Goal: Task Accomplishment & Management: Manage account settings

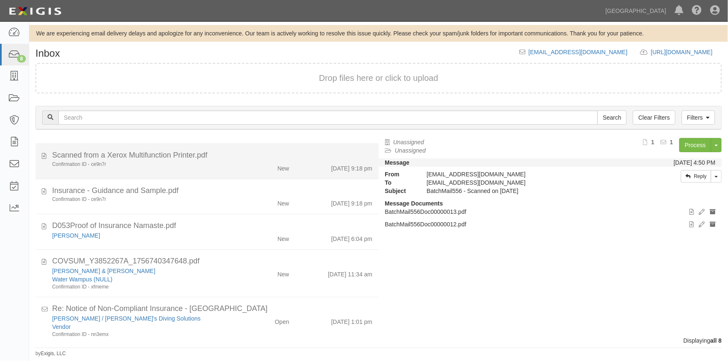
scroll to position [111, 0]
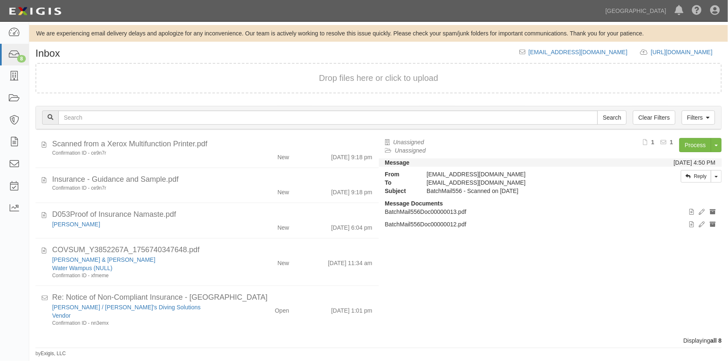
click at [10, 255] on div "Dashboard 8 Inbox Parties Agreements Coverages Documents Messages Tasks Reports" at bounding box center [14, 192] width 29 height 340
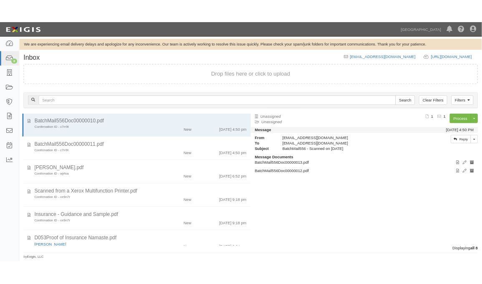
scroll to position [0, 0]
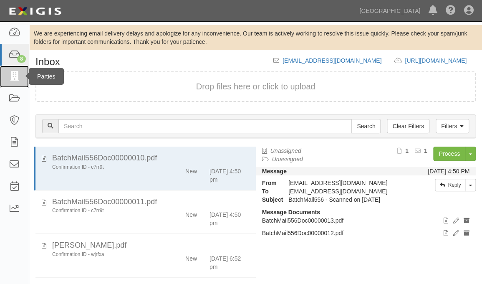
click at [15, 76] on icon at bounding box center [14, 77] width 12 height 10
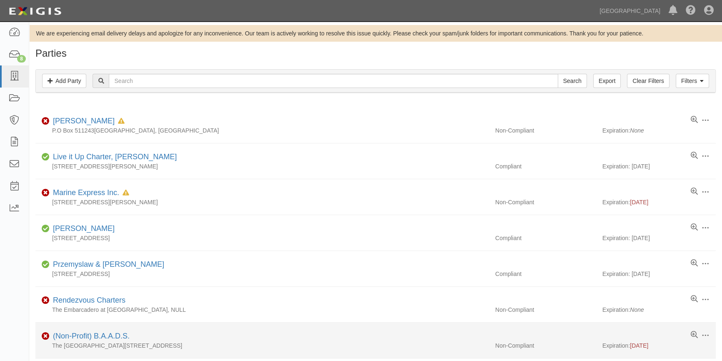
click at [431, 283] on div "The Embarcadero Pier 40, San Francisco, CA 94107" at bounding box center [262, 346] width 454 height 8
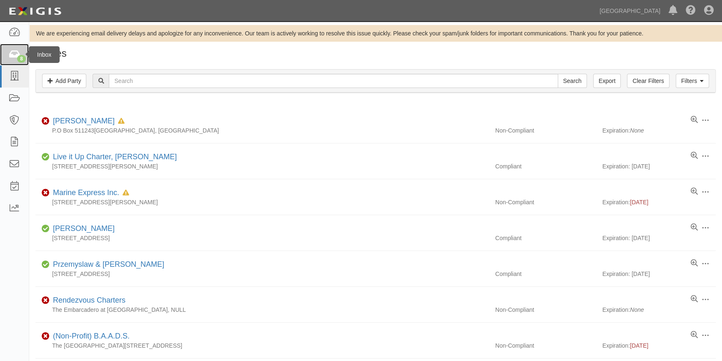
click at [14, 57] on icon at bounding box center [14, 55] width 12 height 10
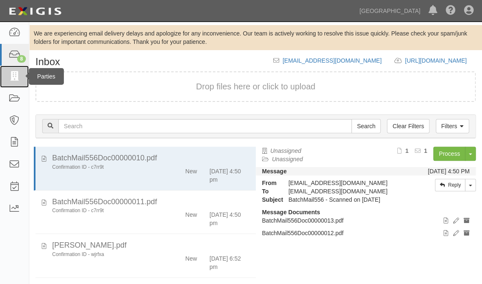
click at [13, 72] on icon at bounding box center [14, 77] width 12 height 10
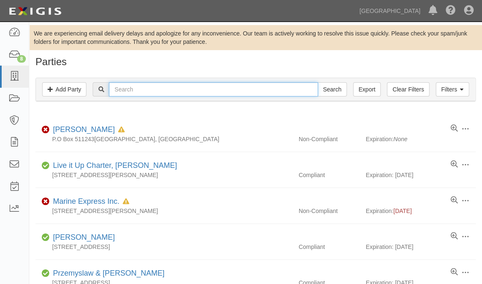
click at [150, 93] on input "text" at bounding box center [213, 89] width 209 height 14
type input "sunrise"
click at [317, 82] on input "Search" at bounding box center [331, 89] width 29 height 14
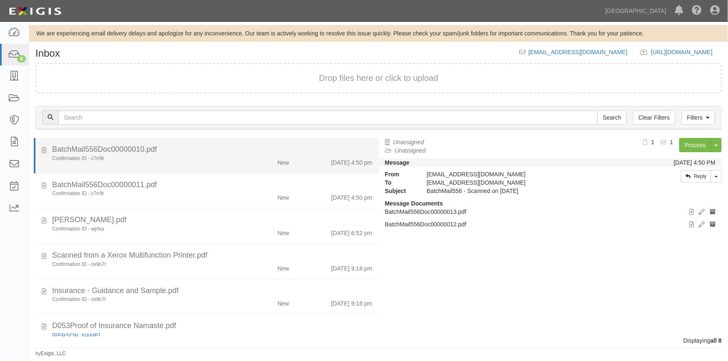
click at [178, 154] on div "BatchMail556Doc00000010.pdf" at bounding box center [212, 149] width 320 height 11
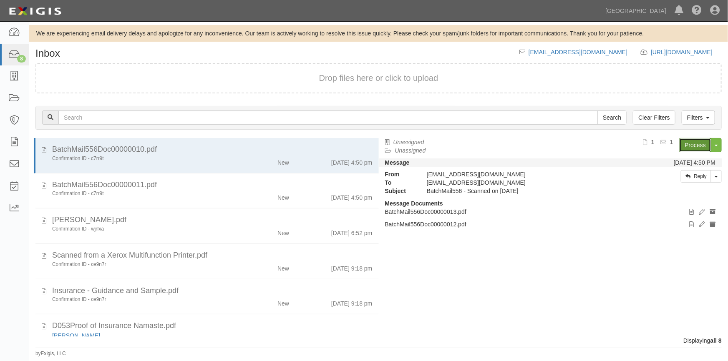
click at [685, 149] on link "Process" at bounding box center [695, 145] width 32 height 14
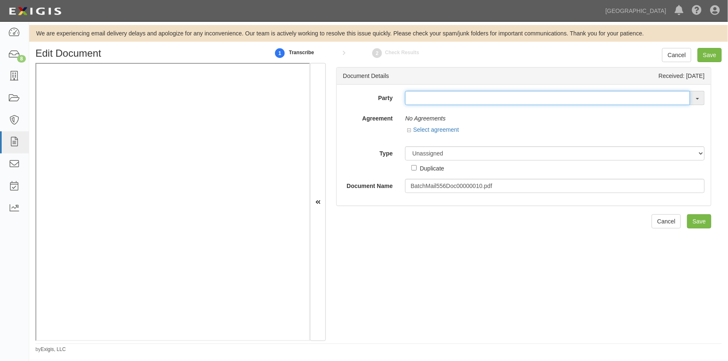
click at [412, 99] on input "text" at bounding box center [547, 98] width 285 height 14
type input "m"
type input "s"
type input "m"
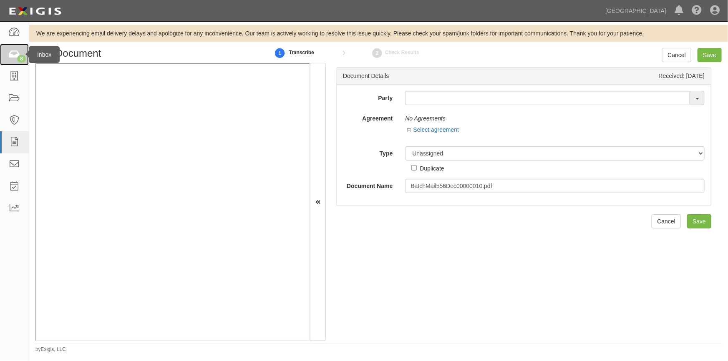
click at [10, 58] on icon at bounding box center [14, 55] width 12 height 10
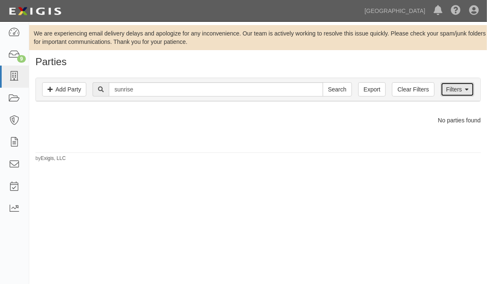
click at [450, 83] on link "Filters" at bounding box center [457, 89] width 33 height 14
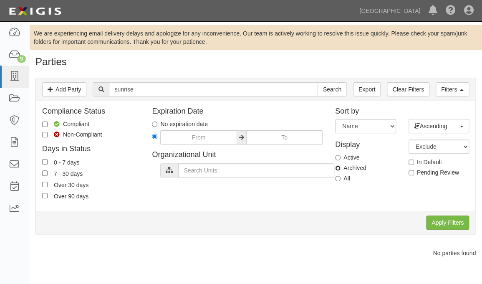
click at [337, 166] on input "Archived" at bounding box center [337, 167] width 5 height 5
radio input "true"
click at [445, 218] on input "Apply Filters" at bounding box center [447, 222] width 43 height 14
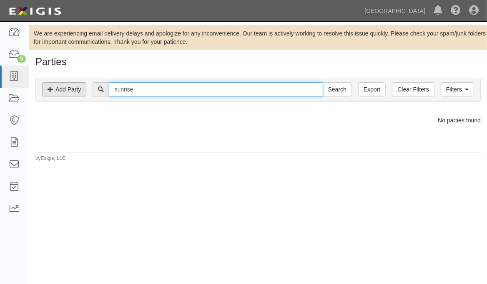
drag, startPoint x: 143, startPoint y: 91, endPoint x: 68, endPoint y: 96, distance: 74.8
click at [68, 96] on div "Filters Add Party Clear Filters Export sunrise Search Filters" at bounding box center [258, 89] width 445 height 23
type input "myrtle"
click at [323, 82] on input "Search" at bounding box center [337, 89] width 29 height 14
drag, startPoint x: 138, startPoint y: 92, endPoint x: 85, endPoint y: 96, distance: 53.5
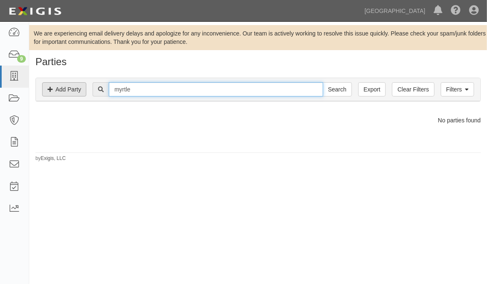
click at [85, 96] on div "Filters Add Party Clear Filters Export myrtle Search Filters" at bounding box center [258, 89] width 445 height 23
type input "sunrise properties"
click at [323, 82] on input "Search" at bounding box center [337, 89] width 29 height 14
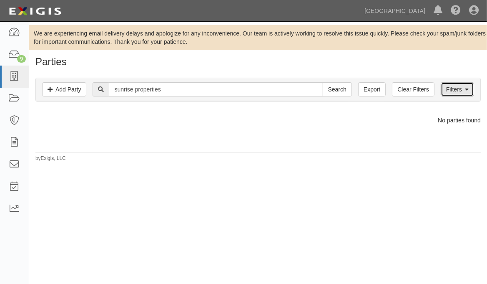
click at [448, 90] on link "Filters" at bounding box center [457, 89] width 33 height 14
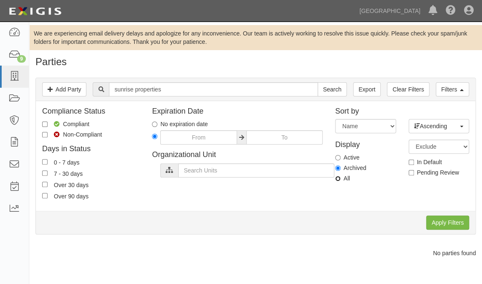
click at [337, 179] on input "All" at bounding box center [337, 178] width 5 height 5
radio input "true"
click at [434, 221] on input "Apply Filters" at bounding box center [447, 222] width 43 height 14
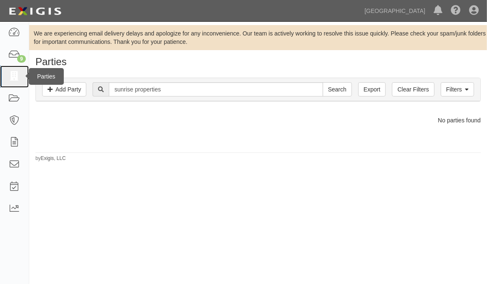
click at [11, 75] on icon at bounding box center [14, 77] width 12 height 10
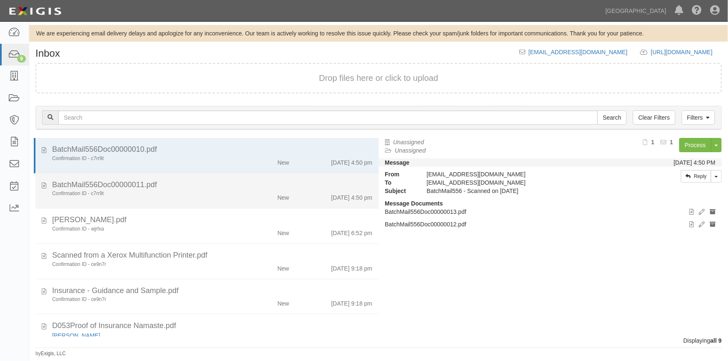
click at [223, 191] on div "Confirmation ID - c7rr9t" at bounding box center [142, 193] width 181 height 7
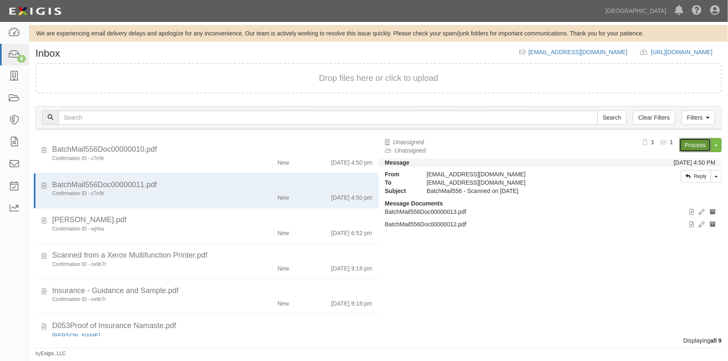
click at [687, 150] on link "Process" at bounding box center [695, 145] width 32 height 14
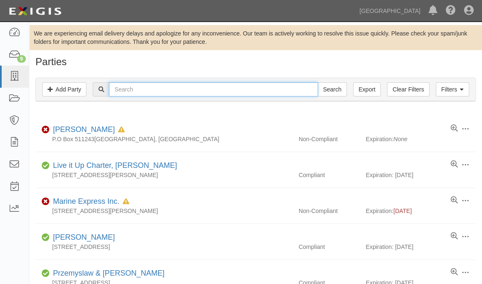
click at [242, 89] on input "text" at bounding box center [213, 89] width 209 height 14
type input "snaith"
click at [317, 82] on input "Search" at bounding box center [331, 89] width 29 height 14
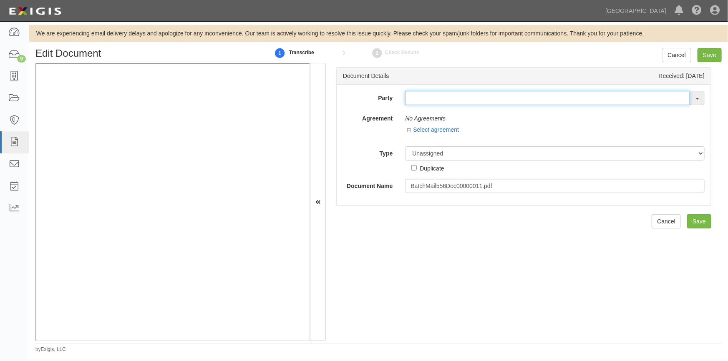
click at [417, 103] on input "text" at bounding box center [547, 98] width 285 height 14
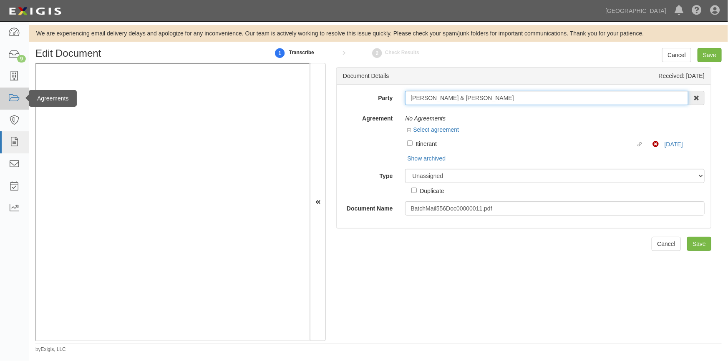
type input "[PERSON_NAME] & [PERSON_NAME]"
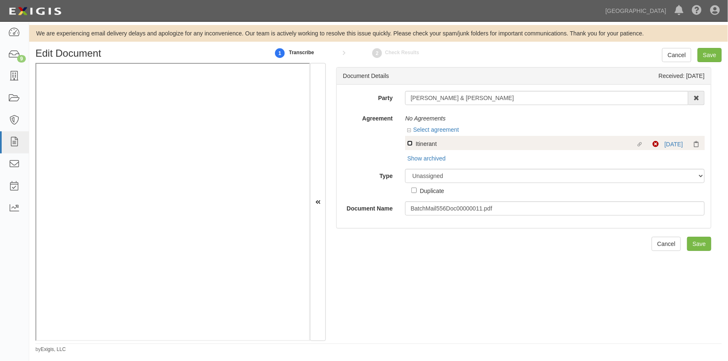
click at [407, 141] on input "Linked agreement Itinerant Linked agreement" at bounding box center [409, 143] width 5 height 5
checkbox input "true"
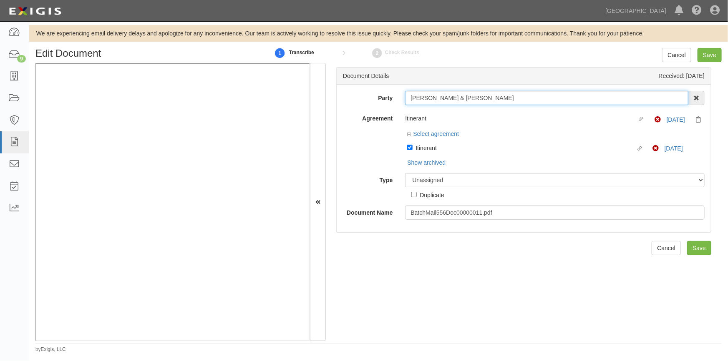
drag, startPoint x: 495, startPoint y: 99, endPoint x: 406, endPoint y: 100, distance: 88.8
click at [406, 100] on input "[PERSON_NAME] & [PERSON_NAME]" at bounding box center [546, 98] width 283 height 14
click at [436, 182] on select "Unassigned Binder Cancellation Notice Certificate Contract Endorsement Insuranc…" at bounding box center [554, 180] width 299 height 14
select select "OtherDetail"
click at [405, 174] on select "Unassigned Binder Cancellation Notice Certificate Contract Endorsement Insuranc…" at bounding box center [554, 180] width 299 height 14
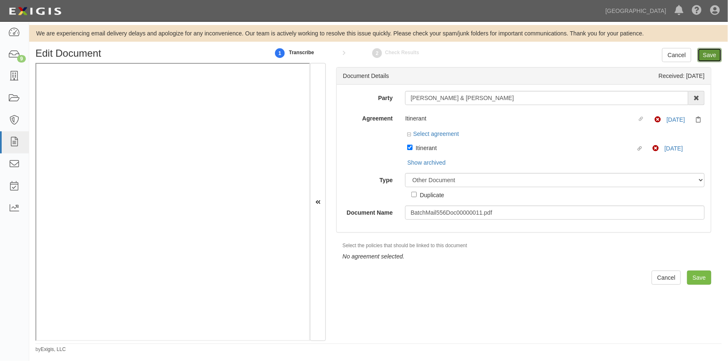
click at [708, 53] on input "Save" at bounding box center [709, 55] width 24 height 14
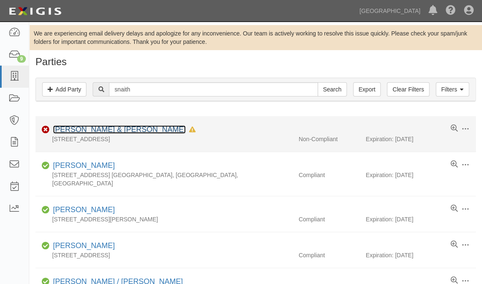
click at [114, 128] on link "[PERSON_NAME] & [PERSON_NAME]" at bounding box center [119, 129] width 133 height 8
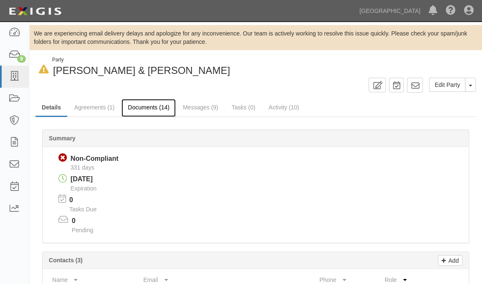
click at [136, 107] on link "Documents (14)" at bounding box center [148, 108] width 54 height 18
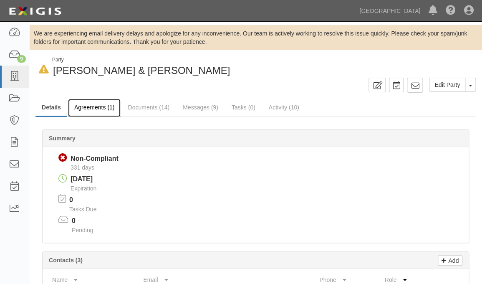
click at [76, 108] on link "Agreements (1)" at bounding box center [94, 108] width 53 height 18
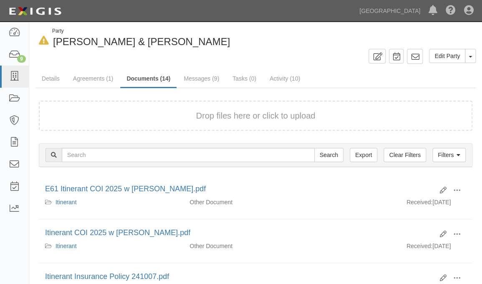
scroll to position [75, 0]
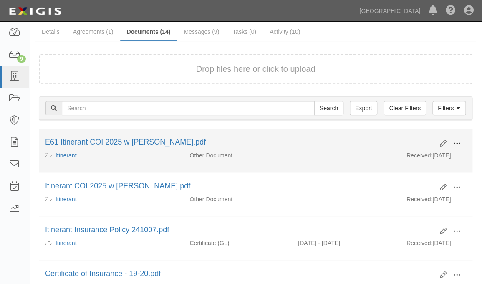
click at [455, 143] on span at bounding box center [457, 144] width 8 height 8
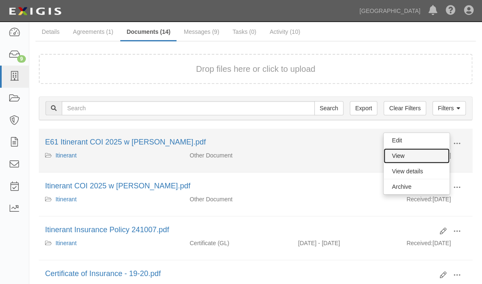
click at [415, 159] on link "View" at bounding box center [416, 155] width 66 height 15
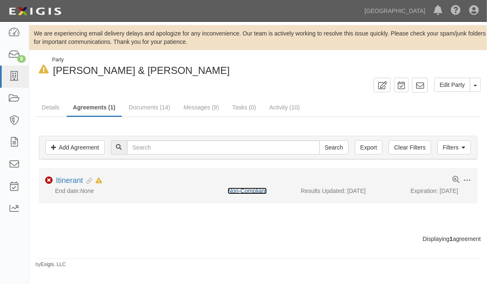
click at [238, 191] on link "Non-Compliant" at bounding box center [247, 190] width 39 height 7
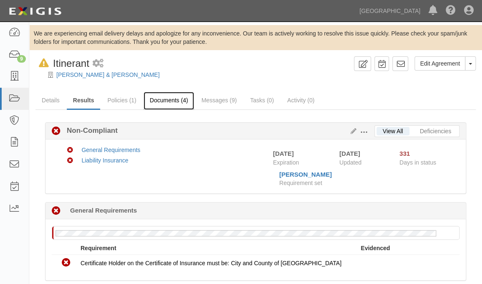
click at [153, 99] on link "Documents (4)" at bounding box center [168, 101] width 51 height 18
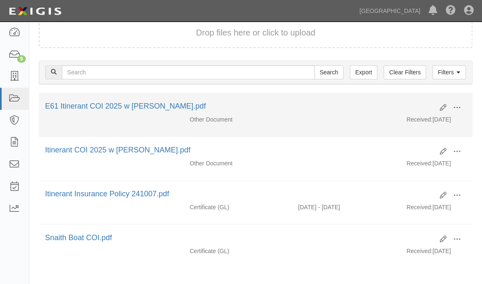
scroll to position [113, 0]
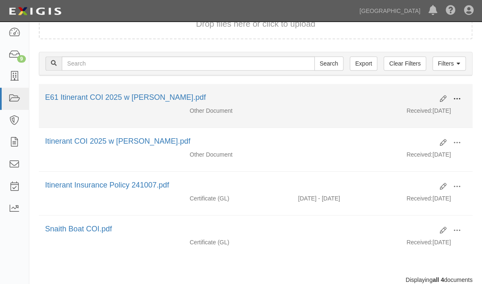
click at [457, 97] on span at bounding box center [457, 99] width 8 height 8
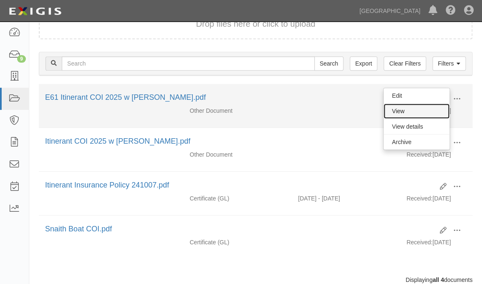
click at [407, 112] on link "View" at bounding box center [416, 110] width 66 height 15
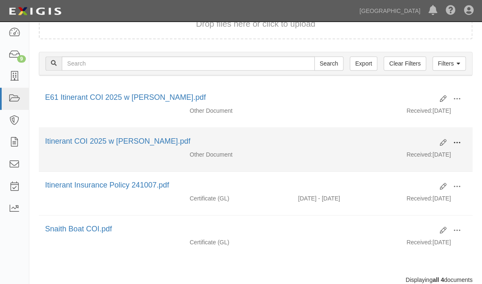
click at [454, 139] on span at bounding box center [457, 143] width 8 height 8
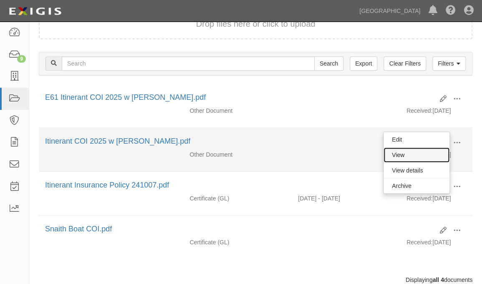
click at [412, 151] on link "View" at bounding box center [416, 154] width 66 height 15
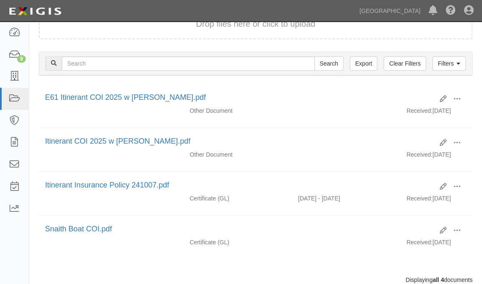
click at [102, 262] on div "Drop files here or click to upload Filters Clear Filters Export Search Filters …" at bounding box center [255, 146] width 433 height 275
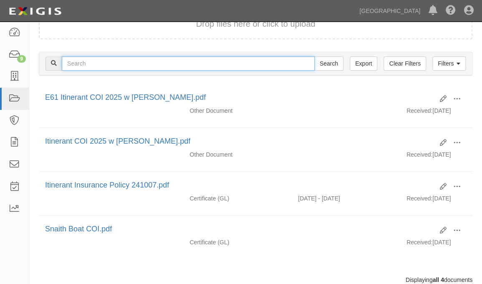
click at [184, 62] on input "text" at bounding box center [188, 63] width 253 height 14
type input "[PERSON_NAME]"
click at [314, 56] on input "Search" at bounding box center [328, 63] width 29 height 14
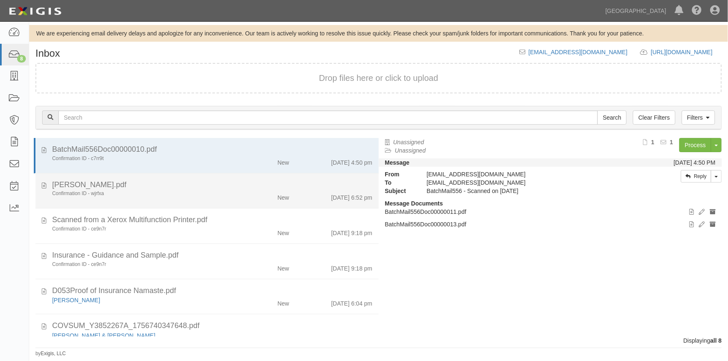
click at [145, 184] on div "[PERSON_NAME].pdf" at bounding box center [212, 185] width 320 height 11
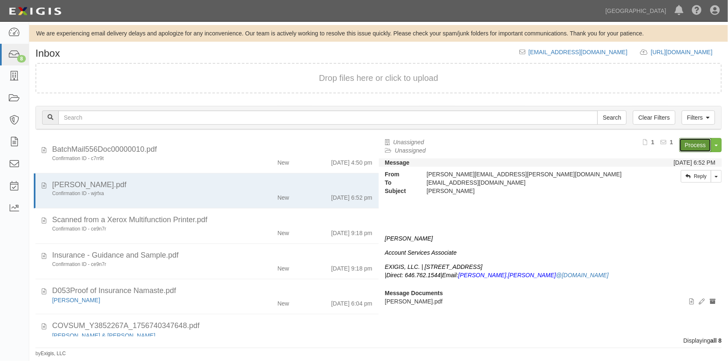
click at [700, 143] on link "Process" at bounding box center [695, 145] width 32 height 14
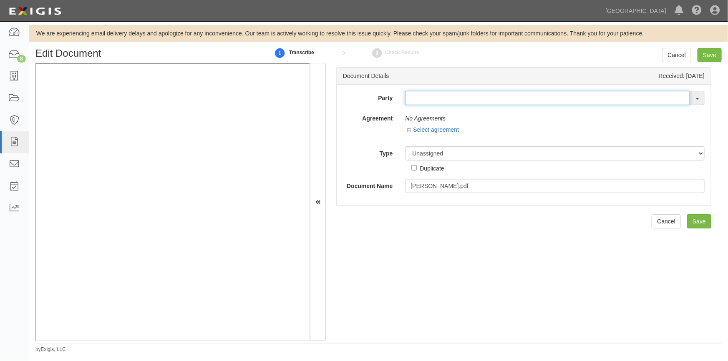
click at [411, 94] on input "text" at bounding box center [547, 98] width 285 height 14
type input "s"
click at [15, 56] on icon at bounding box center [14, 55] width 12 height 10
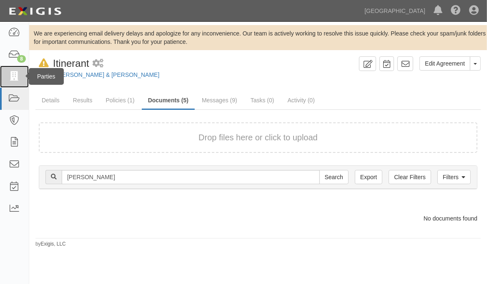
click at [18, 79] on icon at bounding box center [14, 77] width 12 height 10
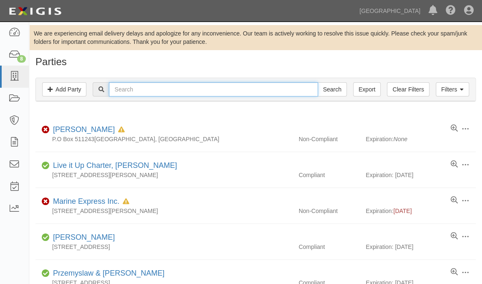
click at [146, 88] on input "text" at bounding box center [213, 89] width 209 height 14
type input "[PERSON_NAME]"
click at [317, 82] on input "Search" at bounding box center [331, 89] width 29 height 14
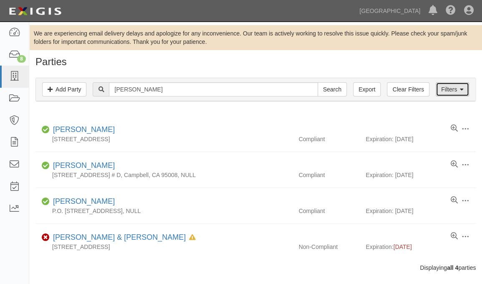
click at [445, 90] on link "Filters" at bounding box center [451, 89] width 33 height 14
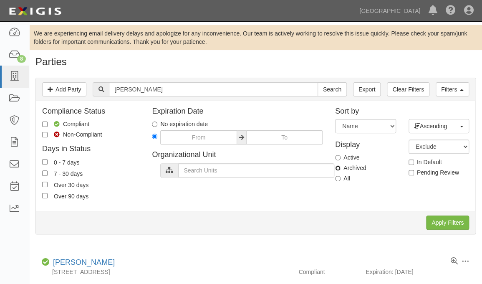
click at [340, 167] on input "Archived" at bounding box center [337, 167] width 5 height 5
radio input "true"
click at [442, 221] on input "Apply Filters" at bounding box center [447, 222] width 43 height 14
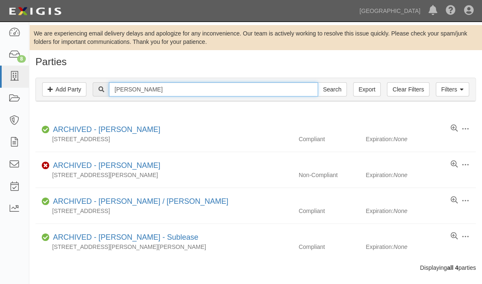
drag, startPoint x: 143, startPoint y: 88, endPoint x: 111, endPoint y: 94, distance: 31.8
click at [111, 94] on input "[PERSON_NAME]" at bounding box center [213, 89] width 209 height 14
type input "[PERSON_NAME]"
click at [317, 82] on input "Search" at bounding box center [331, 89] width 29 height 14
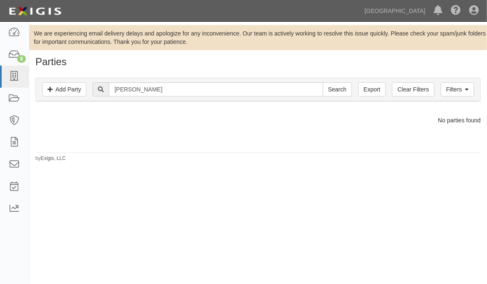
click at [223, 125] on div at bounding box center [258, 130] width 458 height 13
click at [13, 76] on icon at bounding box center [14, 77] width 12 height 10
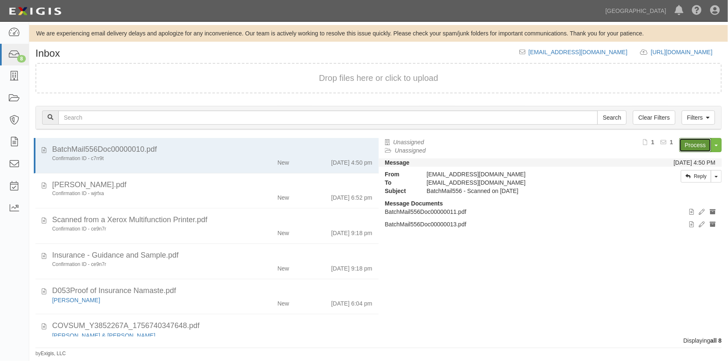
click at [697, 147] on link "Process" at bounding box center [695, 145] width 32 height 14
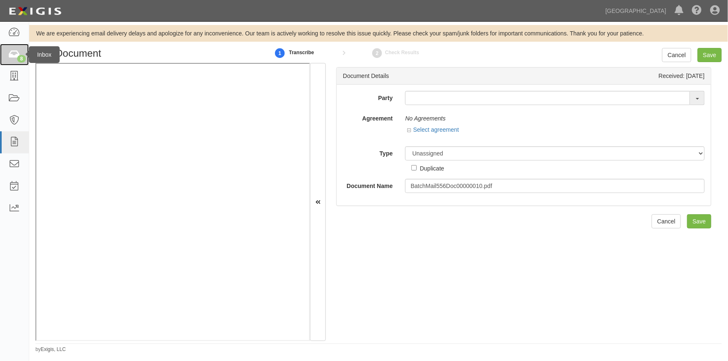
click at [18, 54] on icon at bounding box center [14, 55] width 12 height 10
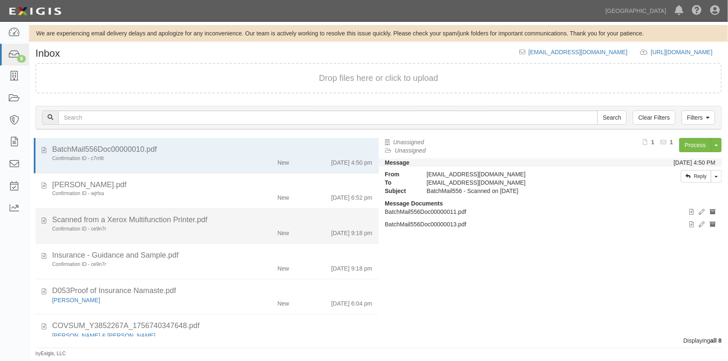
click at [191, 238] on li "Scanned from a Xerox Multifunction Printer.pdf Confirmation ID - ce9n7r New [DA…" at bounding box center [206, 226] width 343 height 35
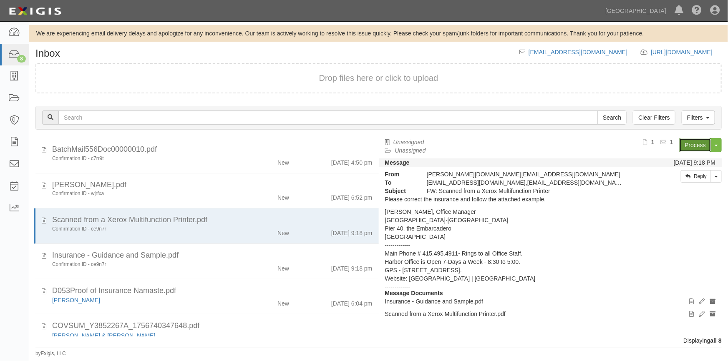
click at [685, 146] on link "Process" at bounding box center [695, 145] width 32 height 14
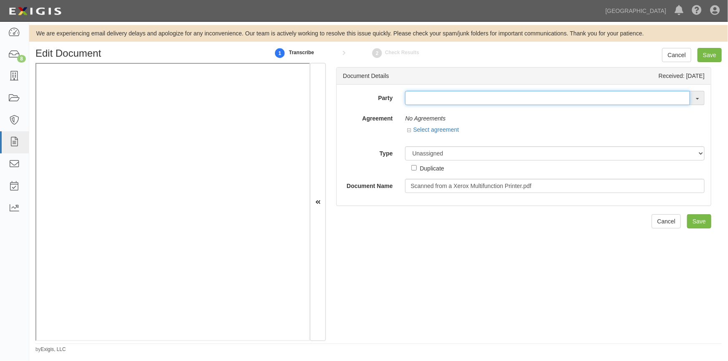
click at [405, 98] on input "text" at bounding box center [547, 98] width 285 height 14
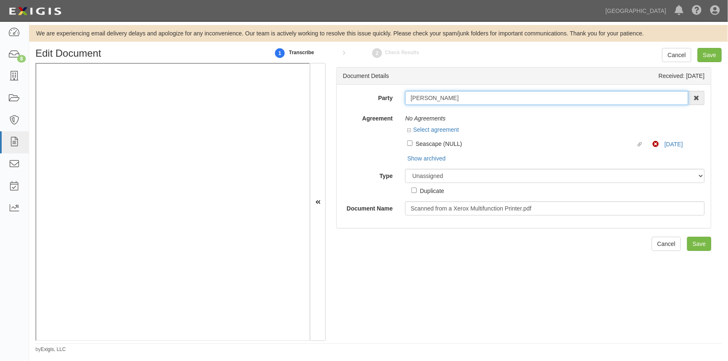
drag, startPoint x: 467, startPoint y: 99, endPoint x: 420, endPoint y: 98, distance: 47.6
click at [399, 98] on div "Paul J. Steigerwald Paul J. Steig erwald AAA Hull Diving, Alon Altman Aaron Gra…" at bounding box center [555, 98] width 312 height 14
type input "[PERSON_NAME]"
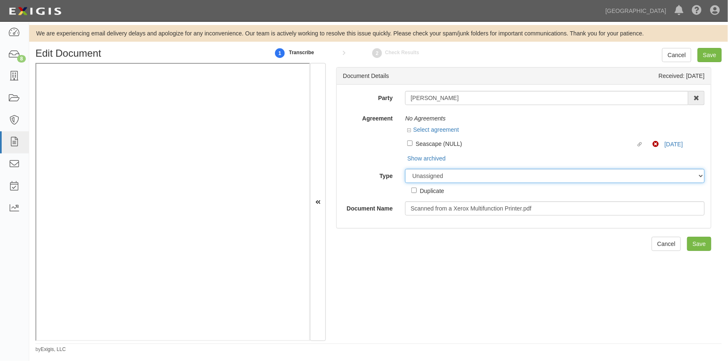
click at [422, 176] on select "Unassigned Binder Cancellation Notice Certificate Contract Endorsement Insuranc…" at bounding box center [554, 176] width 299 height 14
select select "OtherDetail"
click at [405, 169] on select "Unassigned Binder Cancellation Notice Certificate Contract Endorsement Insuranc…" at bounding box center [554, 176] width 299 height 14
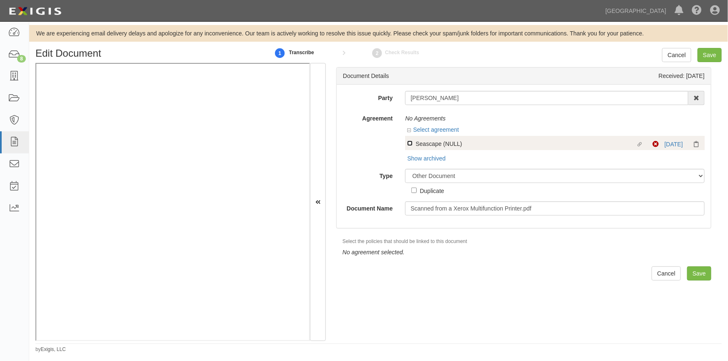
click at [407, 142] on input "Linked agreement Seascape (NULL) Linked agreement" at bounding box center [409, 143] width 5 height 5
checkbox input "true"
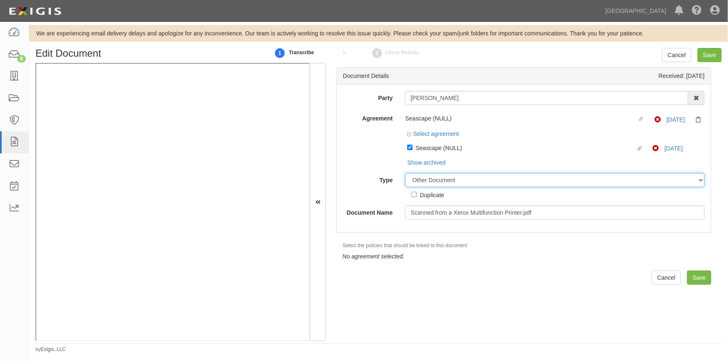
click at [417, 182] on select "Unassigned Binder Cancellation Notice Certificate Contract Endorsement Insuranc…" at bounding box center [554, 180] width 299 height 14
click at [405, 174] on select "Unassigned Binder Cancellation Notice Certificate Contract Endorsement Insuranc…" at bounding box center [554, 180] width 299 height 14
click at [412, 194] on input "Duplicate" at bounding box center [413, 194] width 5 height 5
checkbox input "true"
click at [714, 54] on input "Save" at bounding box center [709, 55] width 24 height 14
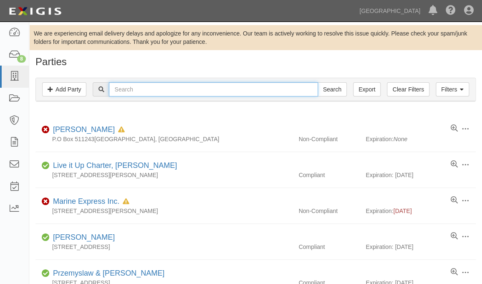
paste input "[PERSON_NAME]"
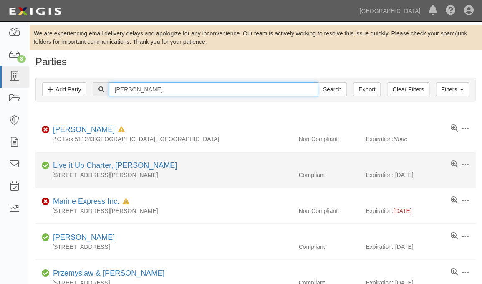
type input "[PERSON_NAME]"
click at [317, 82] on input "Search" at bounding box center [331, 89] width 29 height 14
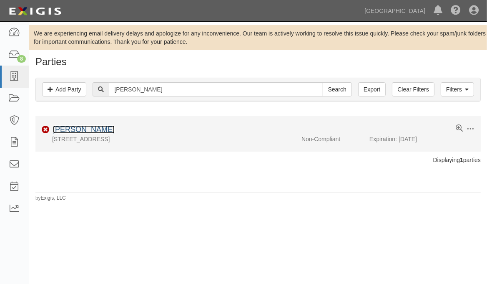
click at [97, 128] on link "[PERSON_NAME]" at bounding box center [84, 129] width 62 height 8
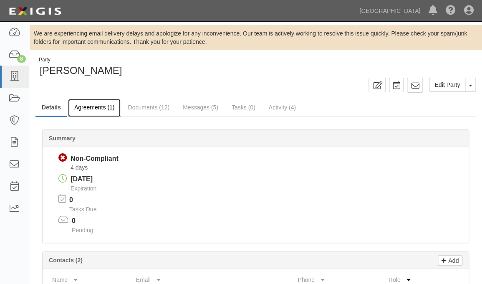
click at [89, 107] on link "Agreements (1)" at bounding box center [94, 108] width 53 height 18
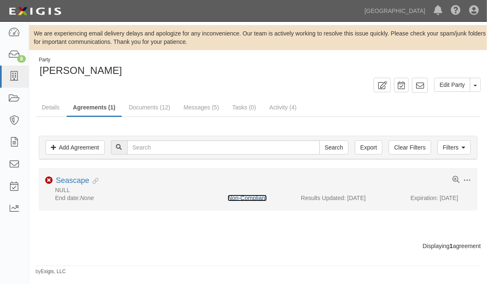
click at [244, 196] on link "Non-Compliant" at bounding box center [247, 197] width 39 height 7
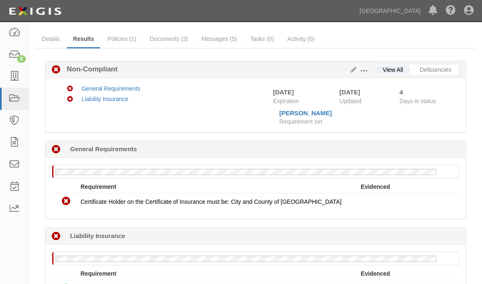
scroll to position [35, 0]
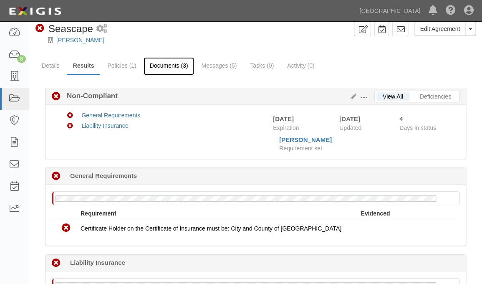
click at [162, 63] on link "Documents (3)" at bounding box center [168, 66] width 51 height 18
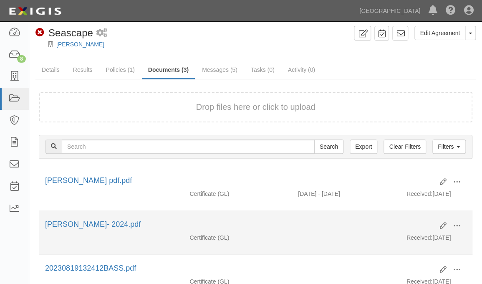
scroll to position [93, 0]
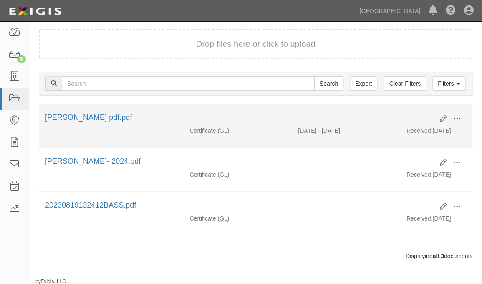
click at [455, 116] on span at bounding box center [457, 119] width 8 height 8
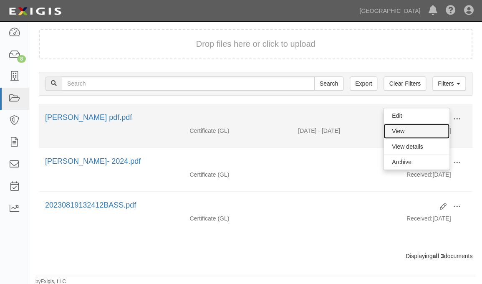
click at [400, 131] on link "View" at bounding box center [416, 130] width 66 height 15
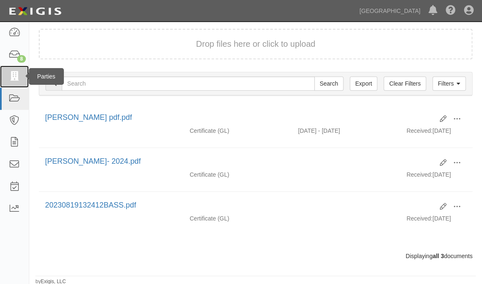
click at [15, 80] on icon at bounding box center [14, 77] width 12 height 10
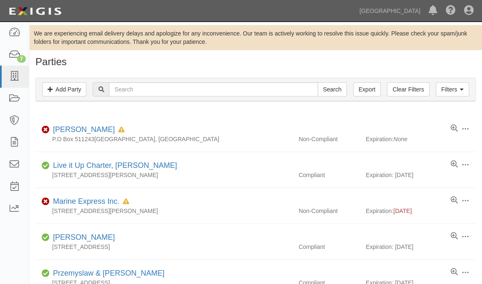
click at [65, 109] on div "Filters Add Party Clear Filters Export Search Filters Compliance Status Complia…" at bounding box center [255, 90] width 453 height 38
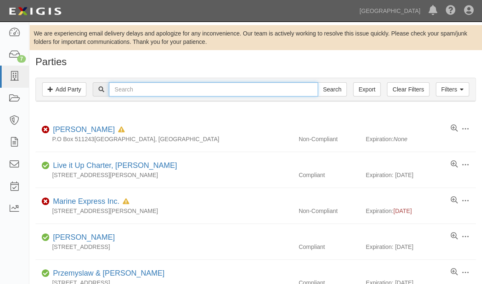
click at [126, 89] on input "text" at bounding box center [213, 89] width 209 height 14
type input "jim"
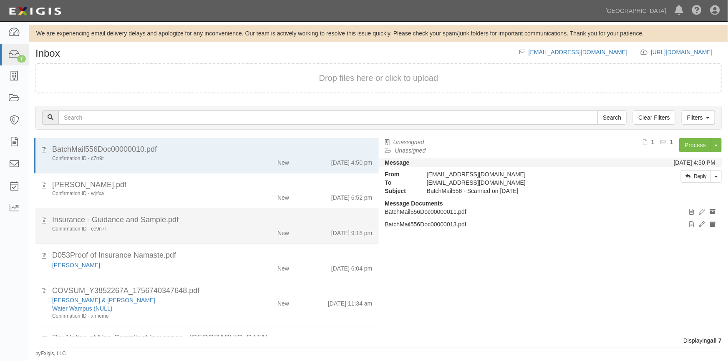
click at [210, 231] on div "Confirmation ID - ce9n7r" at bounding box center [142, 229] width 181 height 7
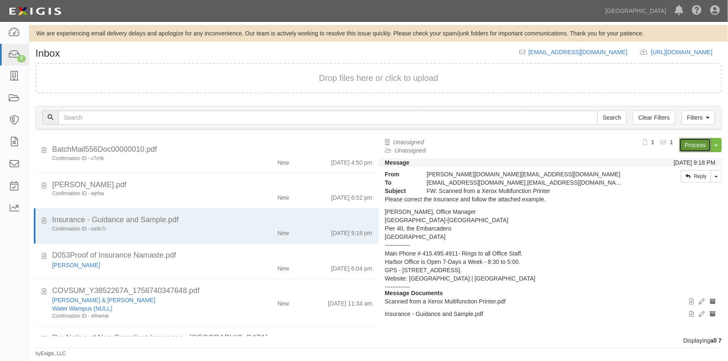
click at [691, 141] on link "Process" at bounding box center [695, 145] width 32 height 14
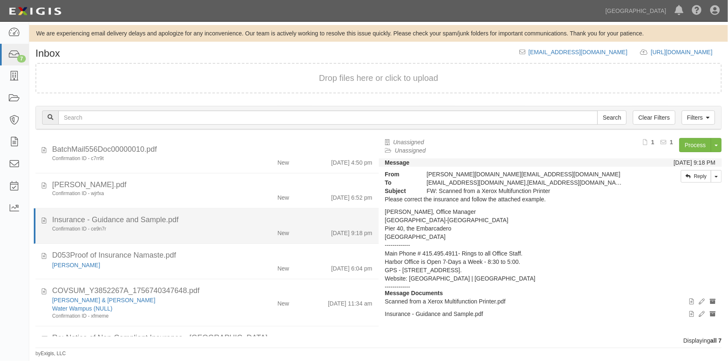
click at [252, 226] on div "New" at bounding box center [267, 232] width 55 height 12
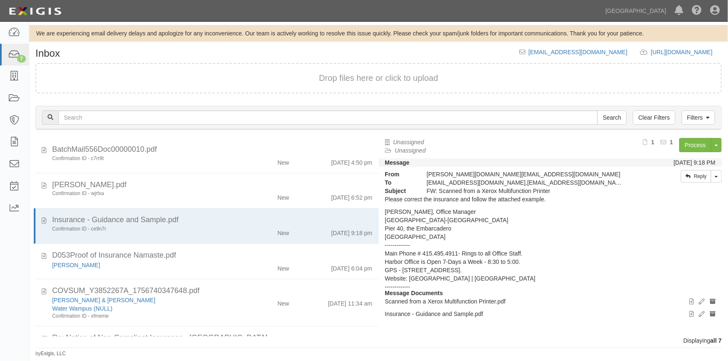
scroll to position [38, 0]
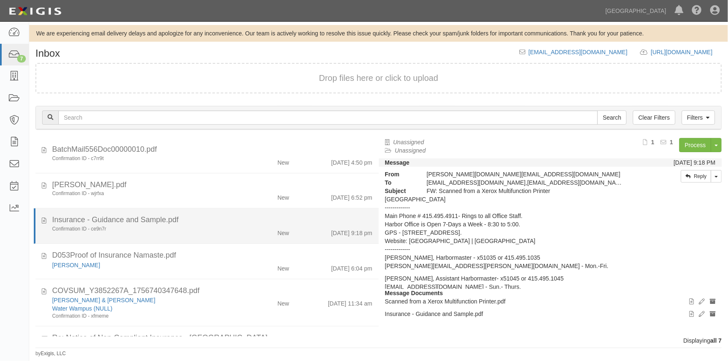
click at [248, 224] on div "Insurance - Guidance and Sample.pdf" at bounding box center [212, 220] width 320 height 11
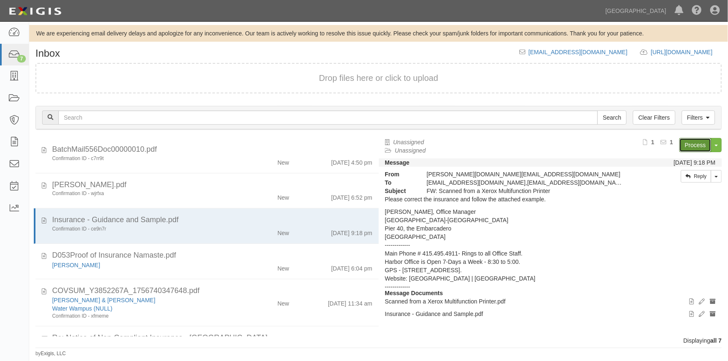
click at [699, 143] on link "Process" at bounding box center [695, 145] width 32 height 14
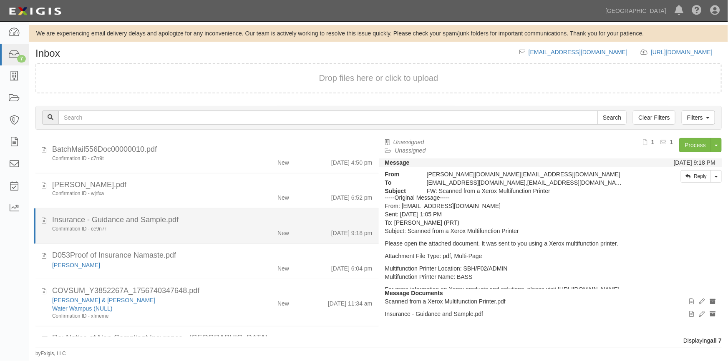
scroll to position [75, 0]
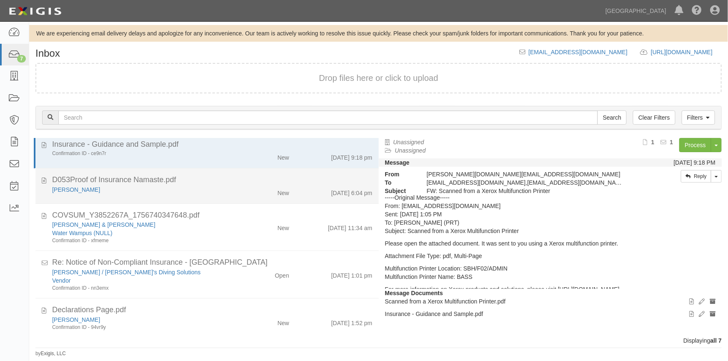
click at [187, 191] on div "[PERSON_NAME]" at bounding box center [142, 190] width 181 height 8
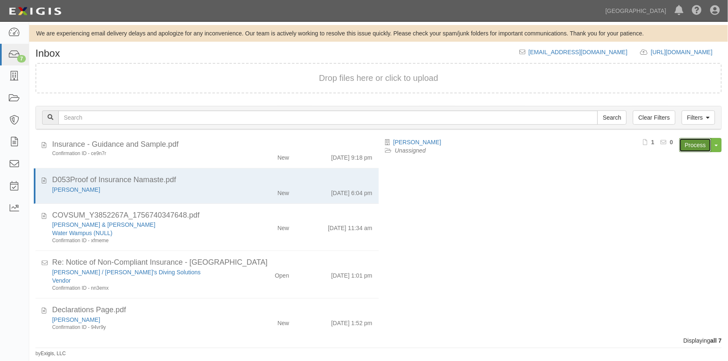
click at [688, 145] on link "Process" at bounding box center [695, 145] width 32 height 14
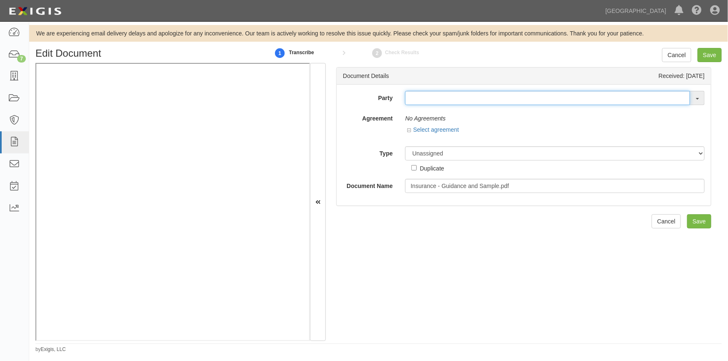
click at [411, 99] on input "text" at bounding box center [547, 98] width 285 height 14
type input "a"
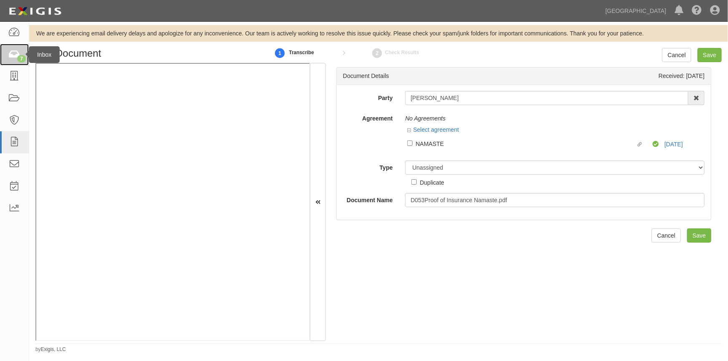
click at [14, 58] on icon at bounding box center [14, 55] width 12 height 10
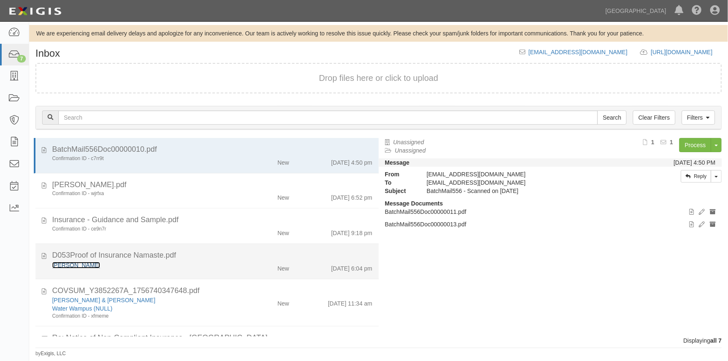
click at [87, 267] on link "[PERSON_NAME]" at bounding box center [76, 265] width 48 height 7
click at [144, 269] on div "[PERSON_NAME]" at bounding box center [142, 265] width 181 height 8
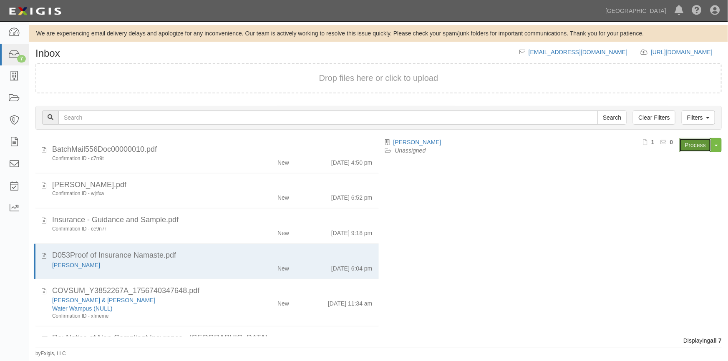
click at [690, 144] on link "Process" at bounding box center [695, 145] width 32 height 14
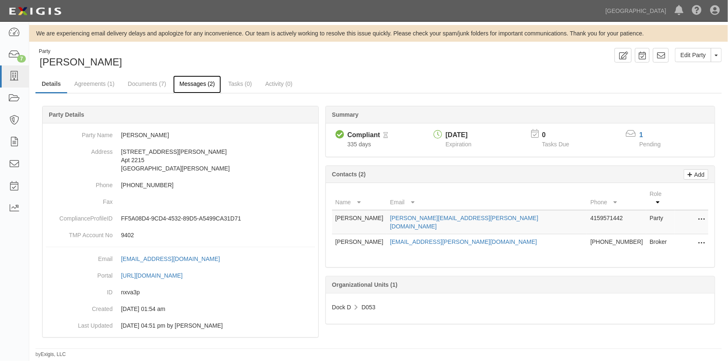
click at [186, 85] on link "Messages (2)" at bounding box center [197, 84] width 48 height 18
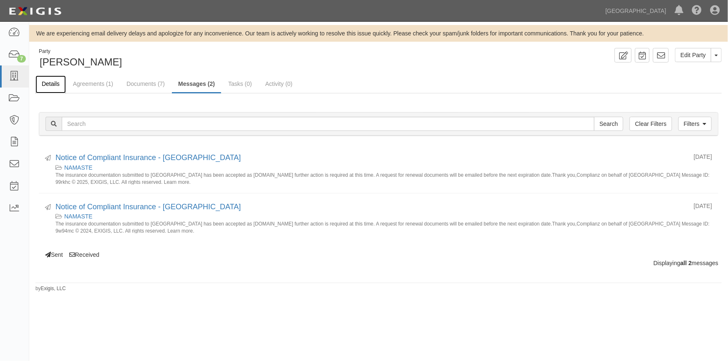
click at [51, 83] on link "Details" at bounding box center [50, 84] width 30 height 18
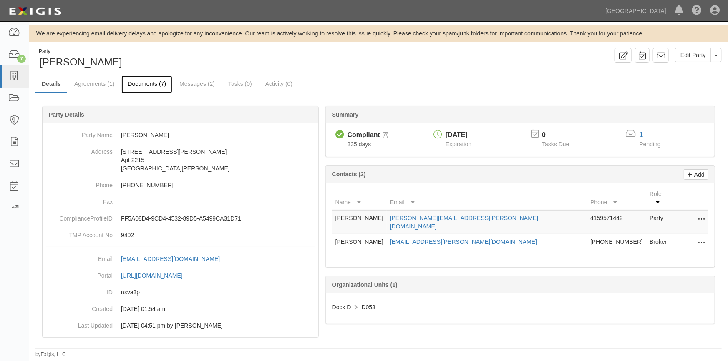
click at [128, 83] on link "Documents (7)" at bounding box center [146, 84] width 51 height 18
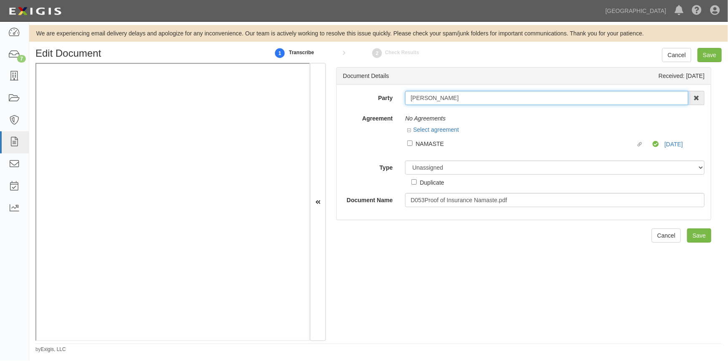
drag, startPoint x: 460, startPoint y: 97, endPoint x: 407, endPoint y: 102, distance: 53.6
click at [407, 102] on input "Jim MacFeeters" at bounding box center [546, 98] width 283 height 14
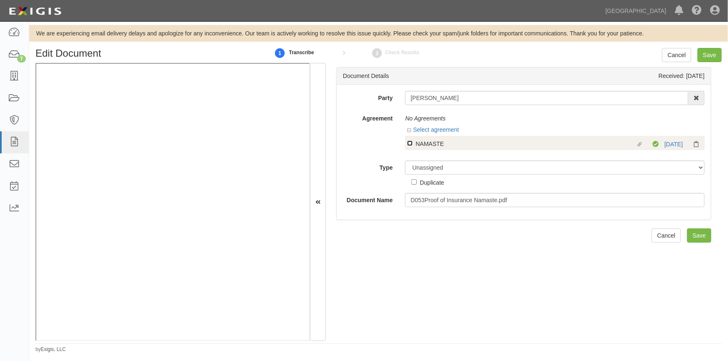
click at [410, 141] on input "Linked agreement NAMASTE Linked agreement" at bounding box center [409, 143] width 5 height 5
checkbox input "true"
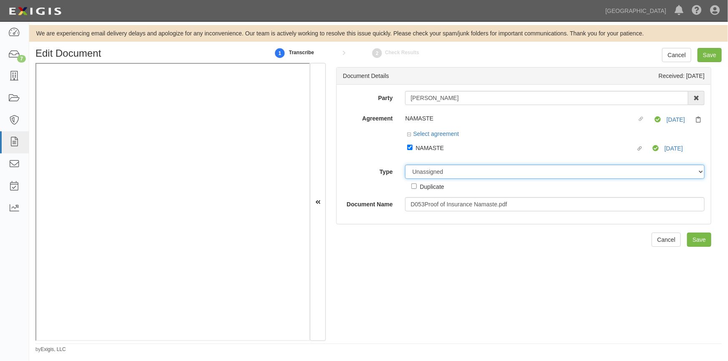
click at [415, 176] on select "Unassigned Binder Cancellation Notice Certificate Contract Endorsement Insuranc…" at bounding box center [554, 172] width 299 height 14
select select "CertificateDetail"
click at [405, 165] on select "Unassigned Binder Cancellation Notice Certificate Contract Endorsement Insuranc…" at bounding box center [554, 172] width 299 height 14
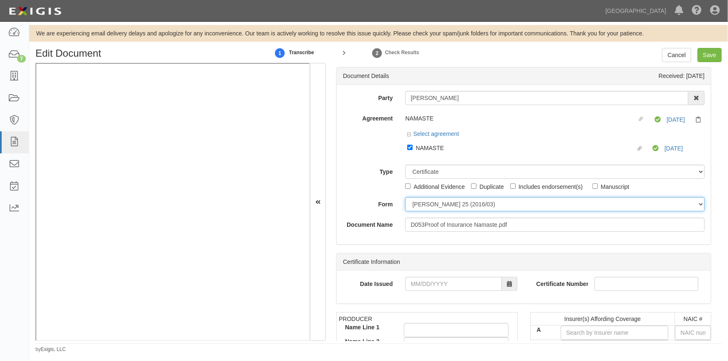
click at [412, 208] on select "ACORD 25 (2016/03) ACORD 101 ACORD 855 NY (2014/05) General" at bounding box center [554, 204] width 299 height 14
select select "GeneralFormDetail"
click at [405, 198] on select "ACORD 25 (2016/03) ACORD 101 ACORD 855 NY (2014/05) General" at bounding box center [554, 204] width 299 height 14
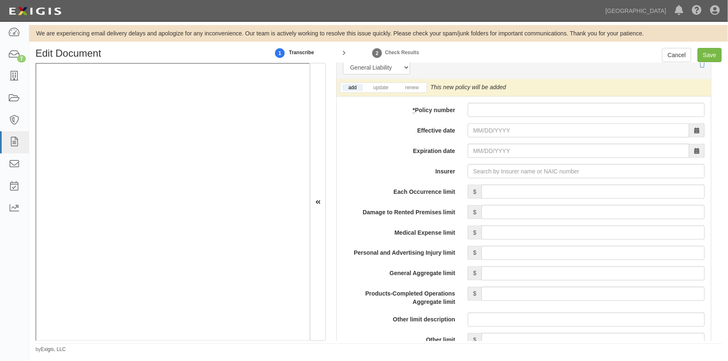
scroll to position [611, 0]
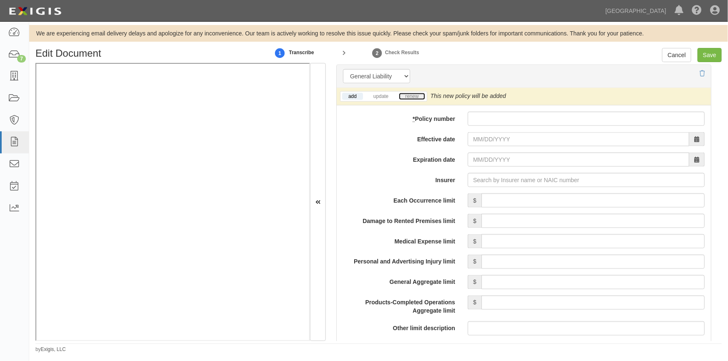
click at [408, 97] on link "renew" at bounding box center [412, 96] width 26 height 7
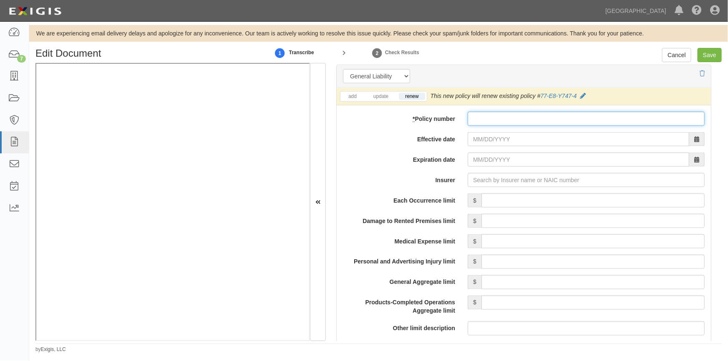
paste input "77-E8-Y747-4"
type input "77-E8-Y747-4"
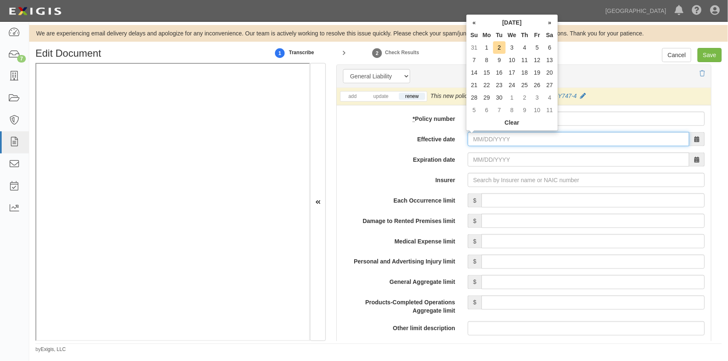
click at [479, 143] on input "Effective date" at bounding box center [578, 139] width 221 height 14
type input "07/27/2025"
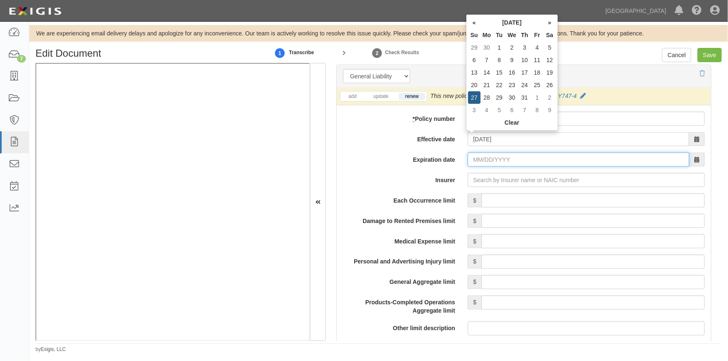
type input "07/27/2026"
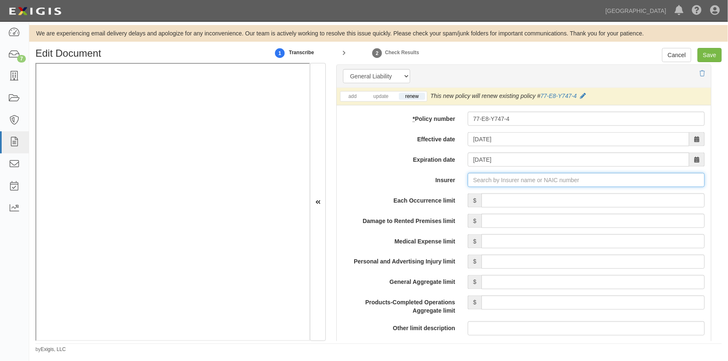
click at [475, 180] on input "Insurer" at bounding box center [586, 180] width 237 height 14
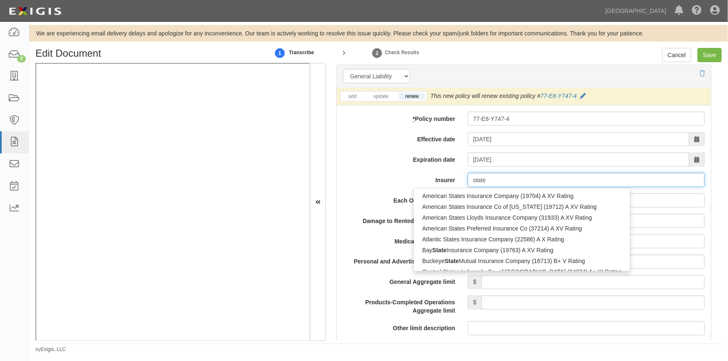
type input "state f"
type input "state farm County Mutual Ins Co of Texas (26816) A++ XV Rating"
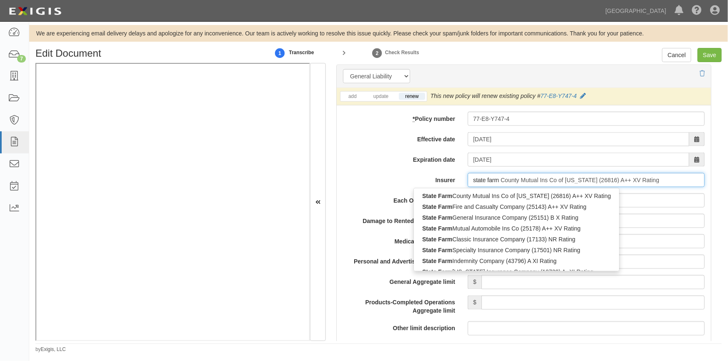
type input "state farm"
type input "state farm general Insurance Company (25151) B X Rating"
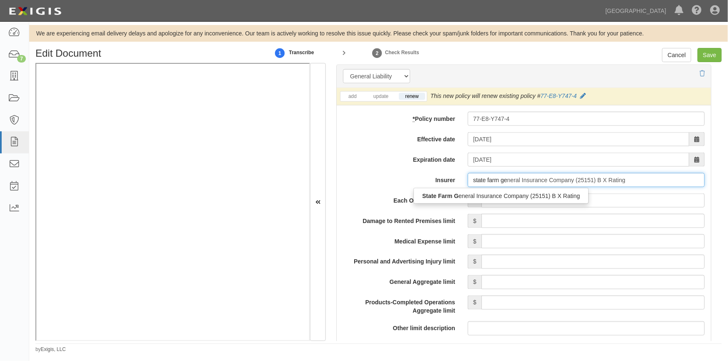
type input "state farm gen"
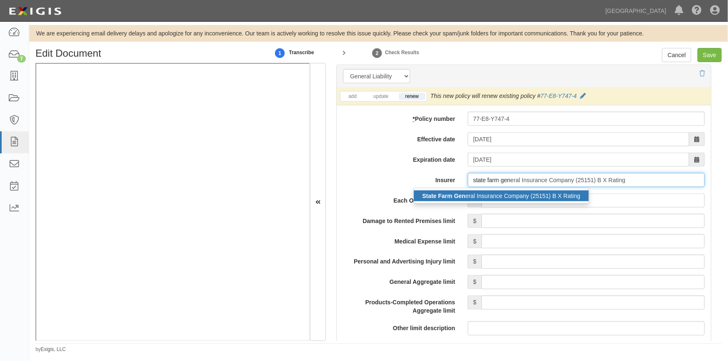
click at [478, 200] on div "State Farm Gen eral Insurance Company (25151) B X Rating" at bounding box center [501, 196] width 175 height 11
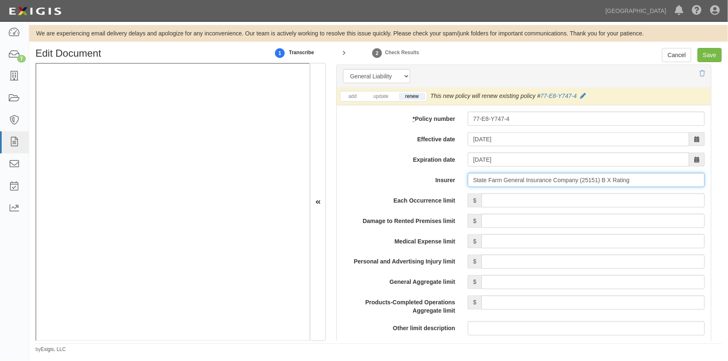
type input "State Farm General Insurance Company (25151) B X Rating"
click at [559, 195] on input "Each Occurrence limit" at bounding box center [592, 201] width 223 height 14
click at [705, 50] on input "Save" at bounding box center [709, 55] width 24 height 14
type input "500000"
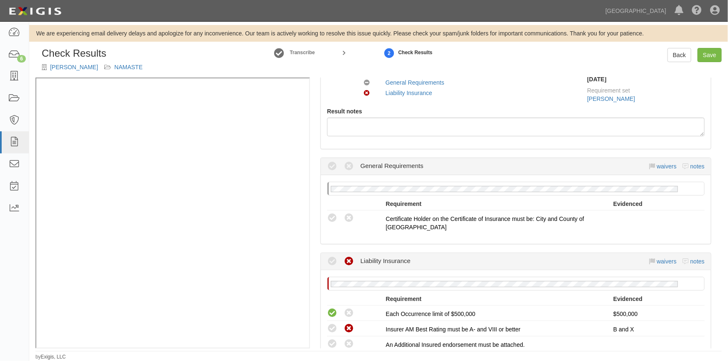
scroll to position [113, 0]
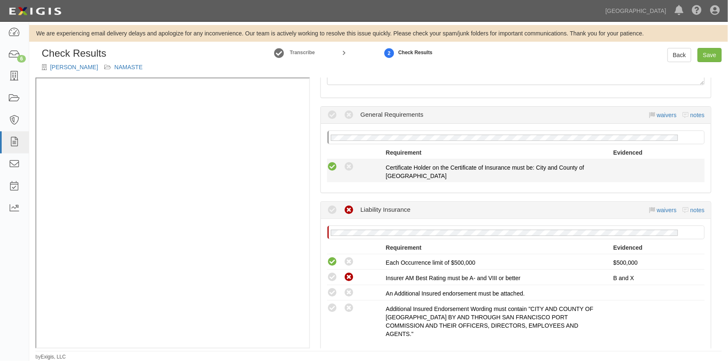
click at [330, 168] on icon at bounding box center [332, 167] width 10 height 10
radio input "true"
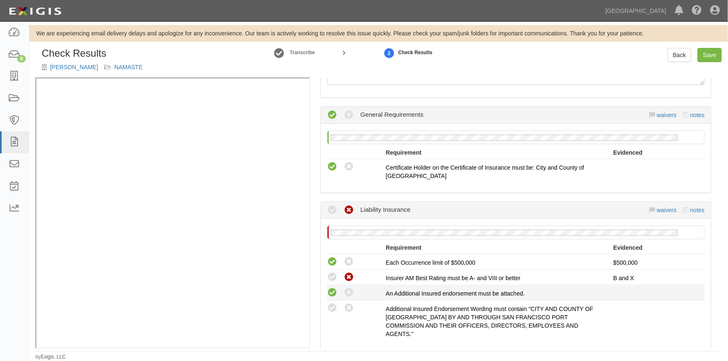
click at [331, 292] on icon at bounding box center [332, 293] width 10 height 10
radio input "true"
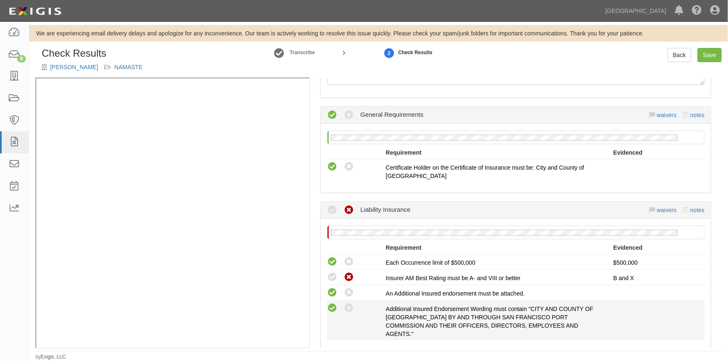
click at [331, 308] on icon at bounding box center [332, 308] width 10 height 10
radio input "true"
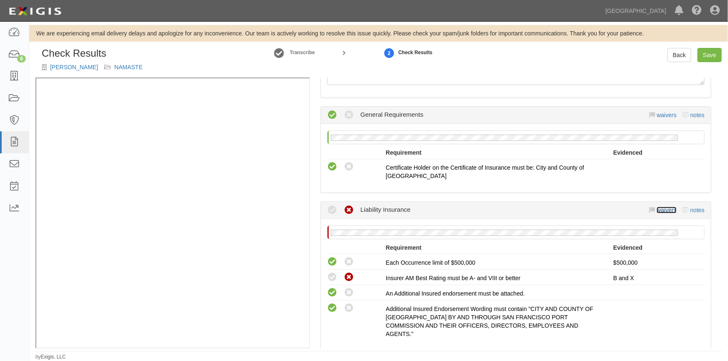
click at [657, 209] on link "waivers" at bounding box center [666, 210] width 20 height 7
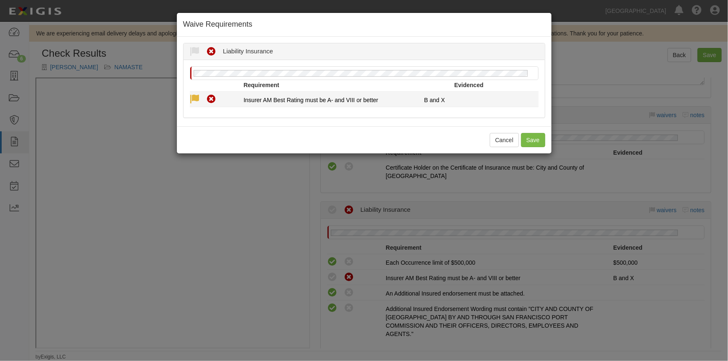
click at [192, 100] on icon at bounding box center [195, 99] width 10 height 10
radio input "true"
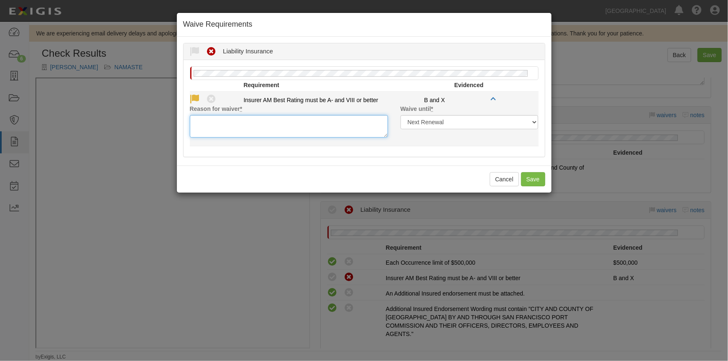
click at [239, 125] on textarea "Reason for waiver *" at bounding box center [289, 126] width 198 height 23
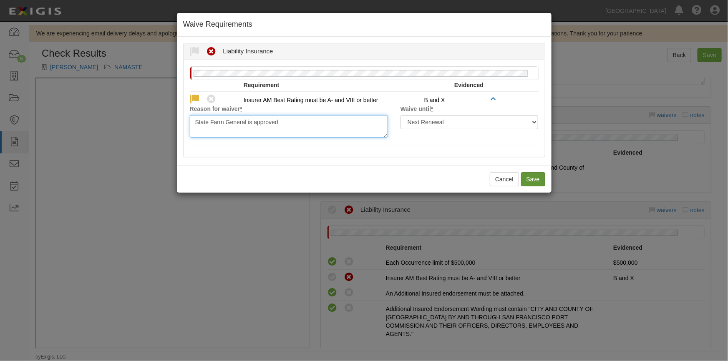
type textarea "State Farm General is approved"
click at [538, 181] on button "Save" at bounding box center [533, 179] width 24 height 14
radio input "true"
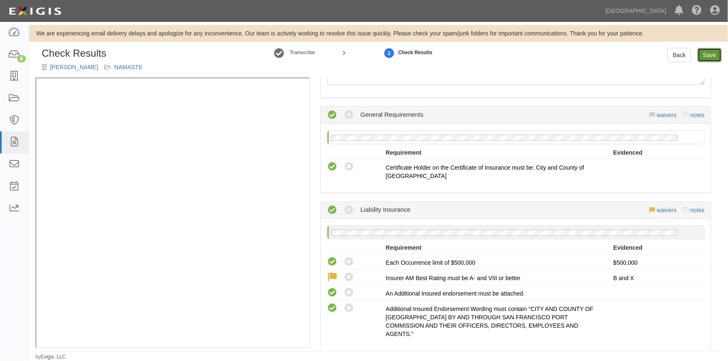
click at [707, 53] on link "Save" at bounding box center [709, 55] width 24 height 14
radio input "true"
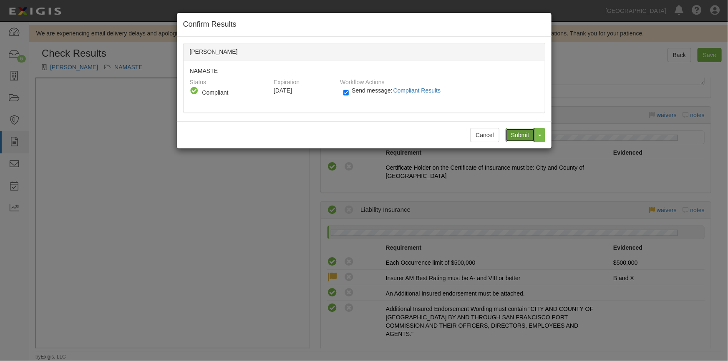
click at [516, 138] on input "Submit" at bounding box center [520, 135] width 29 height 14
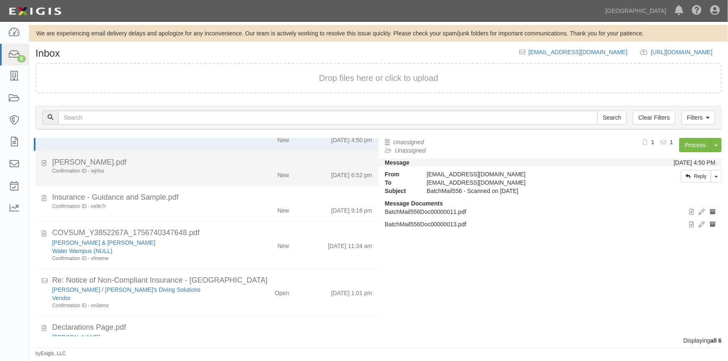
scroll to position [45, 0]
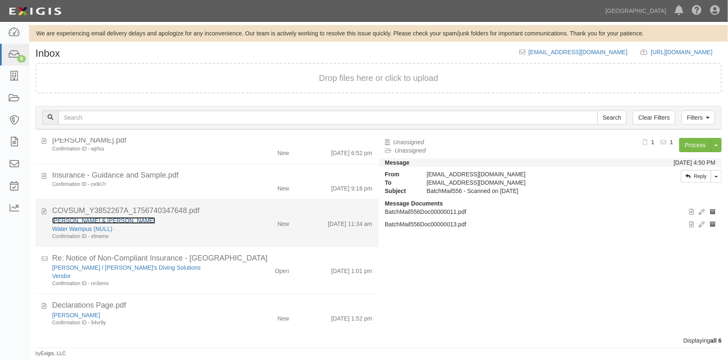
click at [77, 219] on link "[PERSON_NAME] & [PERSON_NAME]" at bounding box center [103, 220] width 103 height 7
click at [155, 226] on div "Water Wampus (NULL)" at bounding box center [142, 229] width 181 height 8
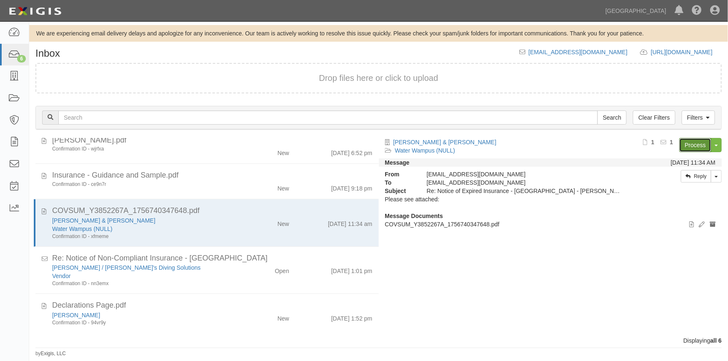
click at [692, 146] on link "Process" at bounding box center [695, 145] width 32 height 14
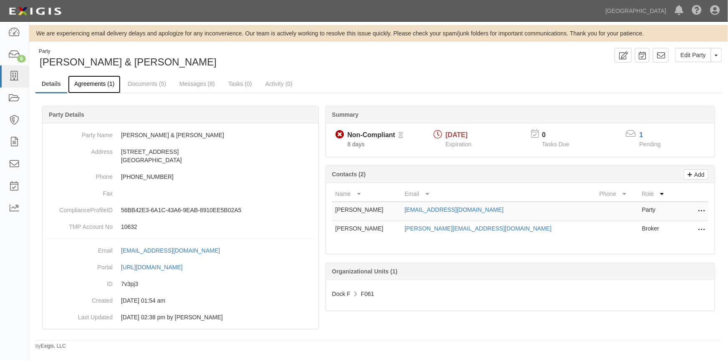
click at [98, 83] on link "Agreements (1)" at bounding box center [94, 84] width 53 height 18
click at [92, 83] on link "Agreements (1)" at bounding box center [94, 84] width 53 height 18
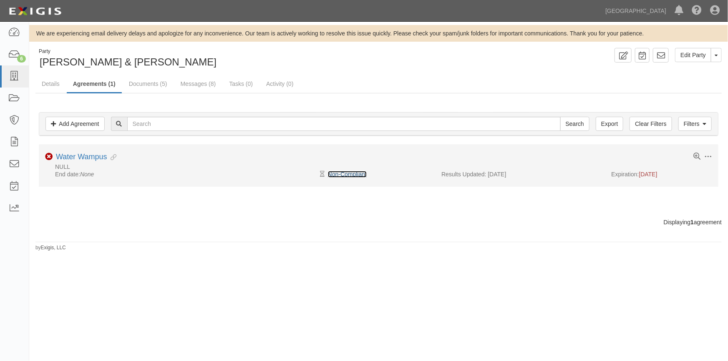
click at [351, 174] on link "Non-Compliant" at bounding box center [347, 174] width 39 height 7
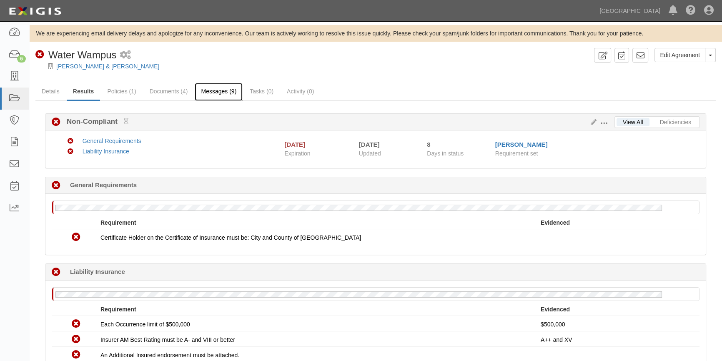
click at [209, 88] on link "Messages (9)" at bounding box center [219, 92] width 48 height 18
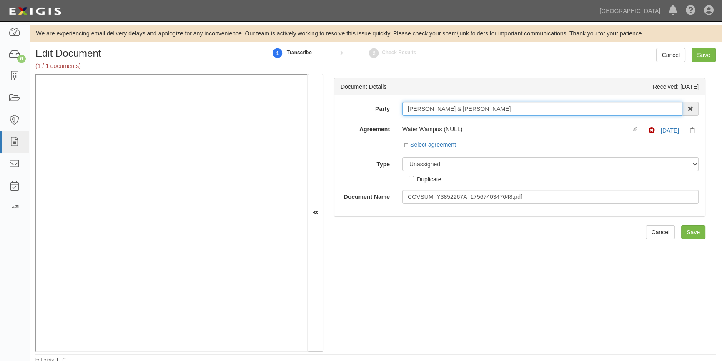
drag, startPoint x: 490, startPoint y: 109, endPoint x: 394, endPoint y: 107, distance: 96.4
click at [394, 107] on div "Party Alicia Root & Simon Root AAA Hull Diving, Alon Altman Aaron Graham Aaron …" at bounding box center [520, 109] width 371 height 14
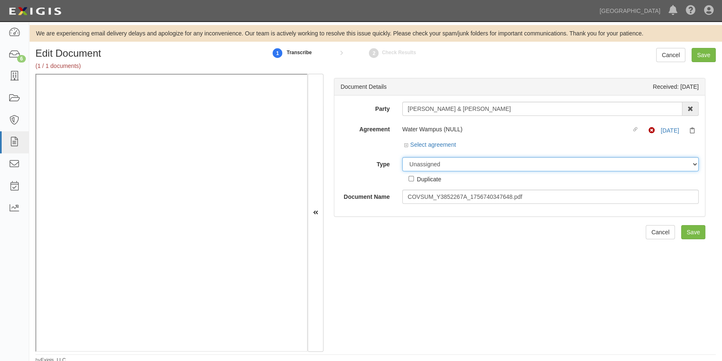
click at [422, 164] on select "Unassigned Binder Cancellation Notice Certificate Contract Endorsement Insuranc…" at bounding box center [550, 164] width 297 height 14
select select "CertificateDetail"
click at [402, 157] on select "Unassigned Binder Cancellation Notice Certificate Contract Endorsement Insuranc…" at bounding box center [550, 164] width 297 height 14
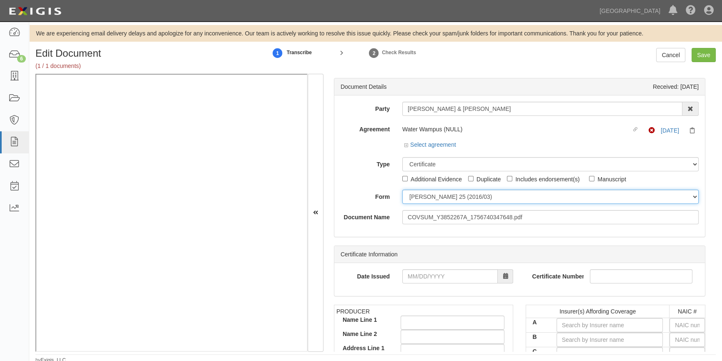
click at [418, 198] on select "ACORD 25 (2016/03) ACORD 101 ACORD 855 NY (2014/05) General" at bounding box center [550, 197] width 297 height 14
select select "GeneralFormDetail"
click at [402, 190] on select "ACORD 25 (2016/03) ACORD 101 ACORD 855 NY (2014/05) General" at bounding box center [550, 197] width 297 height 14
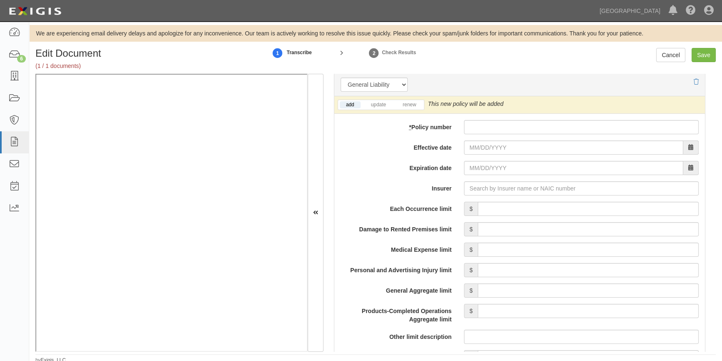
scroll to position [600, 0]
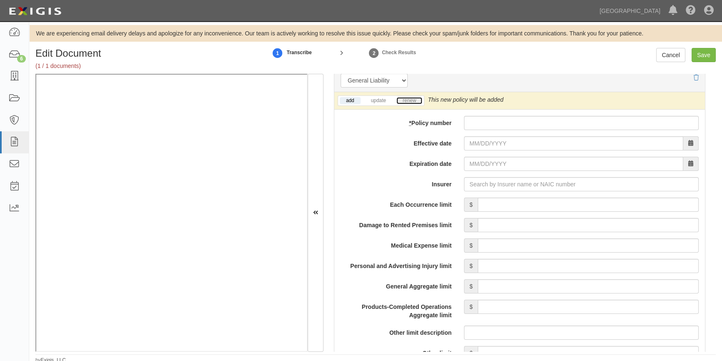
click at [414, 99] on link "renew" at bounding box center [410, 100] width 26 height 7
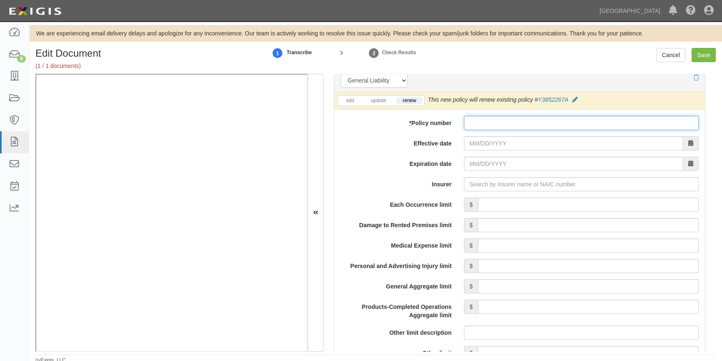
paste input "Y3852267A"
type input "Y3852267A"
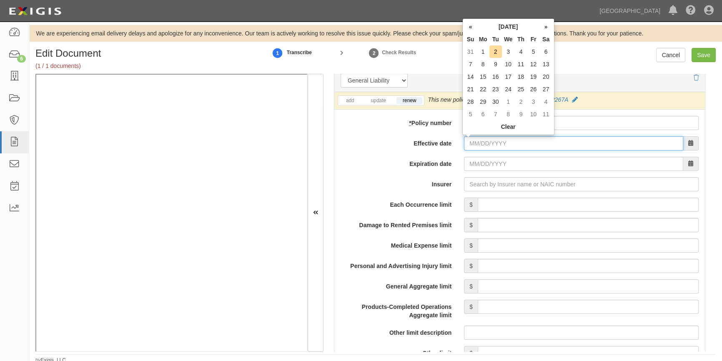
click at [482, 147] on input "Effective date" at bounding box center [573, 143] width 219 height 14
type input "09/25/2025"
type input "09/25/2026"
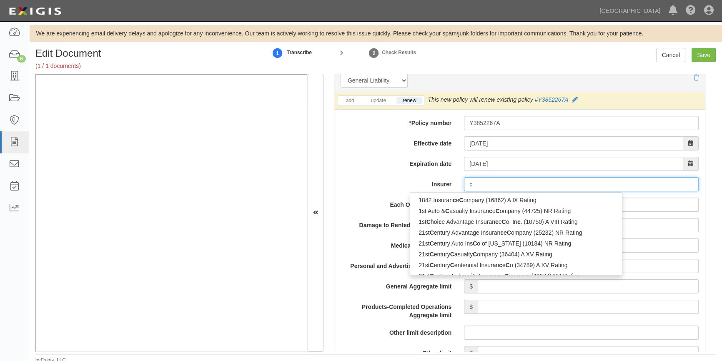
type input "ch"
type input "chubb Bermuda Insurance Ltd. (0) A++ XV Rating"
type input "chubb"
type input "chubb Bermuda Insurance Ltd. (0) A++ XV Rating"
type input "chubb"
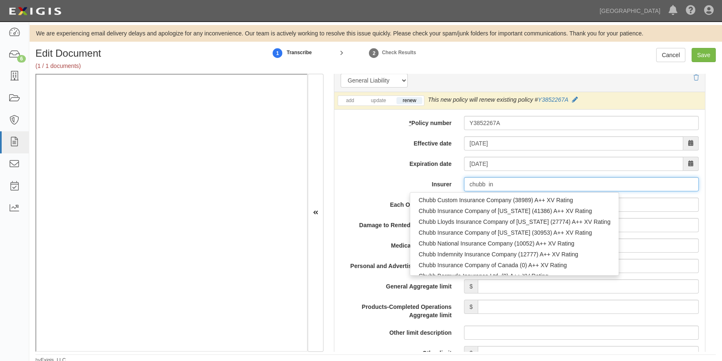
type input "chubb i"
type input "chubb Bermuda Insurance Ltd. (0) A++ XV Rating"
type input "chubb"
type input "chubb Bermuda Insurance Ltd. (0) A++ XV Rating"
type input "c"
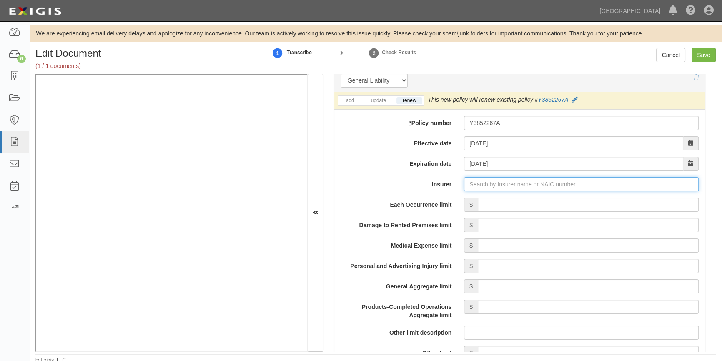
type input "a"
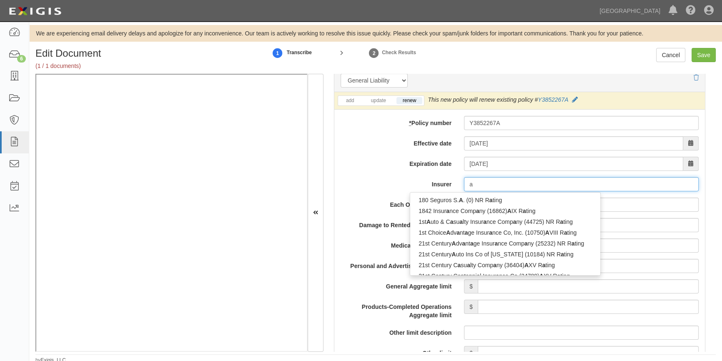
type input "acadia Insurance Company (31325) A+ XV Rating"
type input "ac"
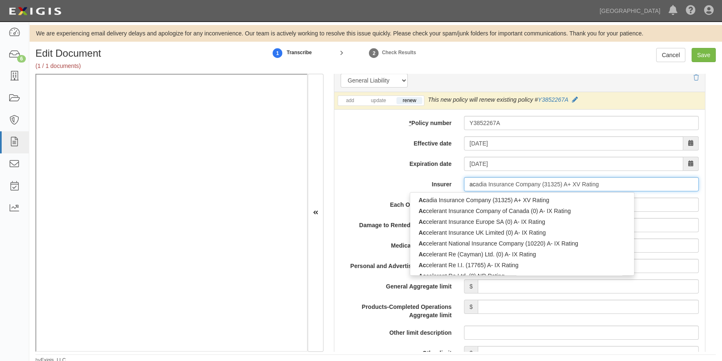
type input "ace American Insurance Co Korea (KRB) (0) A++ XV Rating"
type input "ace a"
type input "ace american Insurance Company (22667) A++ XV Rating"
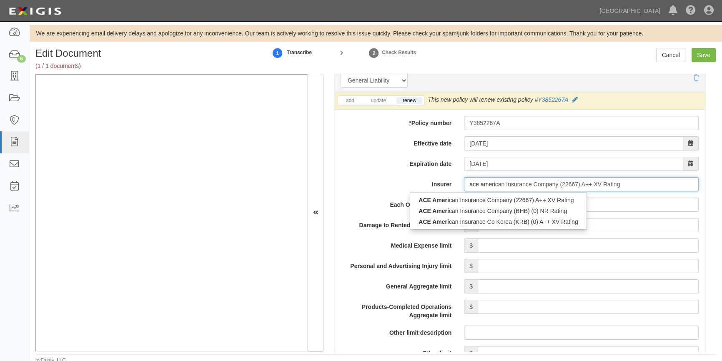
type input "ace americ"
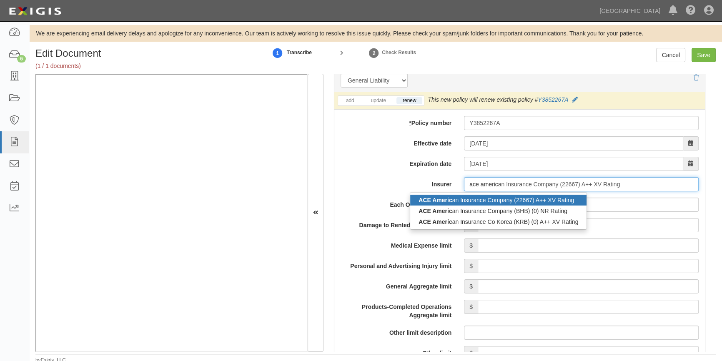
click at [475, 198] on div "ACE Americ an Insurance Company (22667) A++ XV Rating" at bounding box center [498, 200] width 176 height 11
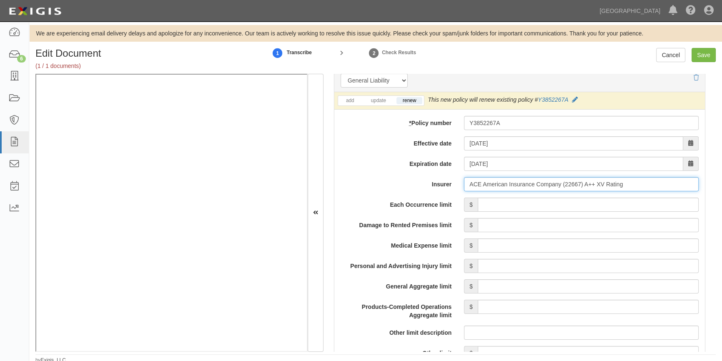
type input "ACE American Insurance Company (22667) A++ XV Rating"
click at [573, 204] on input "Each Occurrence limit" at bounding box center [588, 205] width 221 height 14
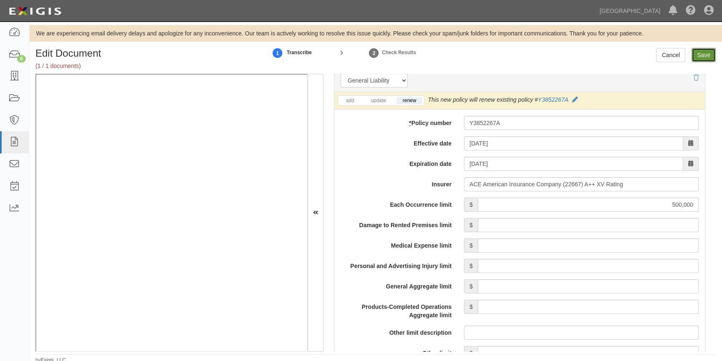
click at [699, 57] on input "Save" at bounding box center [704, 55] width 24 height 14
type input "500000"
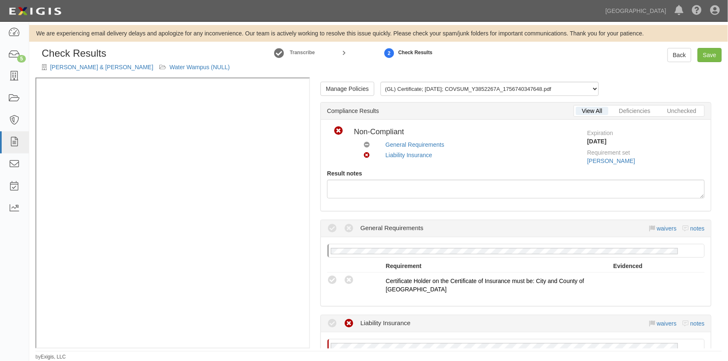
scroll to position [151, 0]
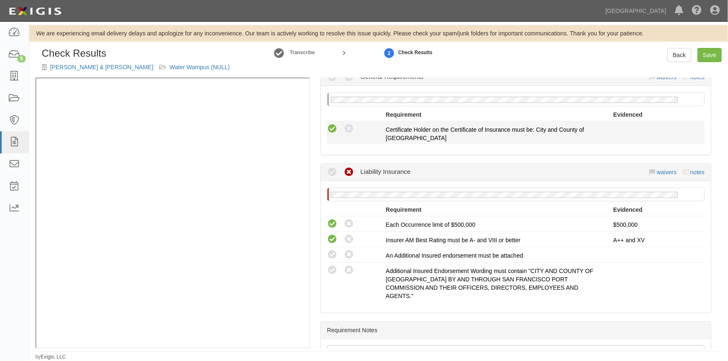
click at [334, 129] on icon at bounding box center [332, 129] width 10 height 10
radio input "true"
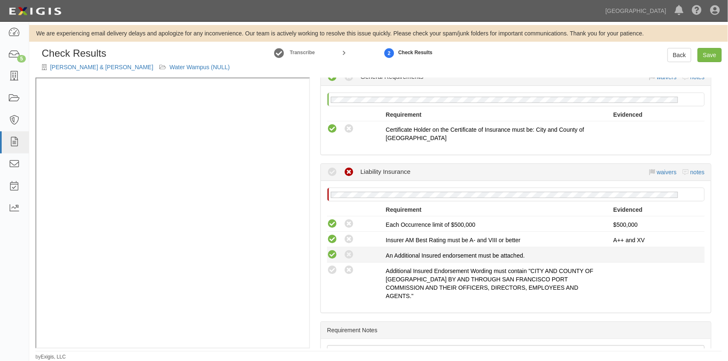
click at [335, 252] on icon at bounding box center [332, 255] width 10 height 10
radio input "true"
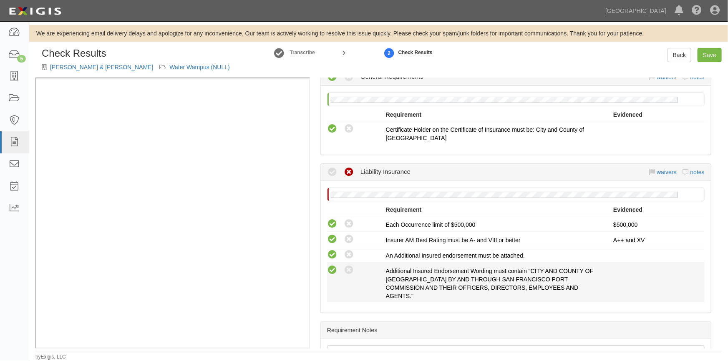
click at [328, 270] on icon at bounding box center [332, 270] width 10 height 10
radio input "true"
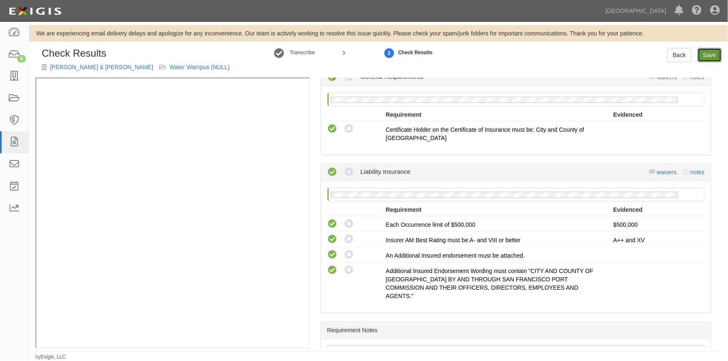
click at [704, 54] on link "Save" at bounding box center [709, 55] width 24 height 14
radio input "true"
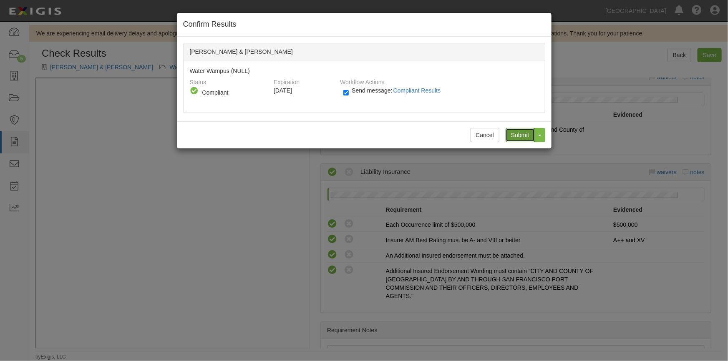
click at [527, 135] on input "Submit" at bounding box center [520, 135] width 29 height 14
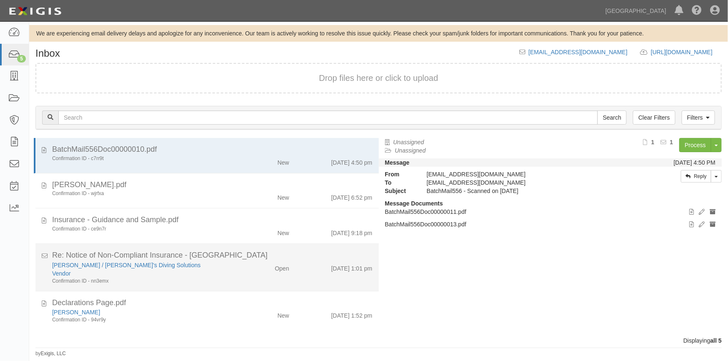
click at [172, 279] on div "Confirmation ID - nn3emx" at bounding box center [142, 281] width 181 height 7
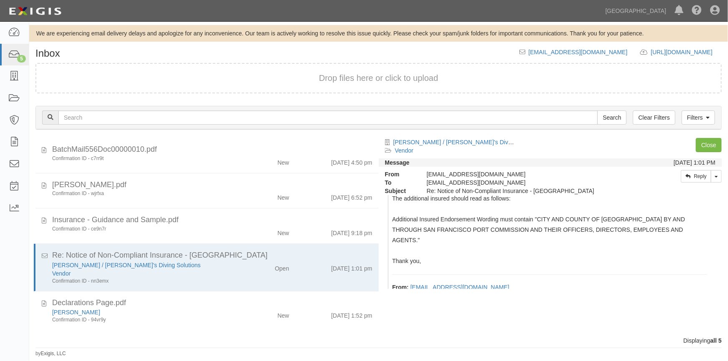
scroll to position [77, 0]
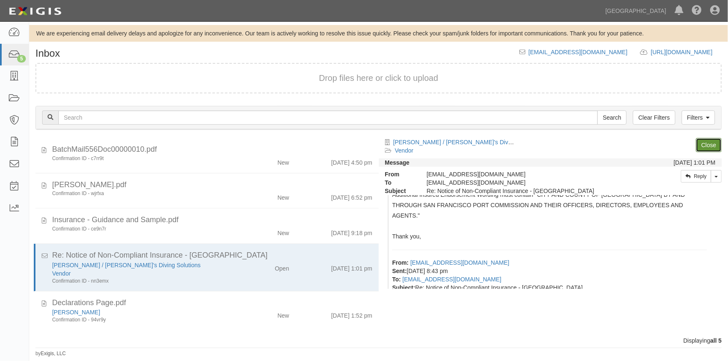
click at [705, 149] on link "Close" at bounding box center [709, 145] width 26 height 14
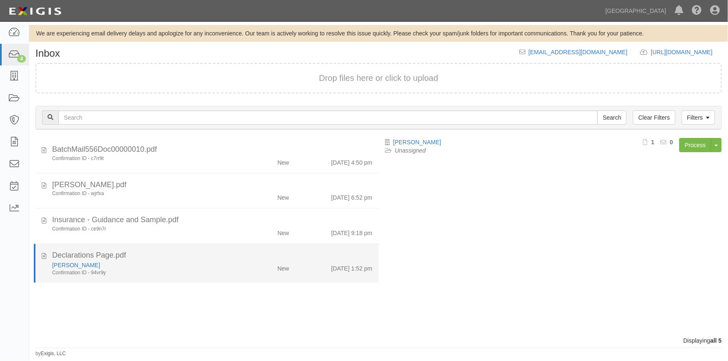
click at [158, 264] on div "[PERSON_NAME]" at bounding box center [142, 265] width 181 height 8
click at [72, 267] on link "[PERSON_NAME]" at bounding box center [76, 265] width 48 height 7
drag, startPoint x: 206, startPoint y: 275, endPoint x: 214, endPoint y: 275, distance: 8.8
click at [206, 275] on div "Confirmation ID - 94vr9y" at bounding box center [142, 272] width 181 height 7
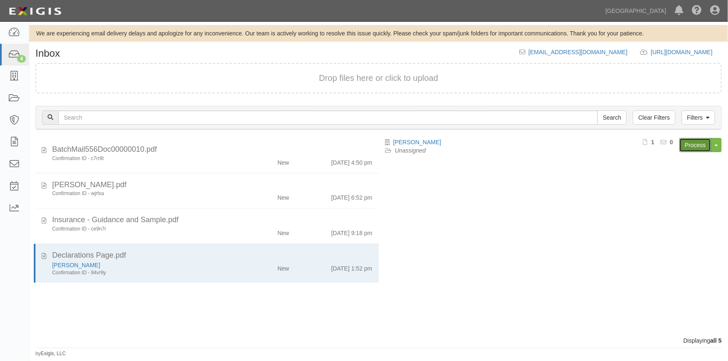
click at [689, 150] on link "Process" at bounding box center [695, 145] width 32 height 14
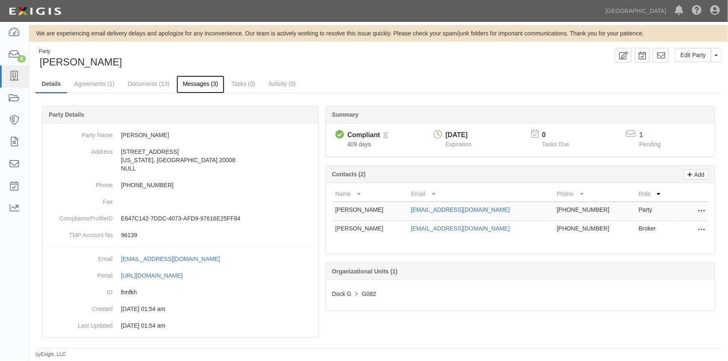
click at [188, 87] on link "Messages (3)" at bounding box center [200, 84] width 48 height 18
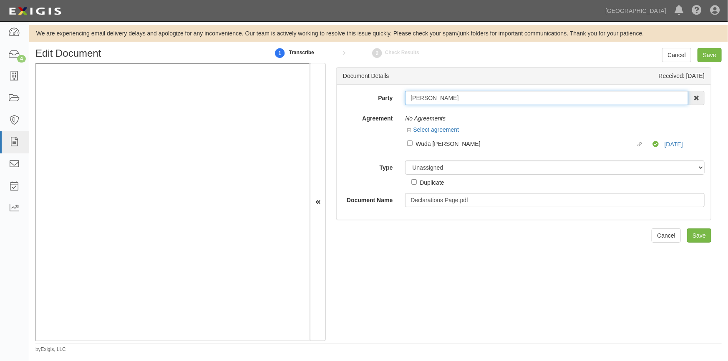
drag, startPoint x: 451, startPoint y: 96, endPoint x: 407, endPoint y: 98, distance: 44.3
click at [402, 98] on div "James Boland AAA Hull Diving, Alon Altman Aaron Graham Aaron Gray Adam Brown Ad…" at bounding box center [555, 98] width 312 height 14
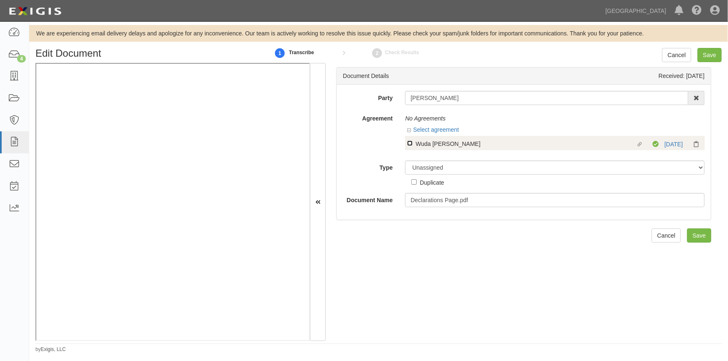
click at [410, 142] on input "Linked agreement Wuda Shuda Linked agreement" at bounding box center [409, 143] width 5 height 5
checkbox input "true"
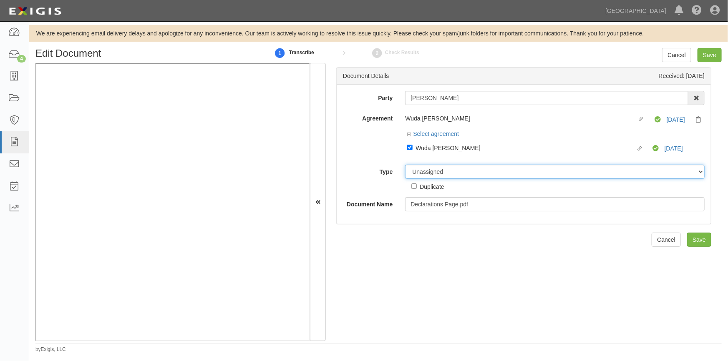
click at [409, 171] on select "Unassigned Binder Cancellation Notice Certificate Contract Endorsement Insuranc…" at bounding box center [554, 172] width 299 height 14
select select "CertificateDetail"
click at [405, 165] on select "Unassigned Binder Cancellation Notice Certificate Contract Endorsement Insuranc…" at bounding box center [554, 172] width 299 height 14
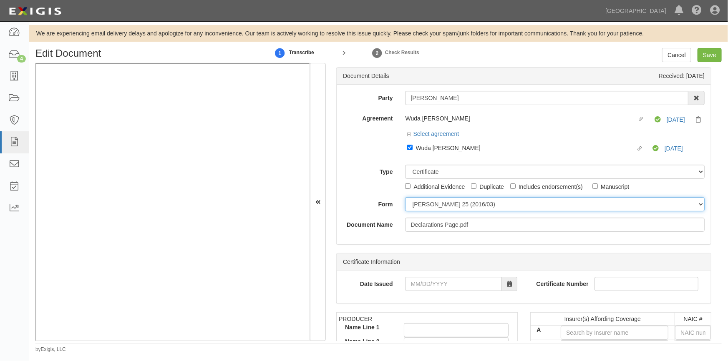
click at [412, 206] on select "ACORD 25 (2016/03) ACORD 101 ACORD 855 NY (2014/05) General" at bounding box center [554, 204] width 299 height 14
select select "GeneralFormDetail"
click at [405, 198] on select "ACORD 25 (2016/03) ACORD 101 ACORD 855 NY (2014/05) General" at bounding box center [554, 204] width 299 height 14
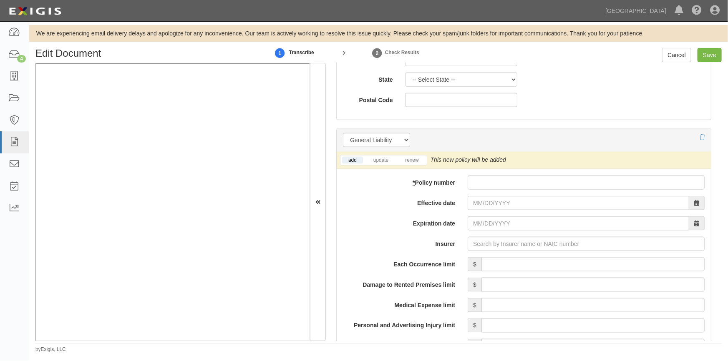
scroll to position [606, 0]
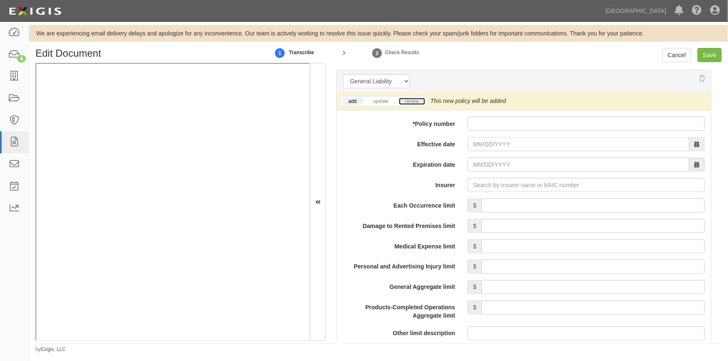
click at [413, 104] on link "renew" at bounding box center [412, 101] width 26 height 7
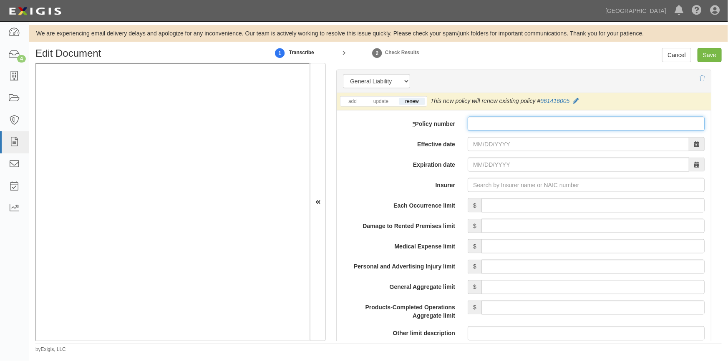
paste input "961416005"
type input "961416005"
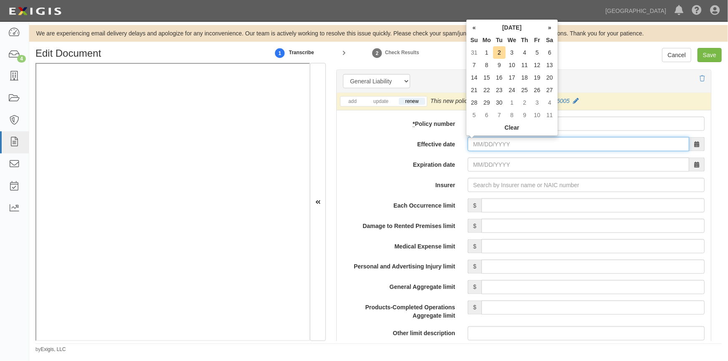
click at [499, 146] on input "Effective date" at bounding box center [578, 144] width 221 height 14
click at [490, 67] on td "8" at bounding box center [486, 65] width 13 height 13
type input "09/08/2025"
type input "09/08/2026"
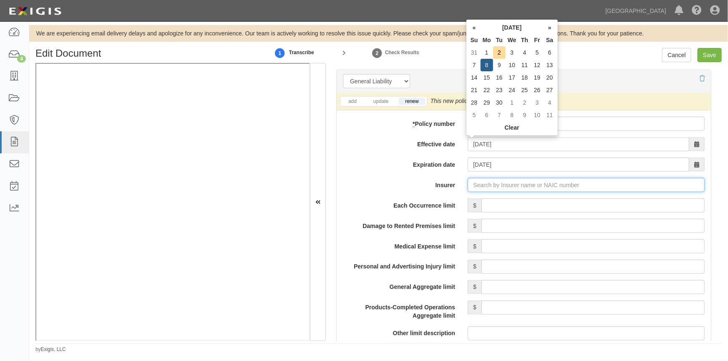
click at [486, 184] on input "Insurer" at bounding box center [586, 185] width 237 height 14
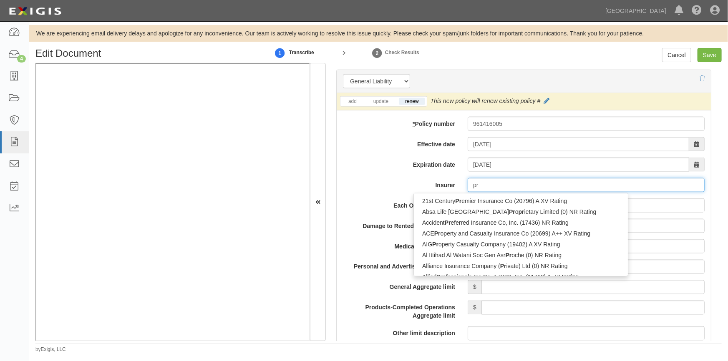
type input "pro"
type input "progressive Advanced Insurance Company (11851) A+ XV Rating"
type input "progressive"
type input "progressive casualty Insurance Company (24260) A+ XV Rating"
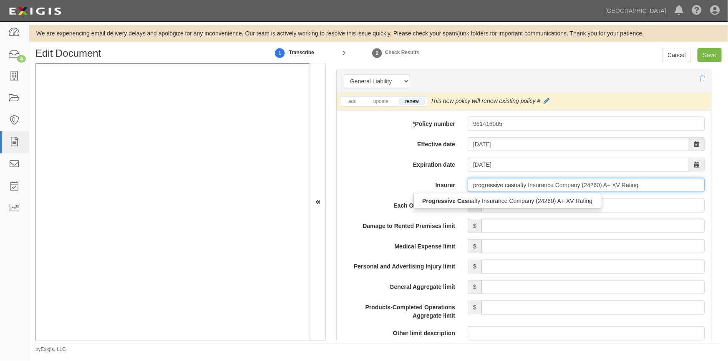
type input "progressive casu"
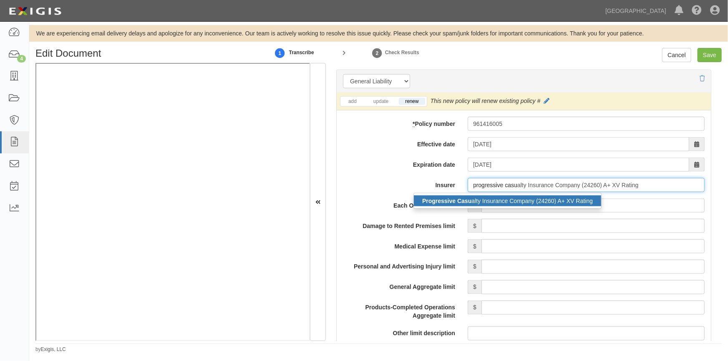
click at [476, 199] on div "Progressive Casu alty Insurance Company (24260) A+ XV Rating" at bounding box center [507, 201] width 187 height 11
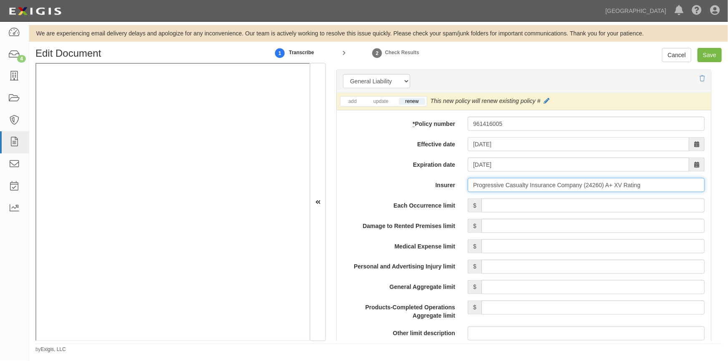
type input "Progressive Casualty Insurance Company (24260) A+ XV Rating"
click at [546, 200] on input "Each Occurrence limit" at bounding box center [592, 206] width 223 height 14
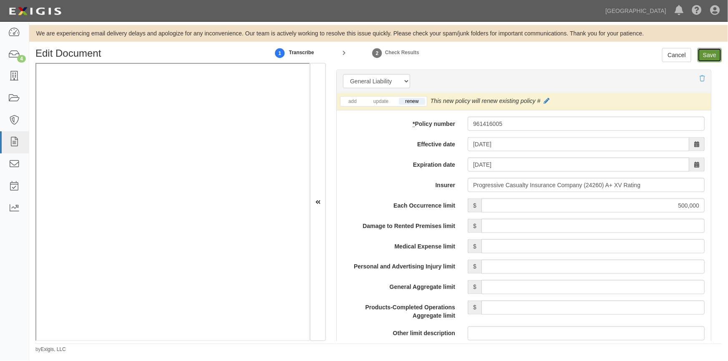
click at [715, 58] on input "Save" at bounding box center [709, 55] width 24 height 14
type input "500000"
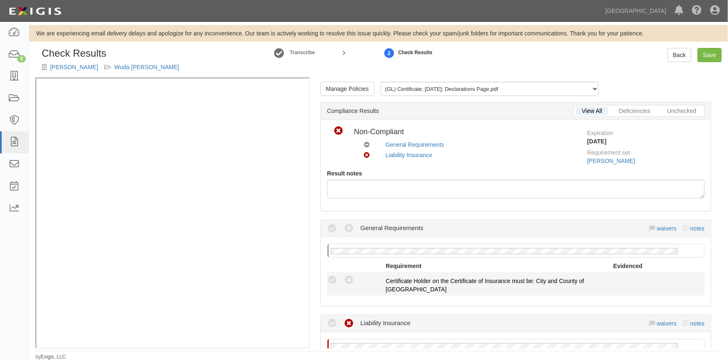
click at [335, 275] on div "Compliant Waived: Non-Compliant" at bounding box center [356, 280] width 59 height 11
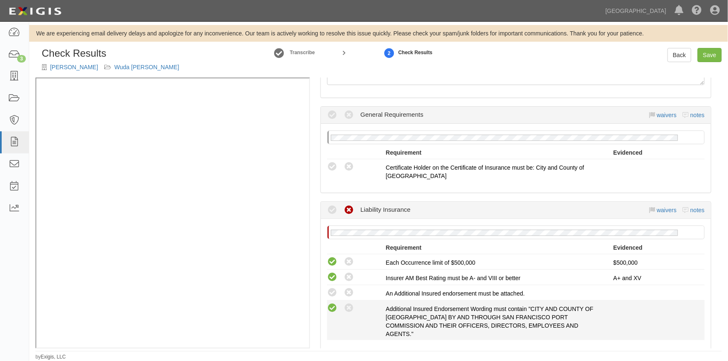
drag, startPoint x: 332, startPoint y: 289, endPoint x: 332, endPoint y: 307, distance: 17.5
click at [332, 292] on icon at bounding box center [332, 293] width 10 height 10
radio input "true"
click at [332, 307] on icon at bounding box center [332, 308] width 10 height 10
radio input "true"
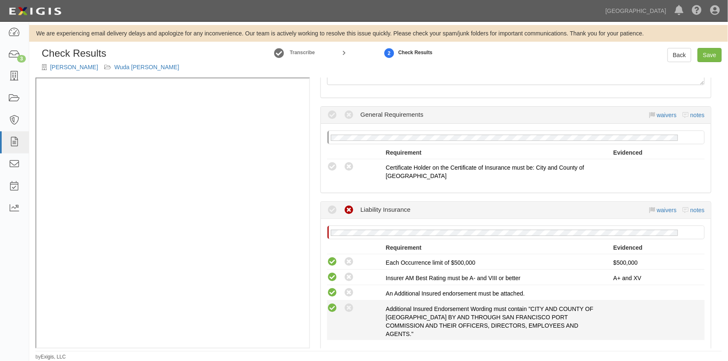
radio input "true"
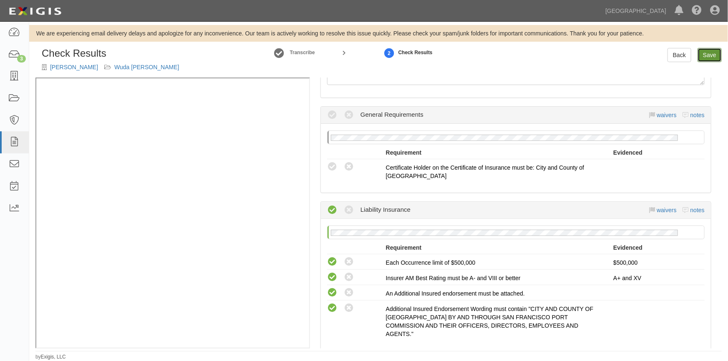
click at [711, 55] on link "Save" at bounding box center [709, 55] width 24 height 14
radio input "true"
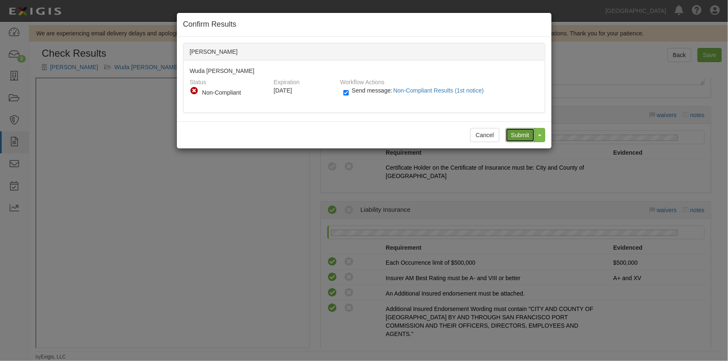
click at [513, 129] on input "Submit" at bounding box center [520, 135] width 29 height 14
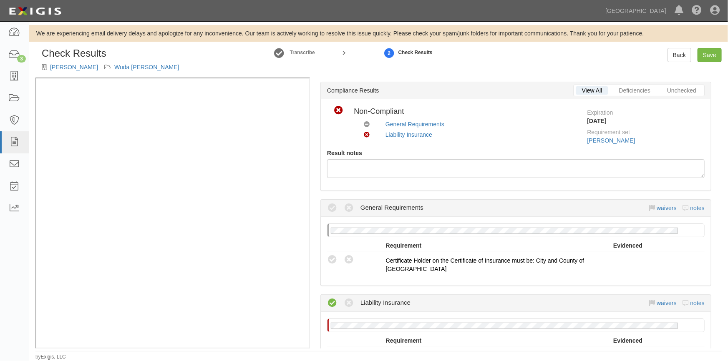
scroll to position [38, 0]
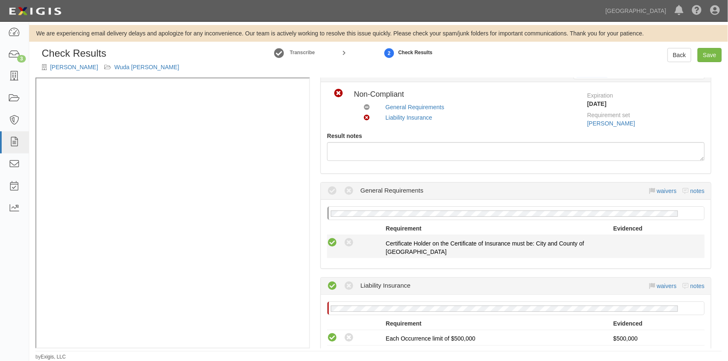
click at [332, 242] on icon at bounding box center [332, 243] width 10 height 10
radio input "true"
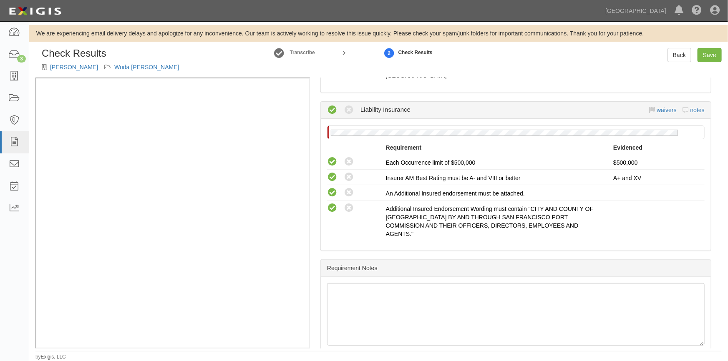
scroll to position [226, 0]
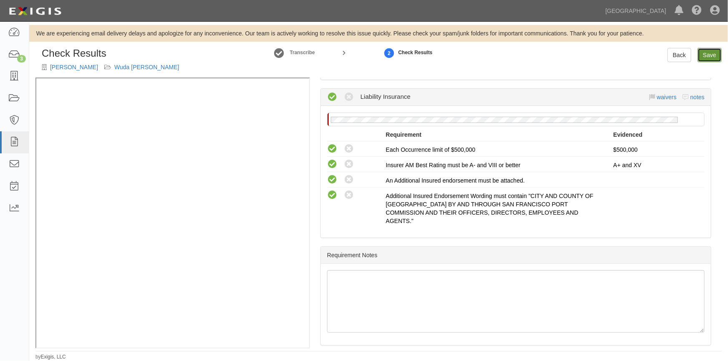
click at [713, 53] on link "Save" at bounding box center [709, 55] width 24 height 14
radio input "true"
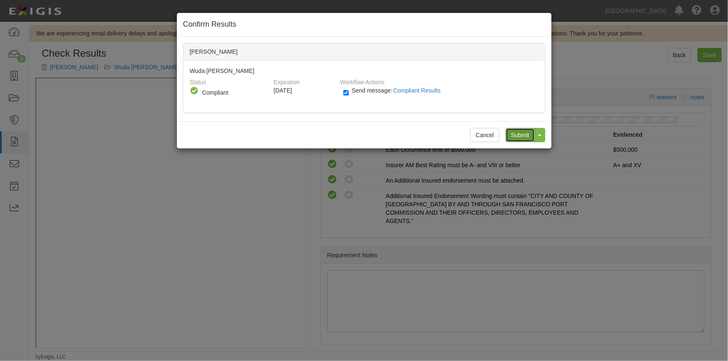
click at [518, 141] on input "Submit" at bounding box center [520, 135] width 29 height 14
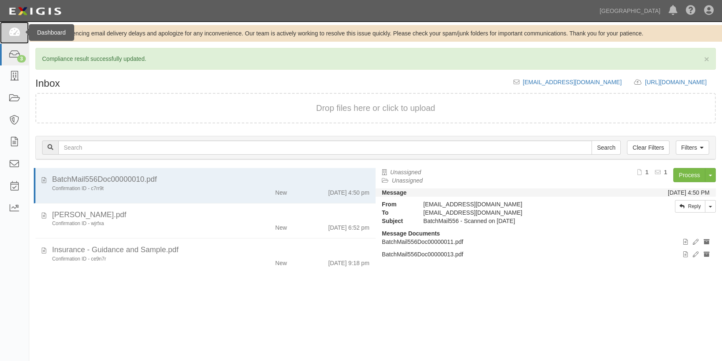
click at [14, 27] on link at bounding box center [14, 33] width 29 height 22
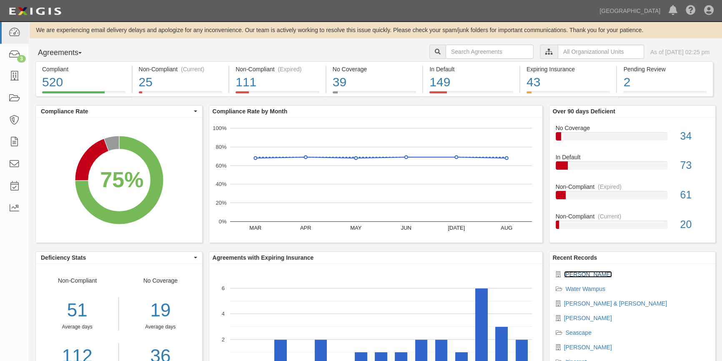
click at [586, 274] on link "[PERSON_NAME]" at bounding box center [588, 274] width 48 height 7
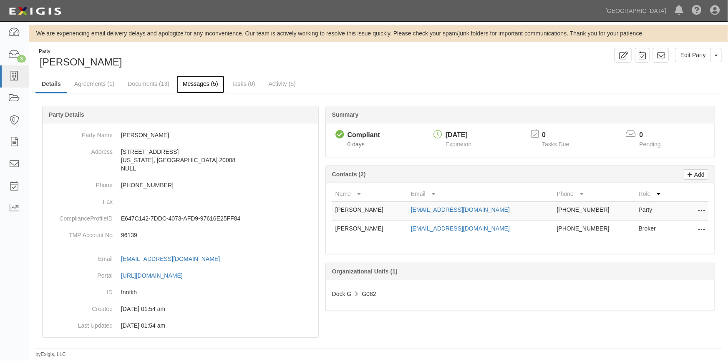
click at [196, 83] on link "Messages (5)" at bounding box center [200, 84] width 48 height 18
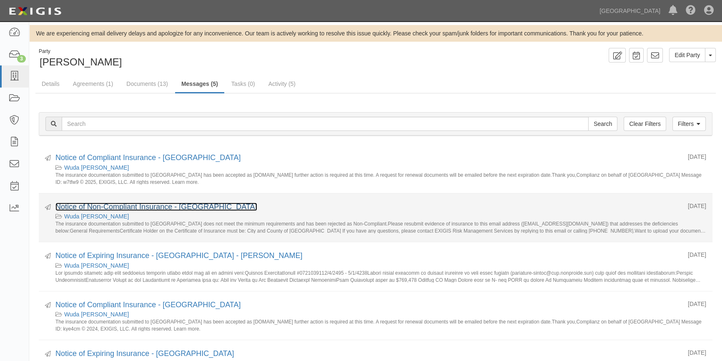
click at [111, 206] on link "Notice of Non-Compliant Insurance - [GEOGRAPHIC_DATA]" at bounding box center [156, 207] width 202 height 8
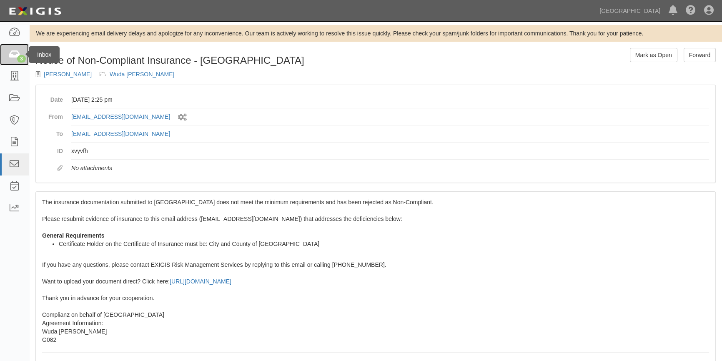
click at [13, 54] on icon at bounding box center [14, 55] width 12 height 10
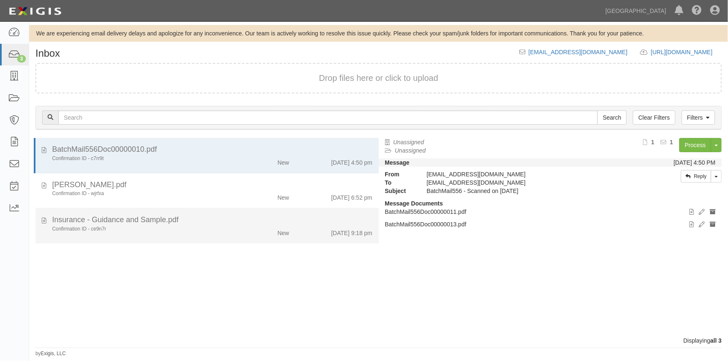
click at [157, 221] on div "Insurance - Guidance and Sample.pdf" at bounding box center [212, 220] width 320 height 11
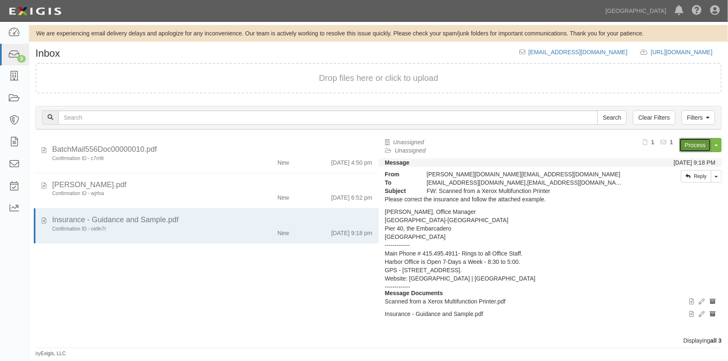
click at [700, 141] on link "Process" at bounding box center [695, 145] width 32 height 14
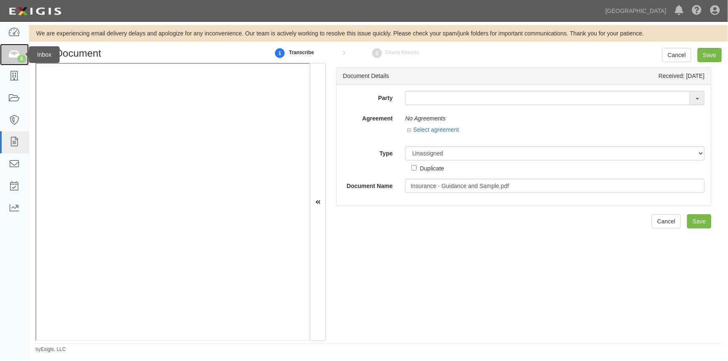
click at [15, 50] on icon at bounding box center [14, 55] width 12 height 10
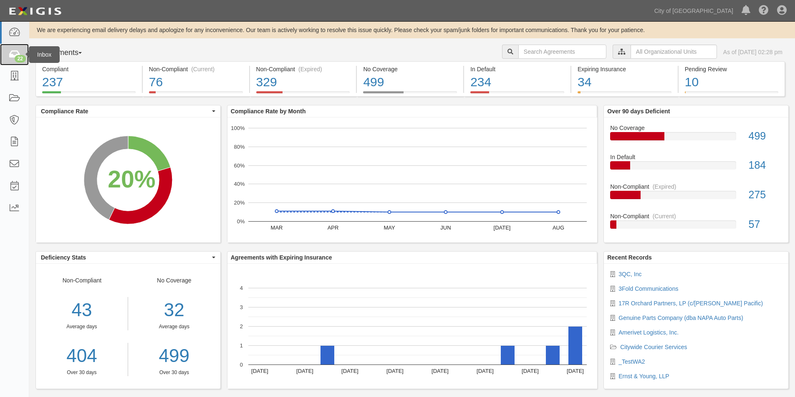
click at [13, 58] on icon at bounding box center [14, 55] width 12 height 10
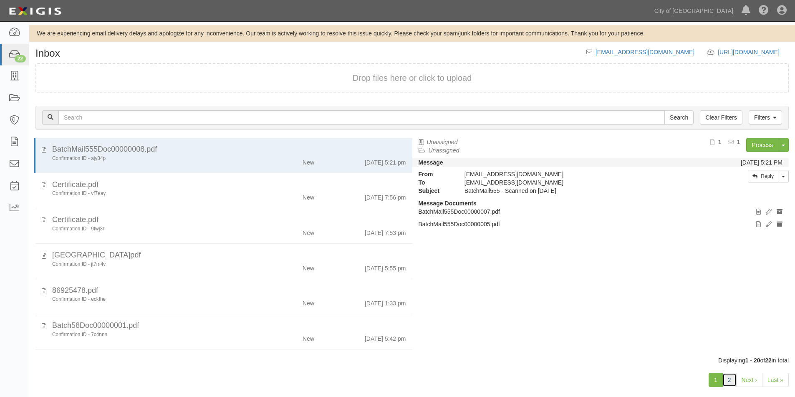
click at [729, 385] on link "2" at bounding box center [729, 380] width 14 height 14
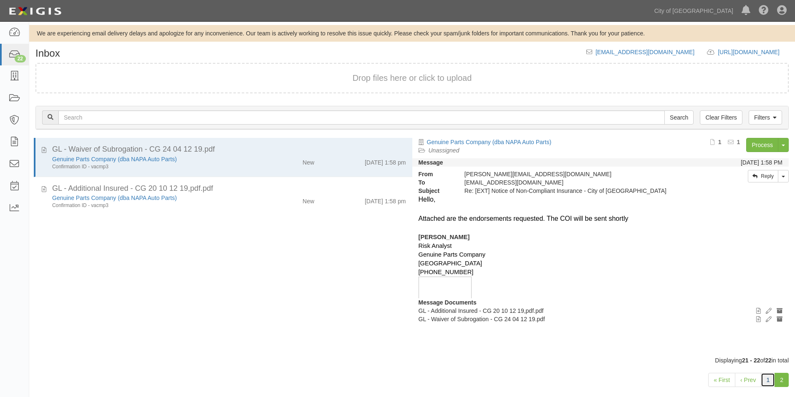
click at [766, 382] on link "1" at bounding box center [767, 380] width 14 height 14
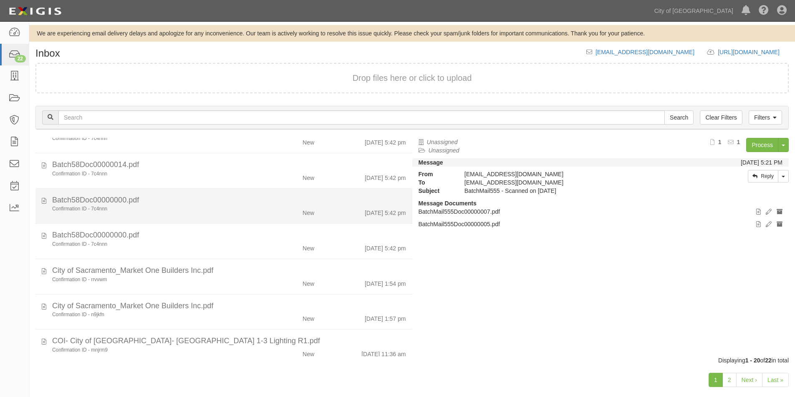
scroll to position [492, 0]
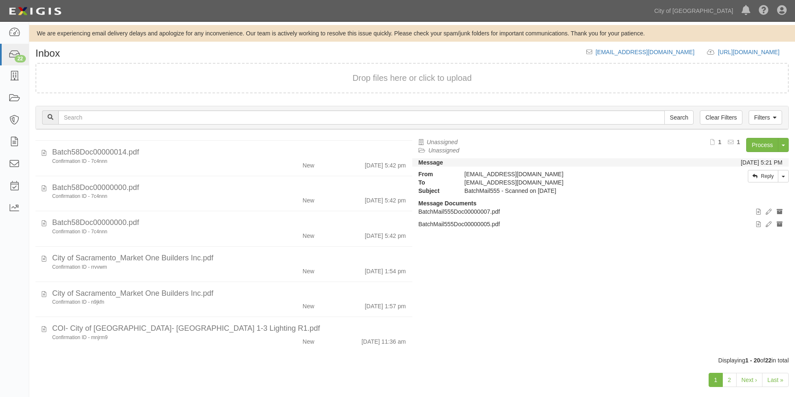
click at [73, 365] on div "Displaying 1 - 20 of 22 in total" at bounding box center [411, 361] width 765 height 8
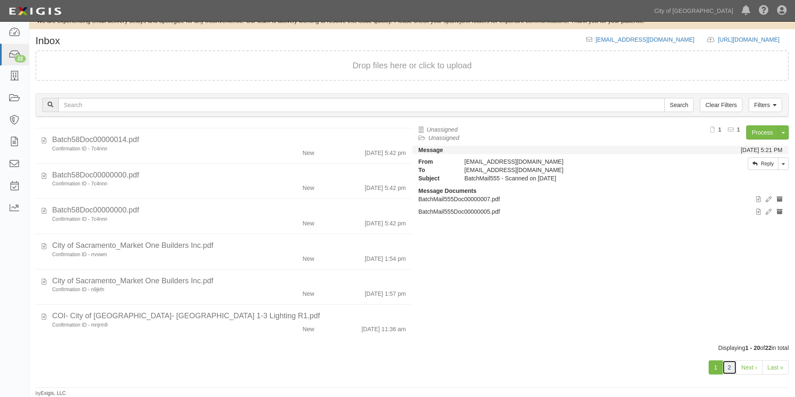
click at [731, 369] on link "2" at bounding box center [729, 368] width 14 height 14
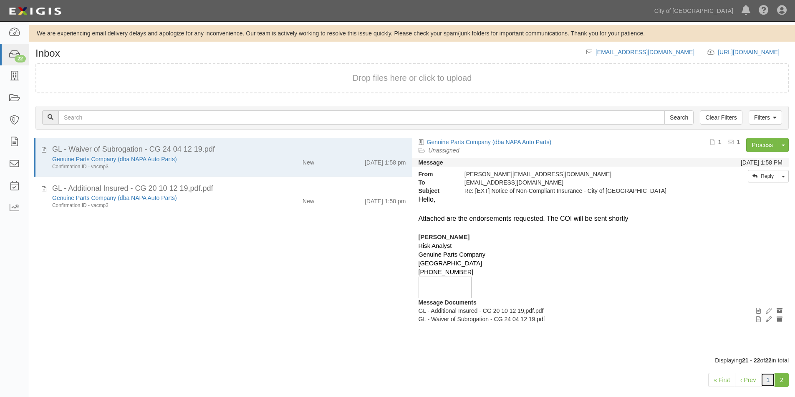
click at [766, 381] on link "1" at bounding box center [767, 380] width 14 height 14
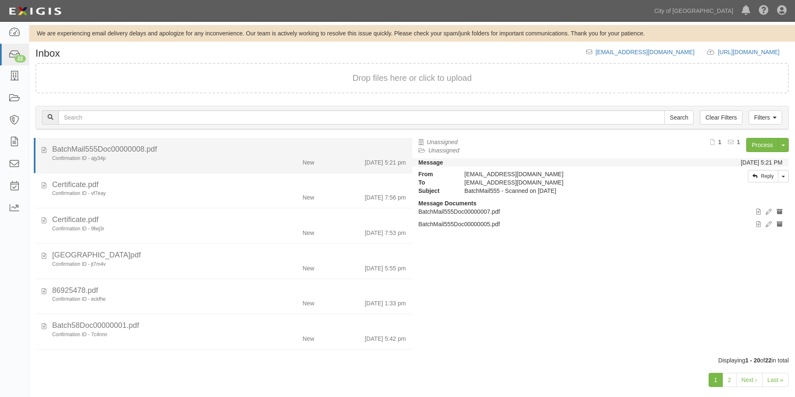
click at [192, 155] on div "Confirmation ID - ajy34p" at bounding box center [152, 158] width 201 height 7
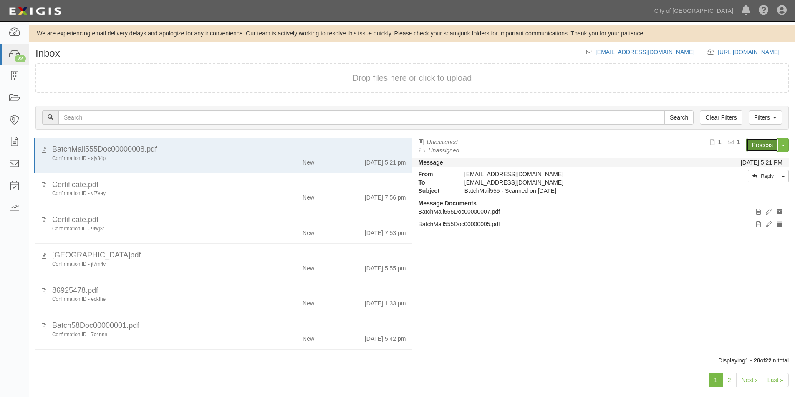
click at [750, 148] on link "Process" at bounding box center [762, 145] width 32 height 14
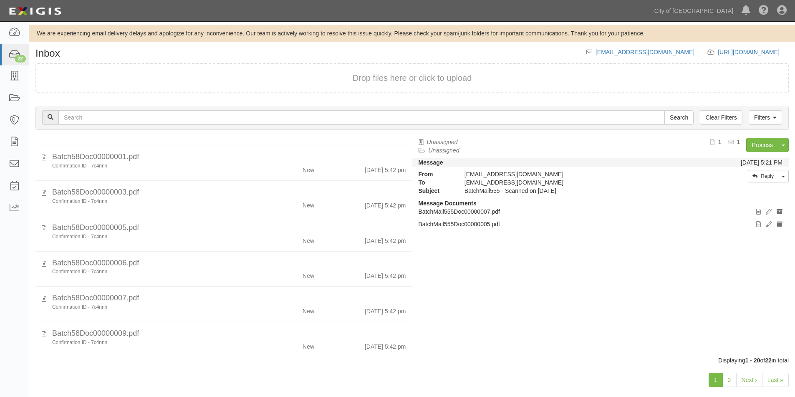
scroll to position [170, 0]
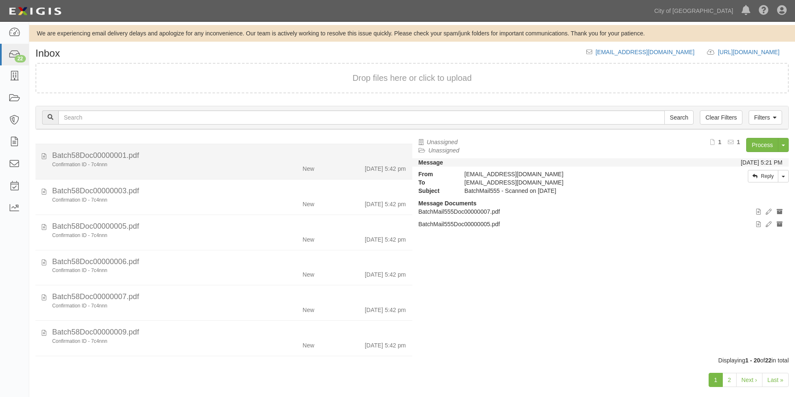
click at [214, 171] on div "Confirmation ID - 7c4nnn New 8/29/25 5:42 pm" at bounding box center [229, 167] width 366 height 12
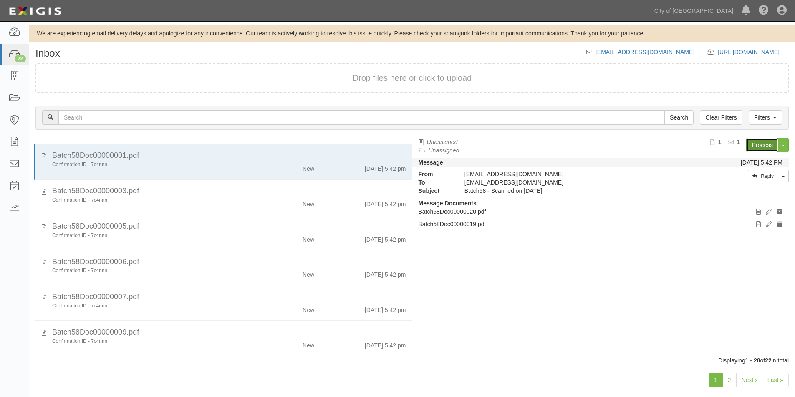
click at [770, 143] on link "Process" at bounding box center [762, 145] width 32 height 14
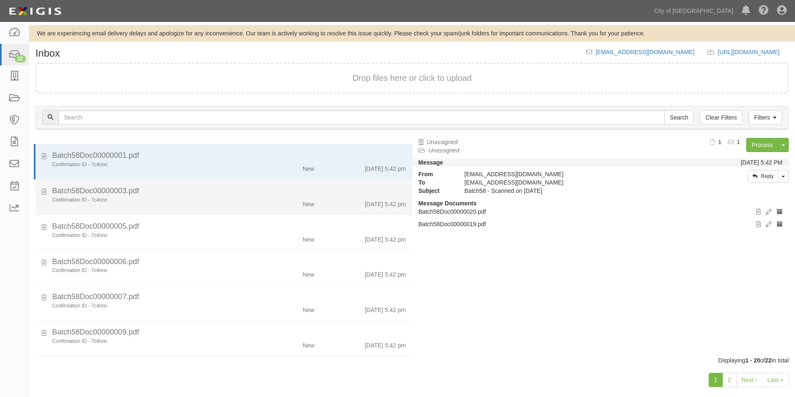
drag, startPoint x: 405, startPoint y: 244, endPoint x: 403, endPoint y: 185, distance: 59.7
click at [403, 185] on ul "BatchMail555Doc00000008.pdf Confirmation ID - ajy34p New 8/22/25 5:21 pm Certif…" at bounding box center [223, 321] width 377 height 706
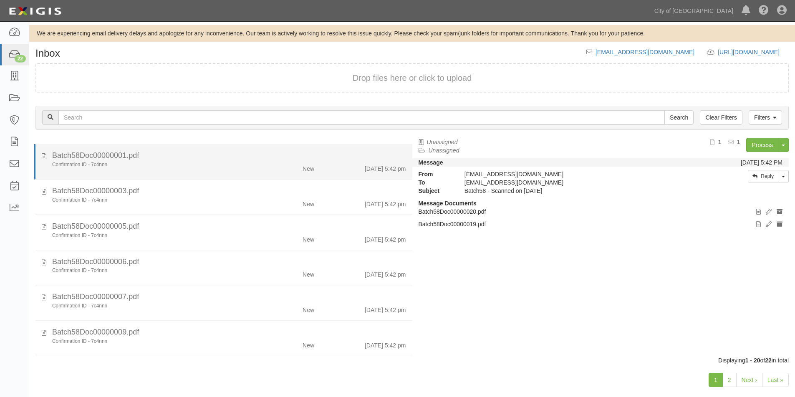
click at [244, 171] on div "Confirmation ID - 7c4nnn New 8/29/25 5:42 pm" at bounding box center [229, 167] width 366 height 12
click at [243, 171] on div "Confirmation ID - 7c4nnn New 8/29/25 5:42 pm" at bounding box center [229, 167] width 366 height 12
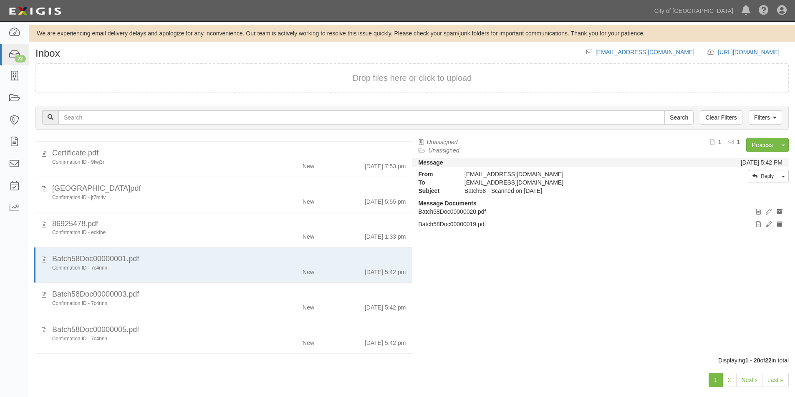
scroll to position [64, 0]
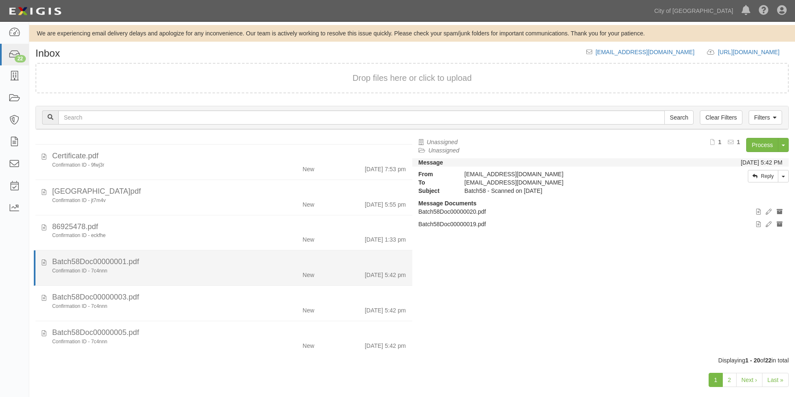
click at [228, 272] on div "Confirmation ID - 7c4nnn" at bounding box center [152, 271] width 201 height 7
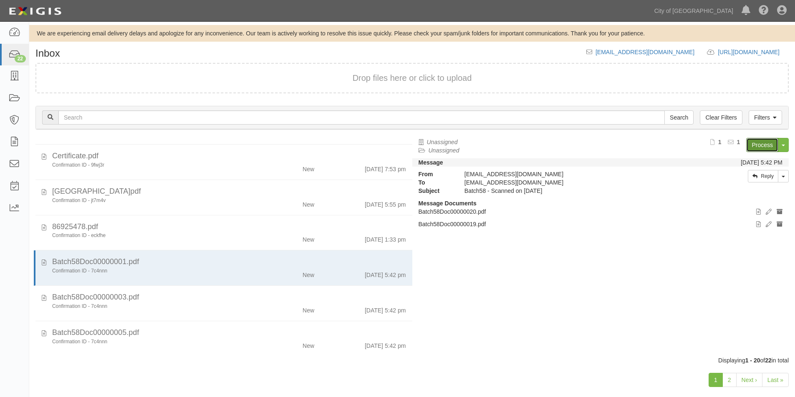
click at [765, 144] on link "Process" at bounding box center [762, 145] width 32 height 14
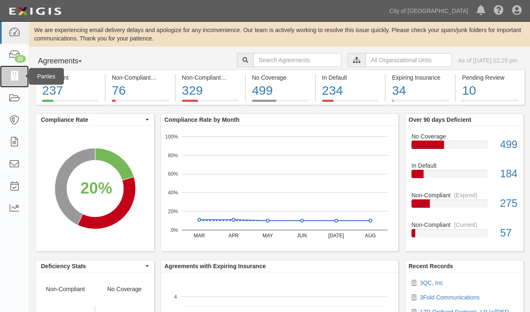
click at [17, 73] on icon at bounding box center [14, 77] width 12 height 10
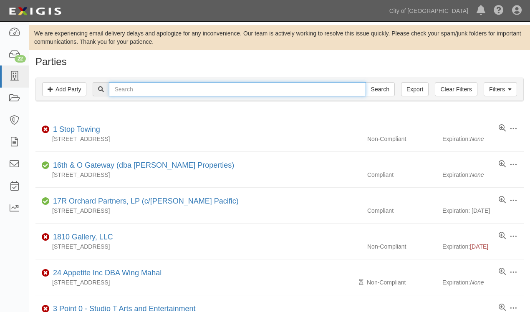
click at [257, 85] on input "text" at bounding box center [237, 89] width 257 height 14
type input "[PERSON_NAME]"
click at [365, 82] on input "Search" at bounding box center [379, 89] width 29 height 14
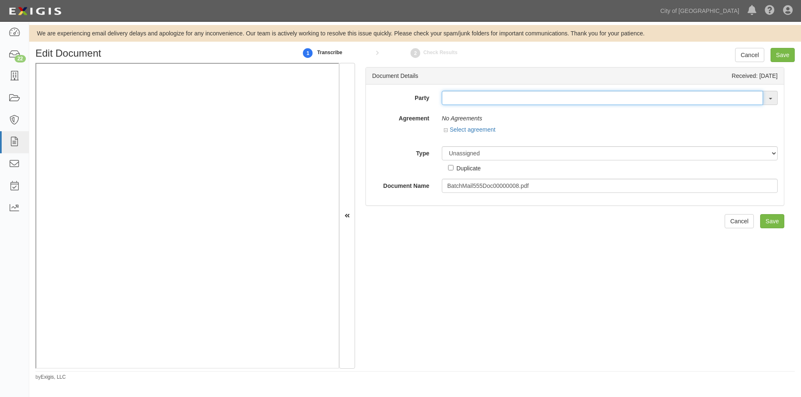
click at [445, 99] on input "text" at bounding box center [602, 98] width 321 height 14
type input "a"
click at [453, 99] on input "text" at bounding box center [602, 98] width 321 height 14
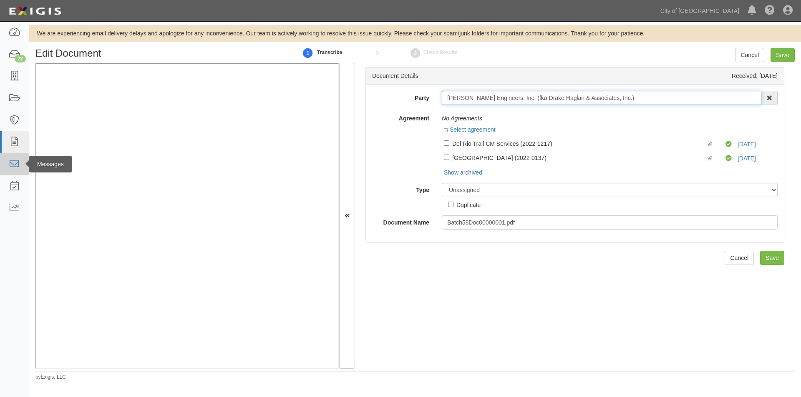
type input "[PERSON_NAME] Engineers, Inc. (fka Drake Haglan & Associates, Inc.)"
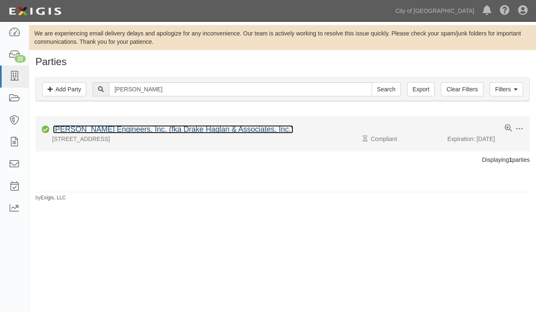
click at [189, 129] on link "[PERSON_NAME] Engineers, Inc. (fka Drake Haglan & Associates, Inc.)" at bounding box center [173, 129] width 240 height 8
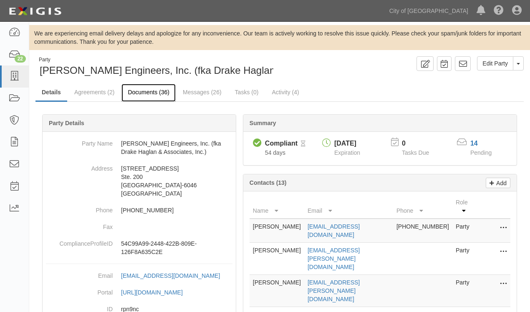
click at [148, 90] on link "Documents (36)" at bounding box center [148, 93] width 54 height 18
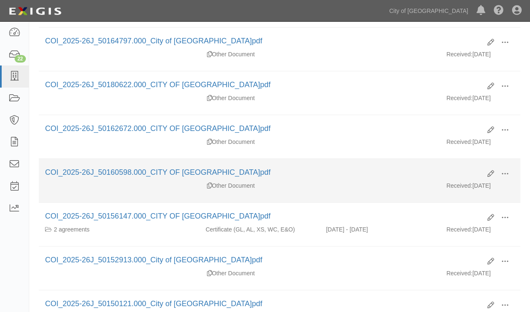
scroll to position [334, 0]
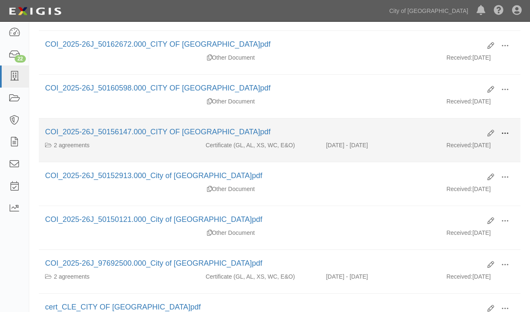
click at [504, 134] on span at bounding box center [505, 134] width 8 height 8
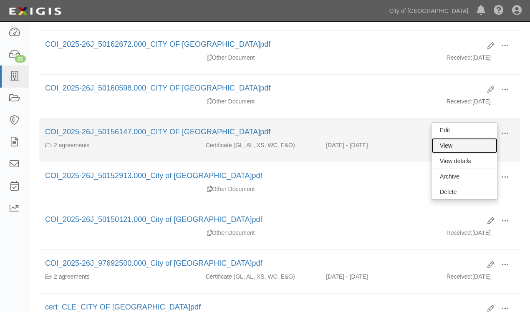
click at [456, 147] on link "View" at bounding box center [464, 145] width 66 height 15
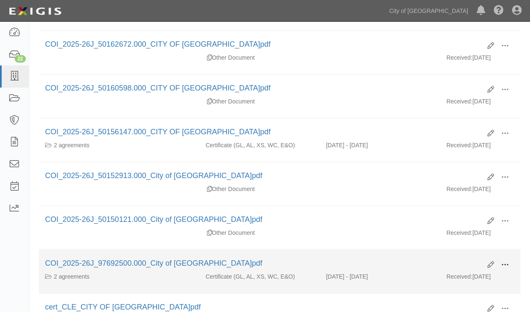
click at [503, 264] on span at bounding box center [505, 265] width 8 height 8
click at [464, 274] on link "View" at bounding box center [464, 276] width 66 height 15
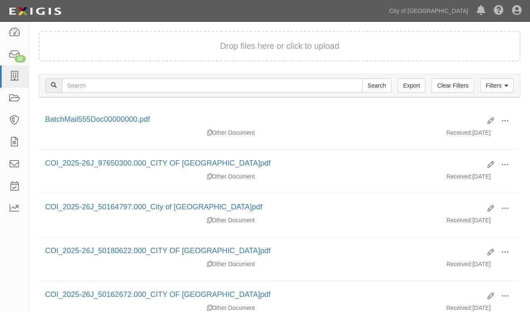
scroll to position [0, 0]
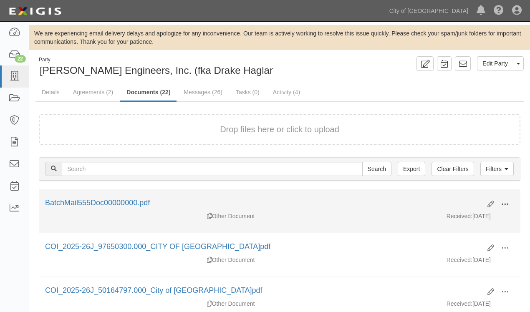
click at [506, 204] on span at bounding box center [505, 205] width 8 height 8
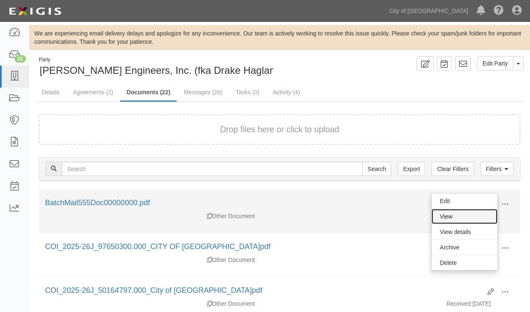
click at [445, 216] on link "View" at bounding box center [464, 216] width 66 height 15
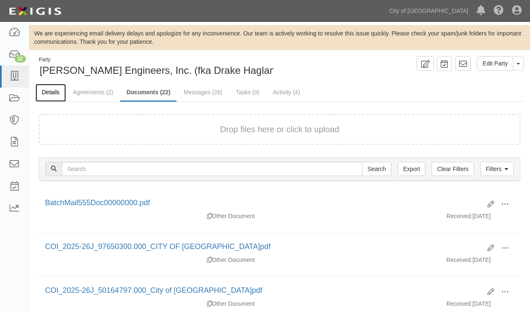
click at [59, 89] on link "Details" at bounding box center [50, 93] width 30 height 18
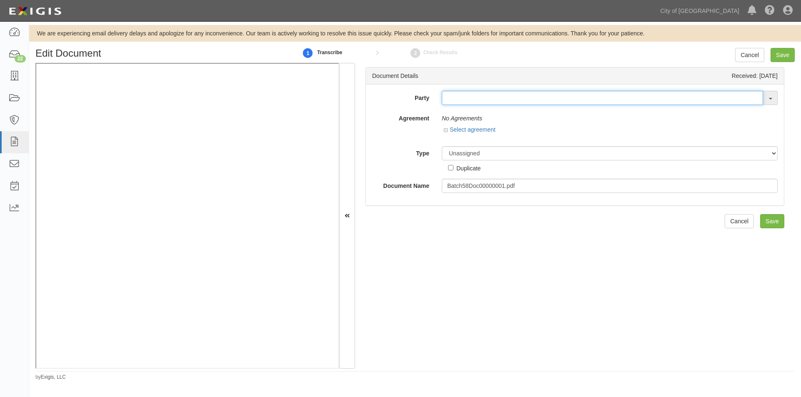
click at [500, 100] on input "text" at bounding box center [602, 98] width 321 height 14
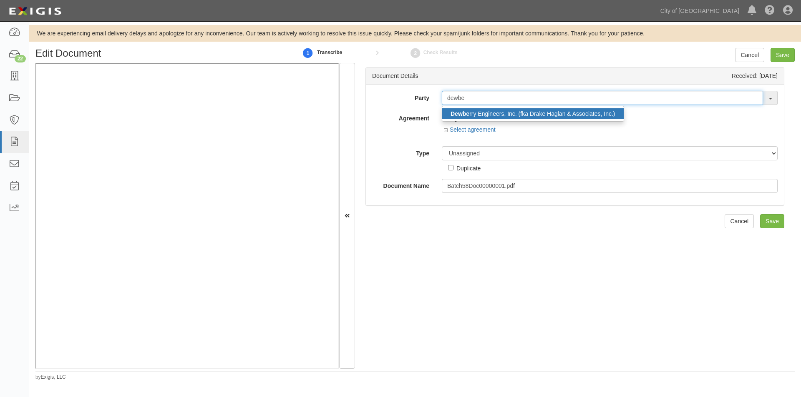
type input "dewbe"
click at [498, 117] on link "Dewbe rry Engineers, Inc. (fka Drake Haglan & Associates, Inc.)" at bounding box center [532, 113] width 181 height 11
type input "Dewberry Engineers, Inc. (fka Drake Haglan & Associates, Inc.)"
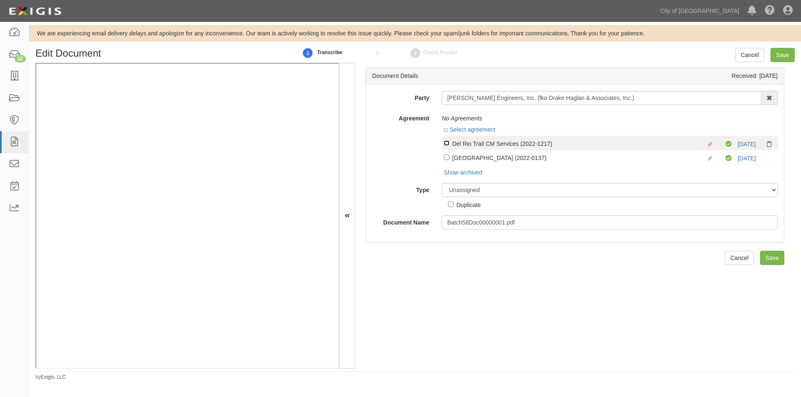
click at [448, 143] on input "Linked agreement Del Rio Trail CM Services (2022-1217) Linked agreement" at bounding box center [446, 143] width 5 height 5
checkbox input "true"
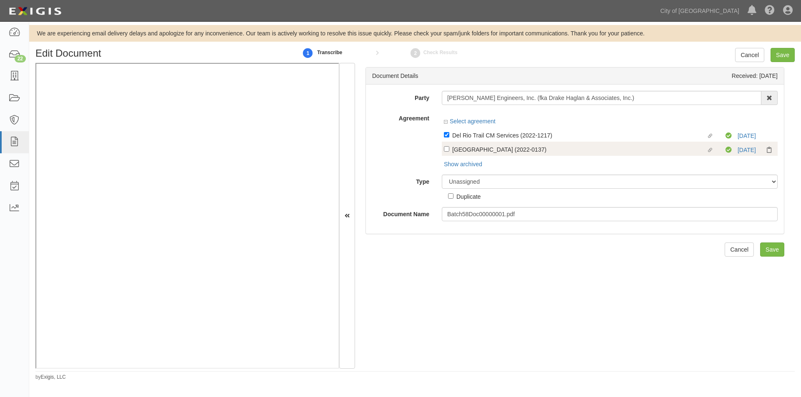
click at [449, 151] on label "Linked agreement Ninos Parkway (2022-0137) Linked agreement" at bounding box center [585, 150] width 282 height 11
click at [449, 138] on input "Linked agreement Ninos Parkway (2022-0137) Linked agreement" at bounding box center [446, 134] width 5 height 5
checkbox input "true"
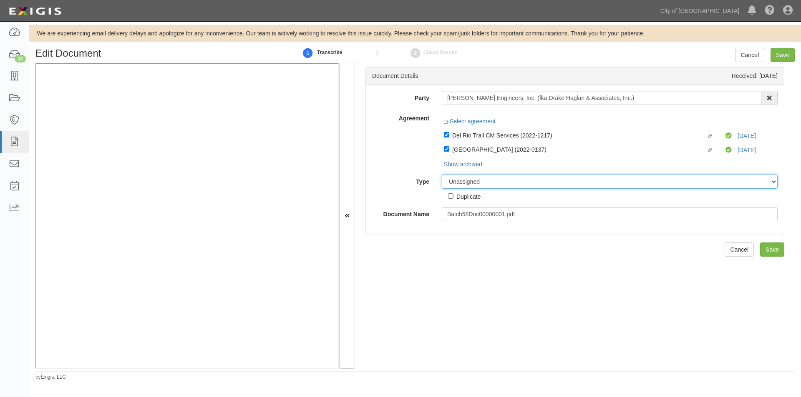
click at [460, 188] on select "Unassigned Binder Cancellation Notice Certificate Contract Endorsement Insuranc…" at bounding box center [610, 182] width 336 height 14
select select "OtherDetail"
click at [442, 175] on select "Unassigned Binder Cancellation Notice Certificate Contract Endorsement Insuranc…" at bounding box center [610, 182] width 336 height 14
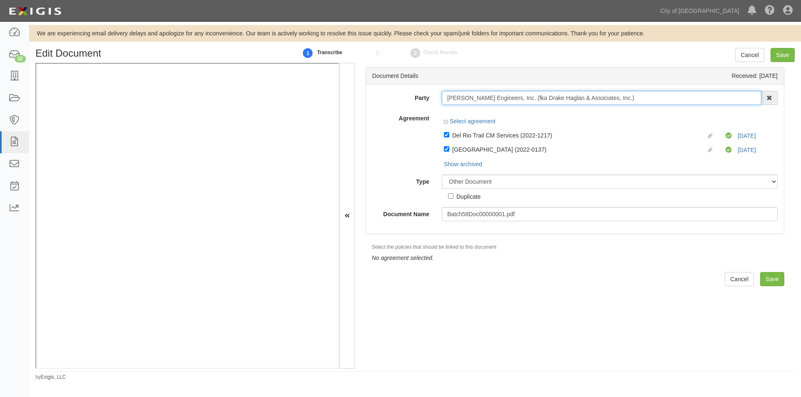
drag, startPoint x: 511, startPoint y: 98, endPoint x: 440, endPoint y: 98, distance: 70.1
click at [442, 98] on input "Dewberry Engineers, Inc. (fka Drake Haglan & Associates, Inc.)" at bounding box center [601, 98] width 319 height 14
click at [387, 182] on label "Type" at bounding box center [401, 180] width 70 height 11
click at [442, 182] on select "Unassigned Binder Cancellation Notice Certificate Contract Endorsement Insuranc…" at bounding box center [610, 182] width 336 height 14
click at [776, 57] on input "Save" at bounding box center [782, 55] width 24 height 14
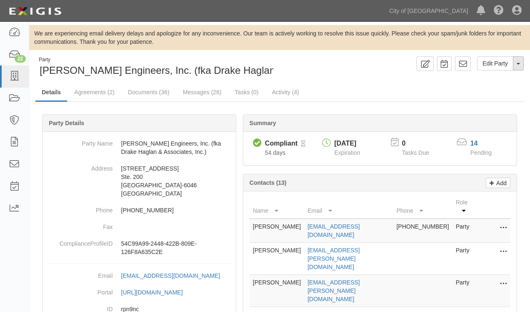
click at [516, 63] on button "Toggle Party Dropdown" at bounding box center [518, 63] width 11 height 14
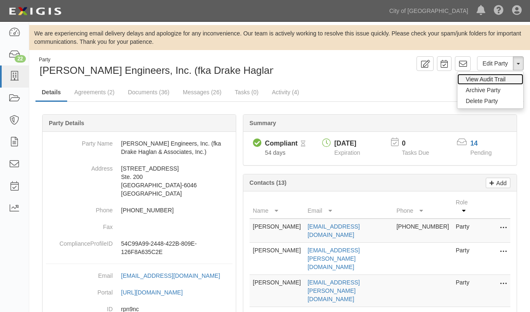
click at [498, 76] on link "View Audit Trail" at bounding box center [490, 79] width 66 height 11
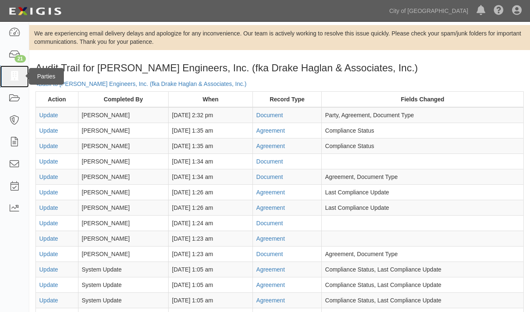
click at [11, 80] on icon at bounding box center [14, 77] width 12 height 10
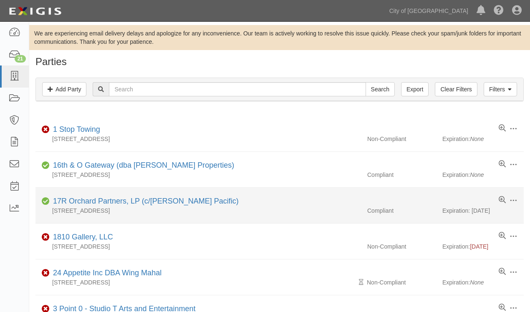
drag, startPoint x: 13, startPoint y: 273, endPoint x: 60, endPoint y: 196, distance: 91.2
click at [13, 274] on div "Dashboard 21 Inbox Parties Agreements Coverages Documents Messages Tasks Reports" at bounding box center [14, 167] width 29 height 290
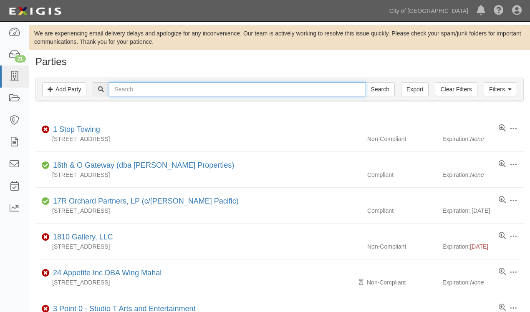
click at [149, 92] on input "text" at bounding box center [237, 89] width 257 height 14
type input "skyhawks"
click at [365, 82] on input "Search" at bounding box center [379, 89] width 29 height 14
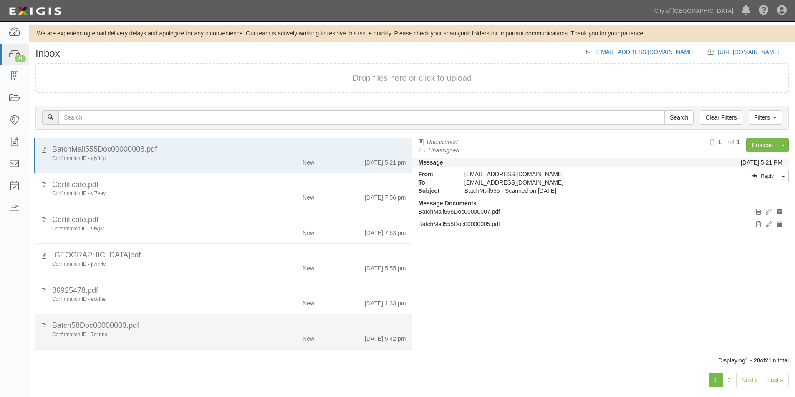
click at [201, 329] on div "Batch58Doc00000003.pdf" at bounding box center [229, 326] width 354 height 11
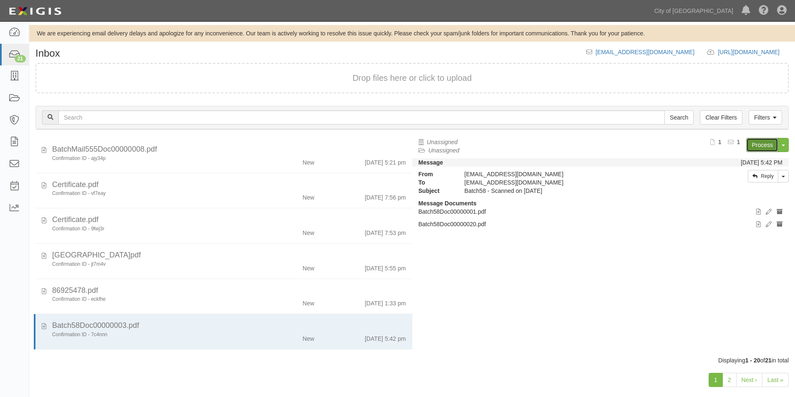
click at [753, 148] on link "Process" at bounding box center [762, 145] width 32 height 14
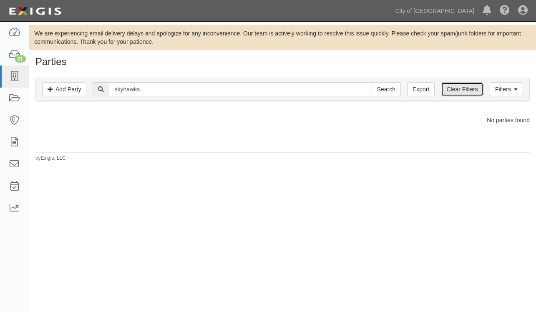
click at [455, 89] on link "Clear Filters" at bounding box center [462, 89] width 42 height 14
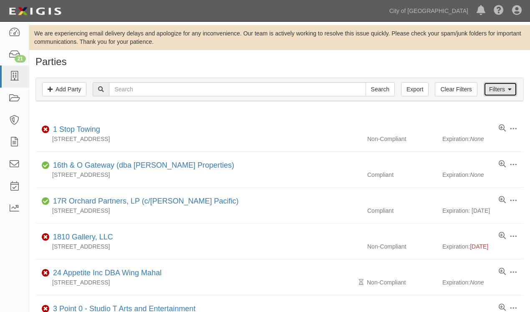
click at [497, 92] on link "Filters" at bounding box center [499, 89] width 33 height 14
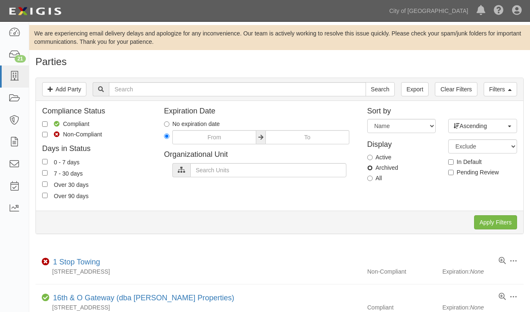
click at [369, 169] on input "Archived" at bounding box center [369, 167] width 5 height 5
radio input "true"
click at [491, 220] on input "Apply Filters" at bounding box center [495, 222] width 43 height 14
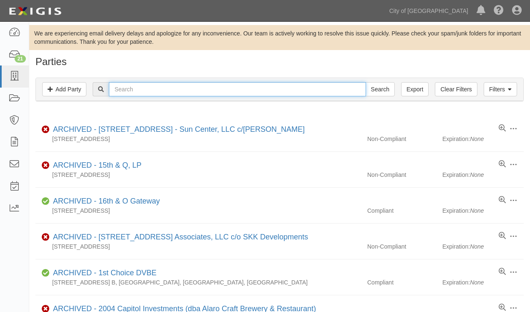
click at [206, 90] on input "text" at bounding box center [237, 89] width 257 height 14
type input "skyhawk"
click at [365, 82] on input "Search" at bounding box center [379, 89] width 29 height 14
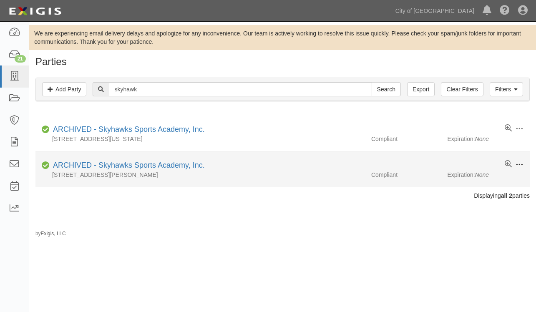
click at [516, 165] on span at bounding box center [520, 165] width 8 height 8
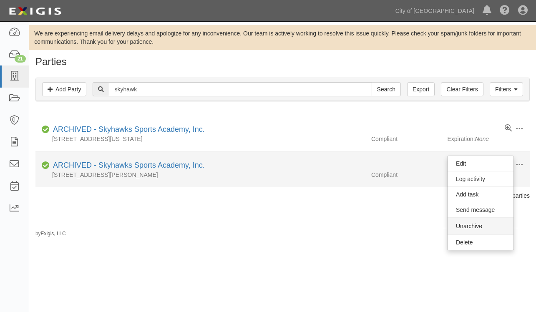
click at [470, 225] on button "Unarchive" at bounding box center [481, 226] width 66 height 17
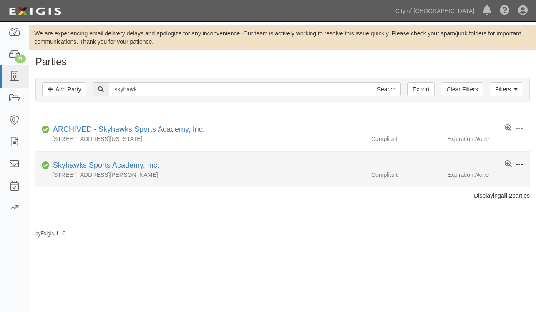
click at [521, 166] on span at bounding box center [520, 165] width 8 height 8
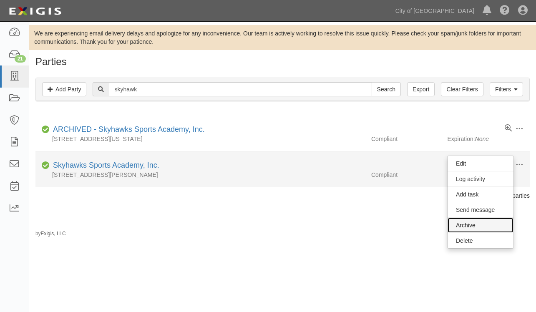
click at [470, 224] on link "Archive" at bounding box center [481, 225] width 66 height 15
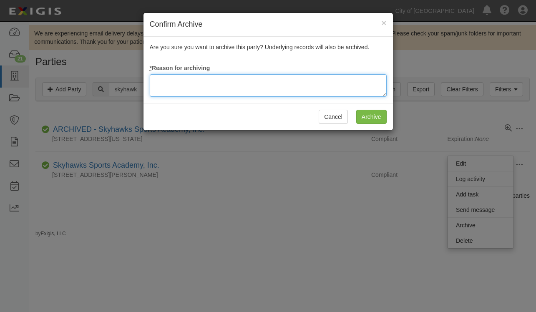
click at [248, 88] on textarea at bounding box center [268, 85] width 237 height 23
type textarea "update"
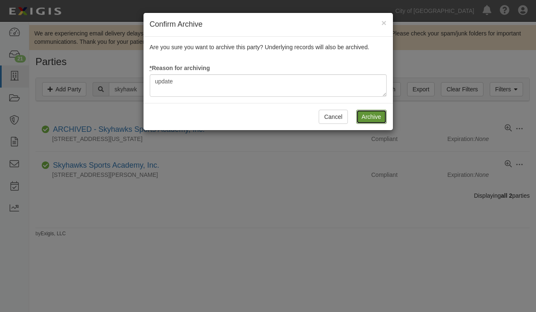
click at [372, 121] on input "Archive" at bounding box center [371, 117] width 30 height 14
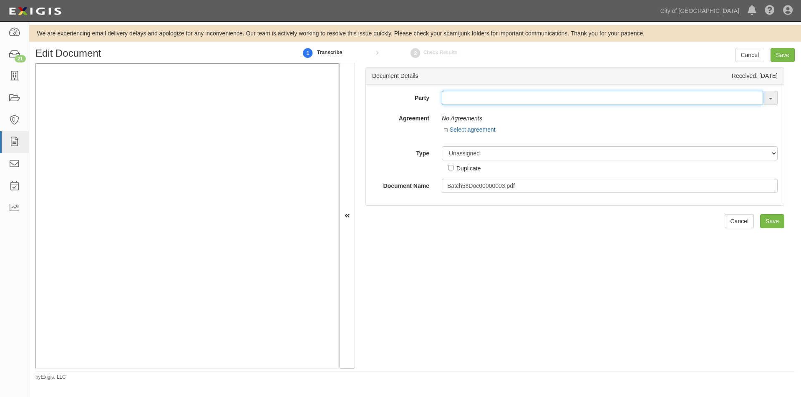
click at [459, 104] on input "text" at bounding box center [602, 98] width 321 height 14
type input "Skyhawks Sports Academy, Inc."
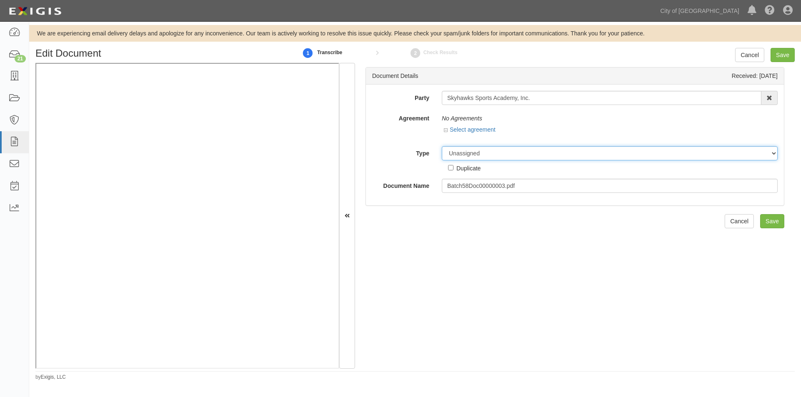
click at [456, 158] on select "Unassigned Binder Cancellation Notice Certificate Contract Endorsement Insuranc…" at bounding box center [610, 153] width 336 height 14
select select "OtherDetail"
click at [442, 146] on select "Unassigned Binder Cancellation Notice Certificate Contract Endorsement Insuranc…" at bounding box center [610, 153] width 336 height 14
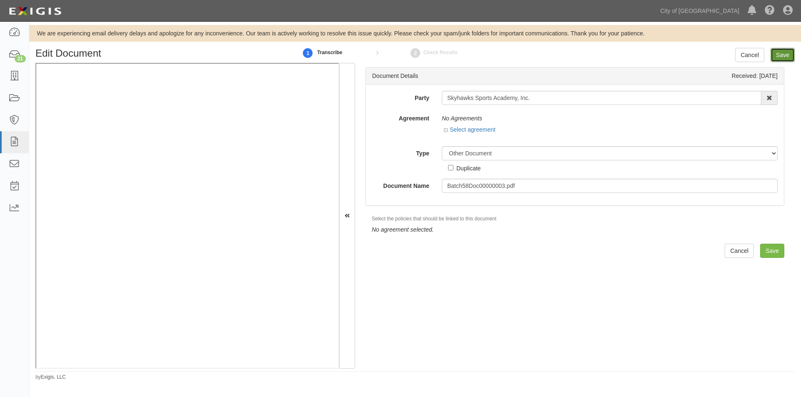
click at [790, 55] on input "Save" at bounding box center [782, 55] width 24 height 14
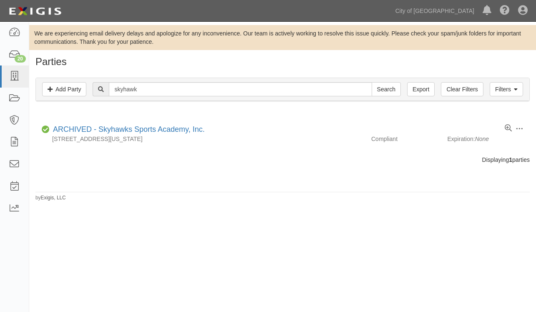
click at [85, 232] on div "We are experiencing email delivery delays and apologize for any inconvenience. …" at bounding box center [268, 165] width 536 height 281
click at [387, 90] on input "Search" at bounding box center [386, 89] width 29 height 14
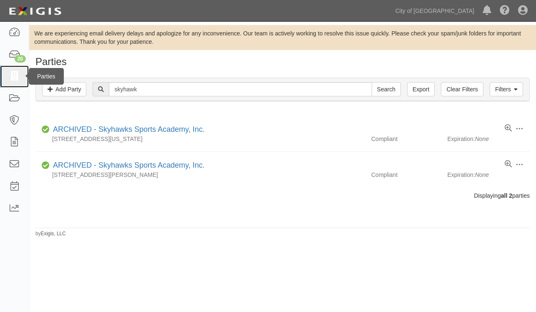
click at [17, 76] on icon at bounding box center [14, 77] width 12 height 10
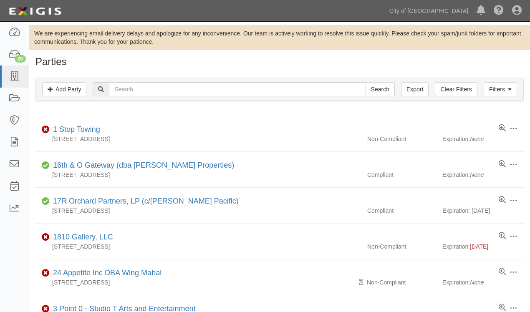
drag, startPoint x: 104, startPoint y: 110, endPoint x: 108, endPoint y: 105, distance: 6.8
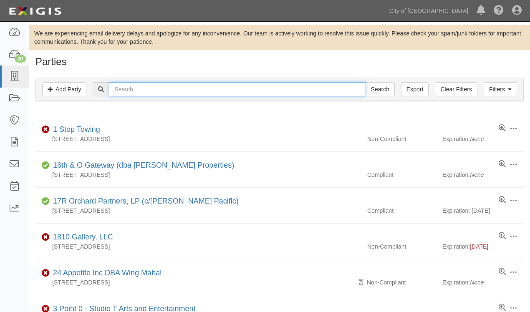
click at [129, 88] on input "text" at bounding box center [237, 89] width 257 height 14
type input "dewberry"
click at [365, 82] on input "Search" at bounding box center [379, 89] width 29 height 14
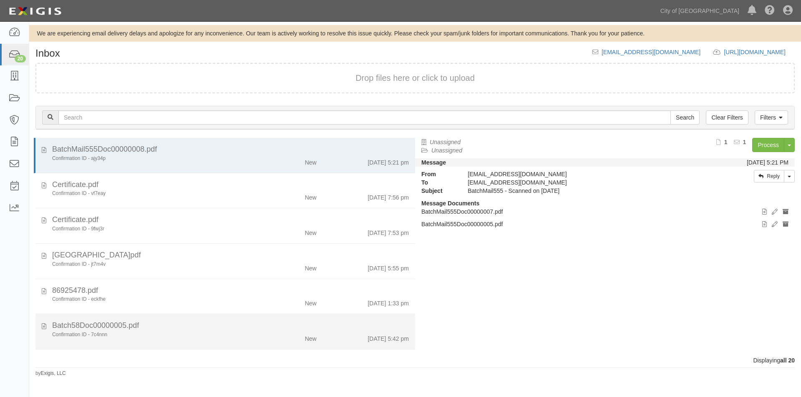
click at [202, 335] on div "Confirmation ID - 7c4nnn" at bounding box center [153, 335] width 203 height 7
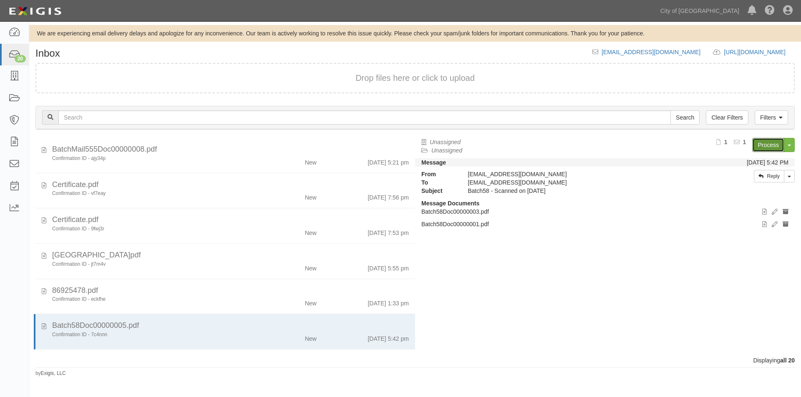
click at [767, 147] on link "Process" at bounding box center [768, 145] width 32 height 14
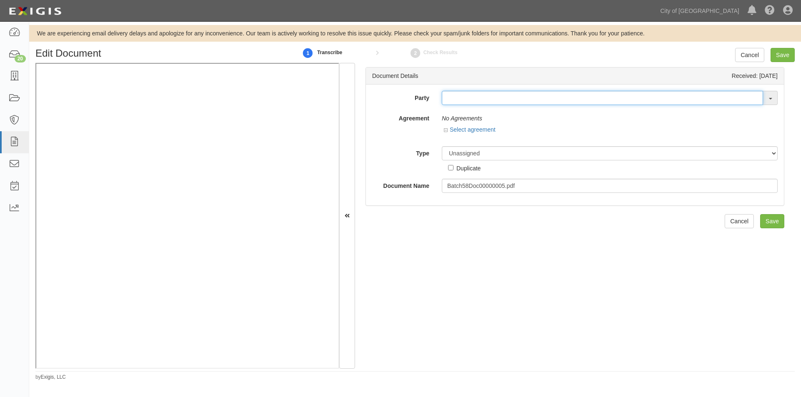
click at [448, 99] on input "text" at bounding box center [602, 98] width 321 height 14
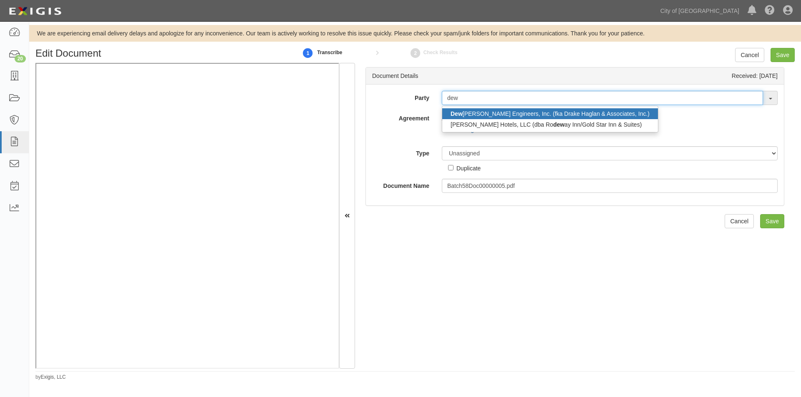
type input "dew"
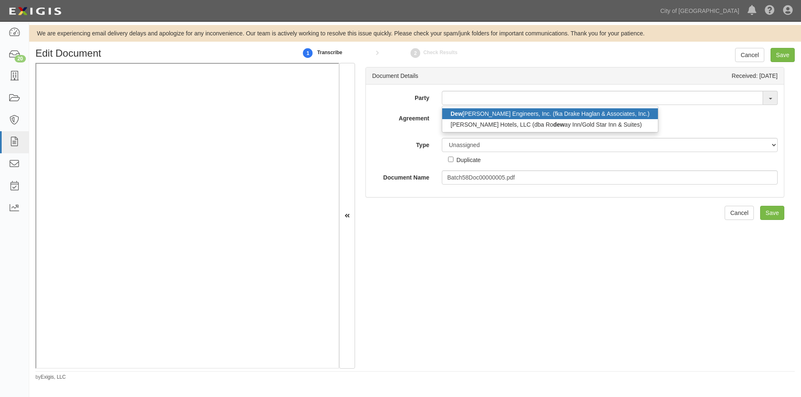
click at [461, 112] on strong "Dew" at bounding box center [456, 114] width 12 height 7
type input "[PERSON_NAME] Engineers, Inc. (fka Drake Haglan & Associates, Inc.)"
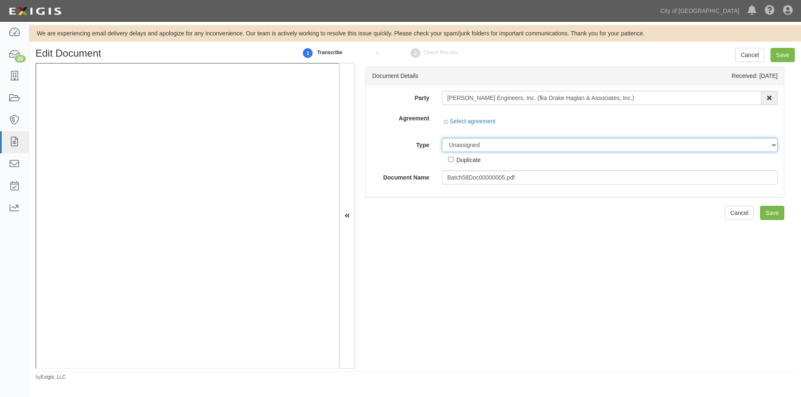
click at [460, 141] on select "Unassigned Binder Cancellation Notice Certificate Contract Endorsement Insuranc…" at bounding box center [610, 145] width 336 height 14
select select "OtherDetail"
click at [442, 138] on select "Unassigned Binder Cancellation Notice Certificate Contract Endorsement Insuranc…" at bounding box center [610, 145] width 336 height 14
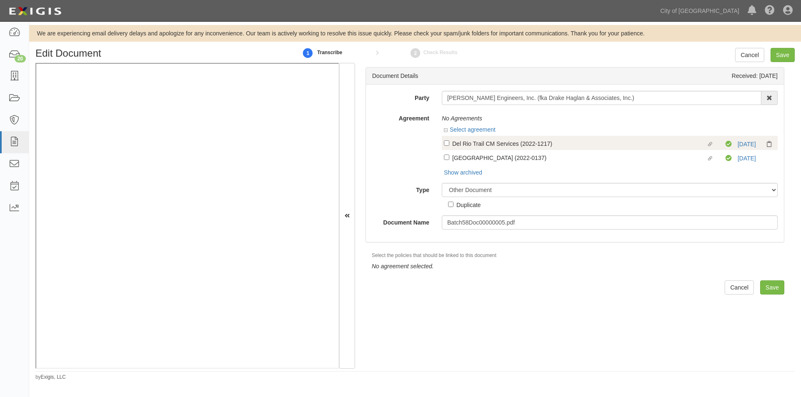
click at [449, 143] on label "Linked agreement Del Rio Trail CM Services (2022-1217) Linked agreement" at bounding box center [585, 144] width 282 height 11
click at [449, 143] on input "Linked agreement Del Rio Trail CM Services (2022-1217) Linked agreement" at bounding box center [446, 143] width 5 height 5
checkbox input "true"
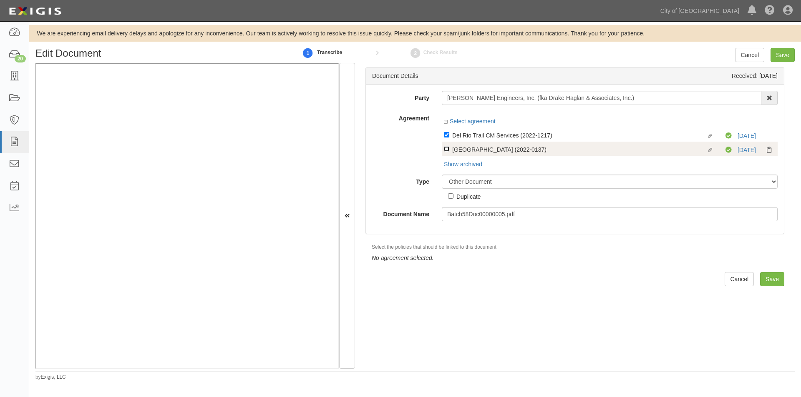
click at [445, 138] on input "Linked agreement Ninos Parkway (2022-0137) Linked agreement" at bounding box center [446, 134] width 5 height 5
checkbox input "true"
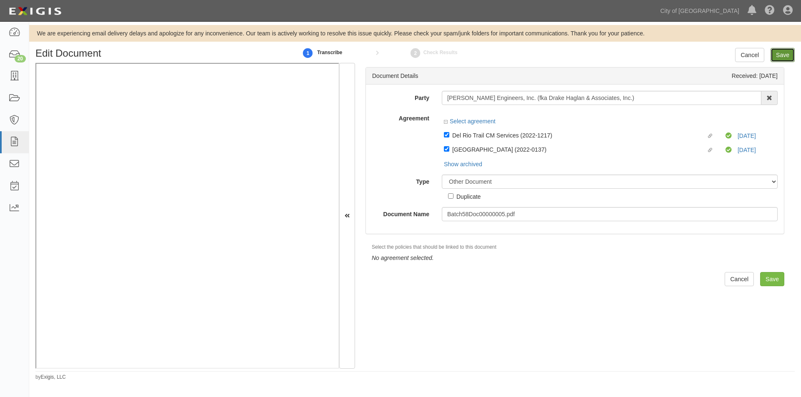
click at [775, 53] on input "Save" at bounding box center [782, 55] width 24 height 14
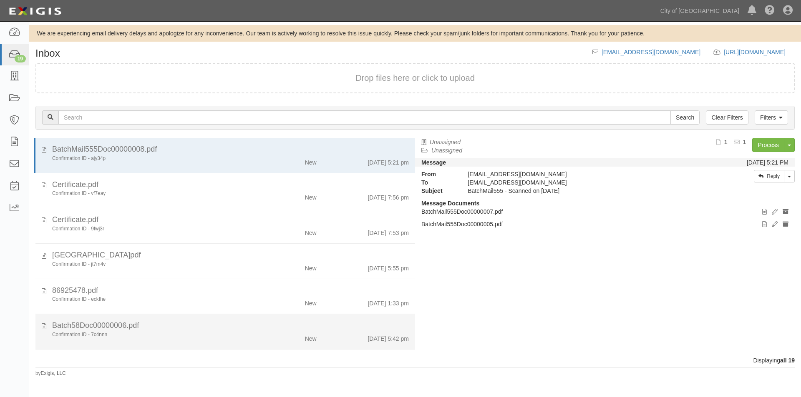
click at [209, 336] on div "Confirmation ID - 7c4nnn" at bounding box center [153, 335] width 203 height 7
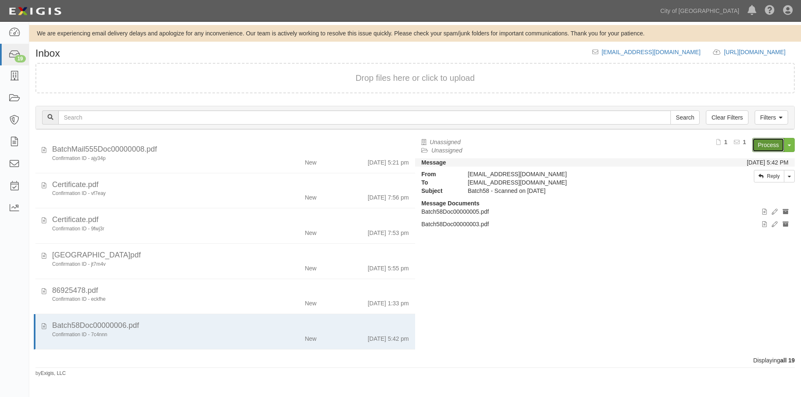
click at [769, 146] on link "Process" at bounding box center [768, 145] width 32 height 14
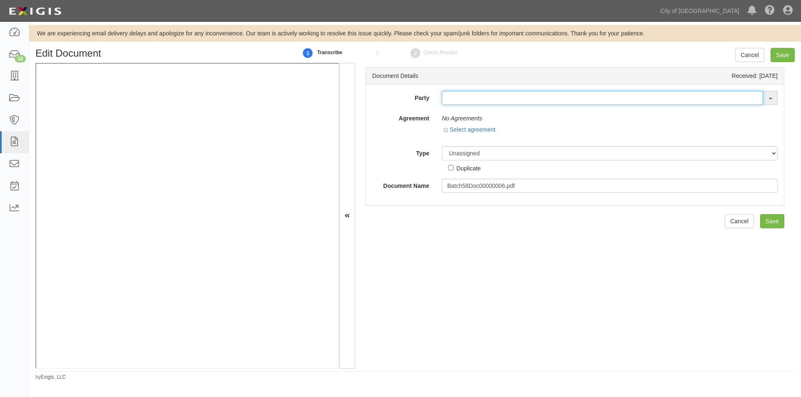
click at [465, 97] on input "text" at bounding box center [602, 98] width 321 height 14
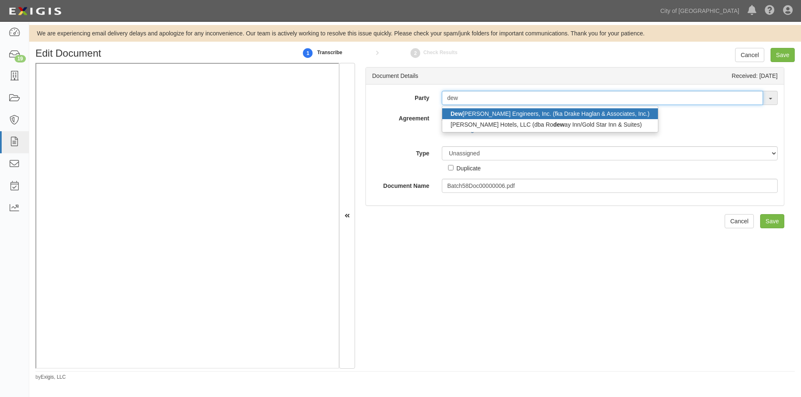
type input "dew"
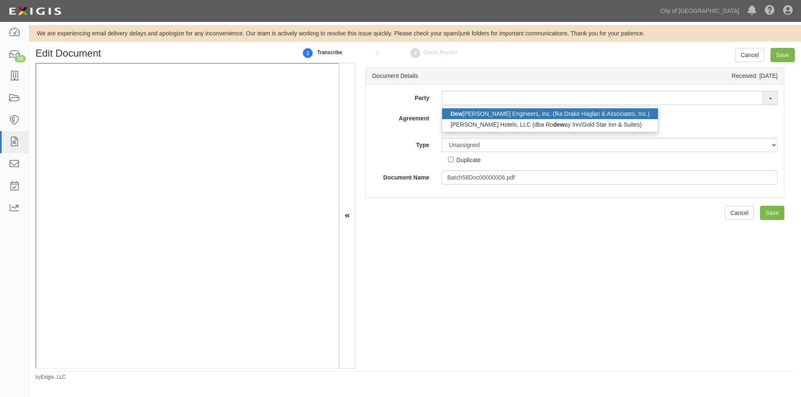
click at [464, 116] on link "Dew berry Engineers, Inc. (fka Drake Haglan & Associates, Inc.)" at bounding box center [550, 113] width 216 height 11
type input "[PERSON_NAME] Engineers, Inc. (fka Drake Haglan & Associates, Inc.)"
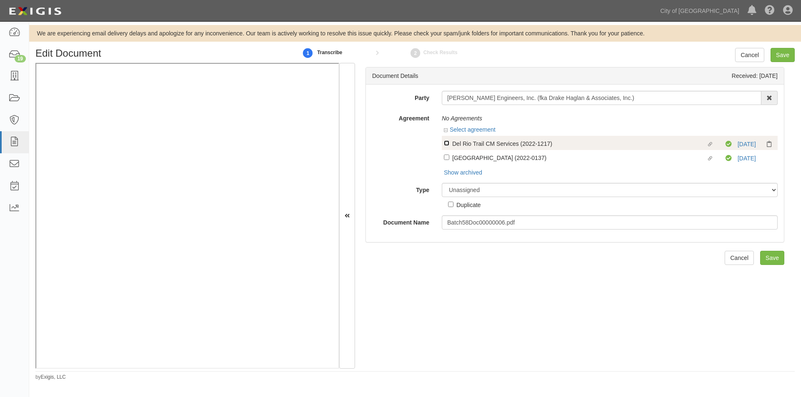
click at [448, 143] on input "Linked agreement Del Rio Trail CM Services (2022-1217) Linked agreement" at bounding box center [446, 143] width 5 height 5
checkbox input "true"
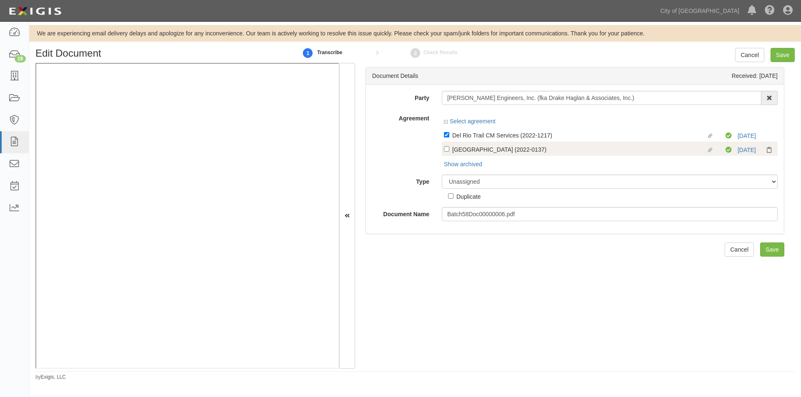
click at [444, 152] on label "Linked agreement Ninos Parkway (2022-0137) Linked agreement" at bounding box center [585, 150] width 282 height 11
click at [444, 138] on input "Linked agreement Ninos Parkway (2022-0137) Linked agreement" at bounding box center [446, 134] width 5 height 5
checkbox input "true"
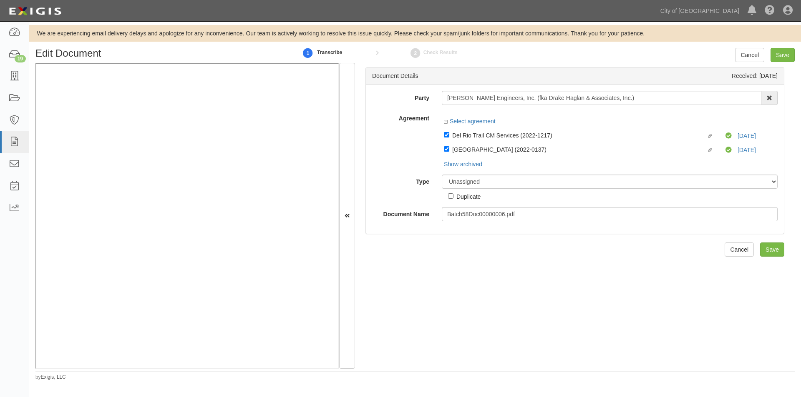
click at [478, 192] on div "Duplicate" at bounding box center [468, 196] width 24 height 9
click at [453, 194] on input "Duplicate" at bounding box center [450, 196] width 5 height 5
checkbox input "true"
click at [477, 184] on select "Unassigned Binder Cancellation Notice Certificate Contract Endorsement Insuranc…" at bounding box center [610, 182] width 336 height 14
select select "OtherDetail"
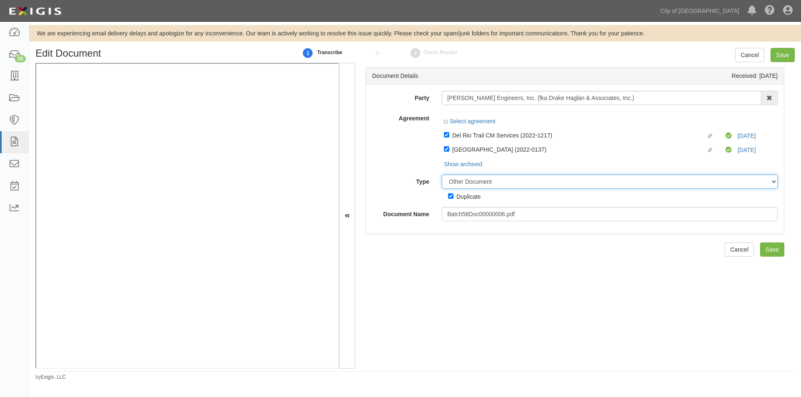
click at [442, 175] on select "Unassigned Binder Cancellation Notice Certificate Contract Endorsement Insuranc…" at bounding box center [610, 182] width 336 height 14
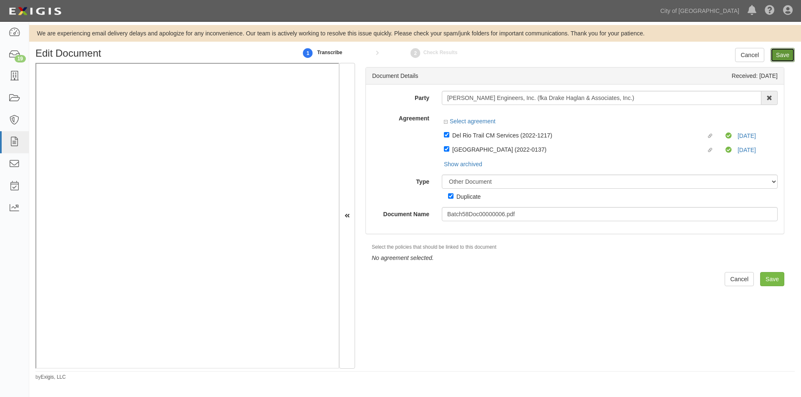
click at [780, 54] on input "Save" at bounding box center [782, 55] width 24 height 14
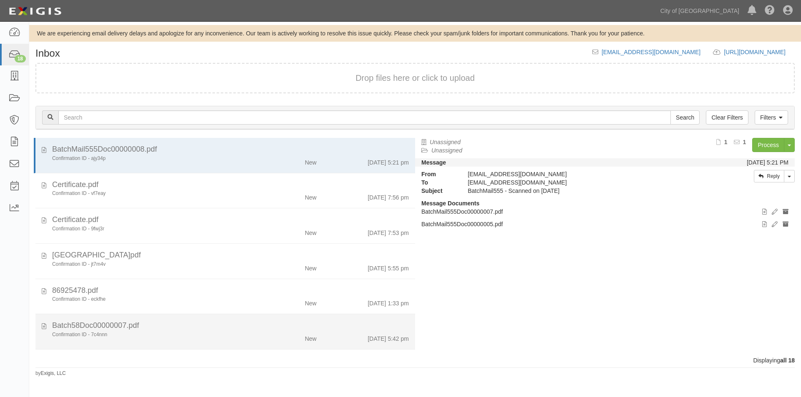
click at [166, 333] on div "Confirmation ID - 7c4nnn" at bounding box center [153, 335] width 203 height 7
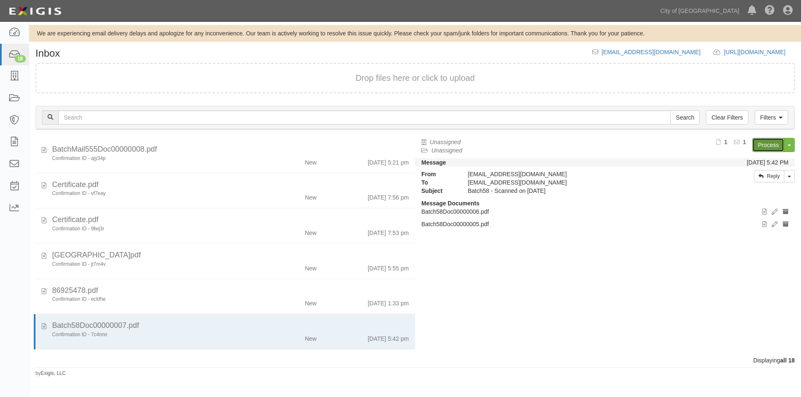
click at [766, 148] on link "Process" at bounding box center [768, 145] width 32 height 14
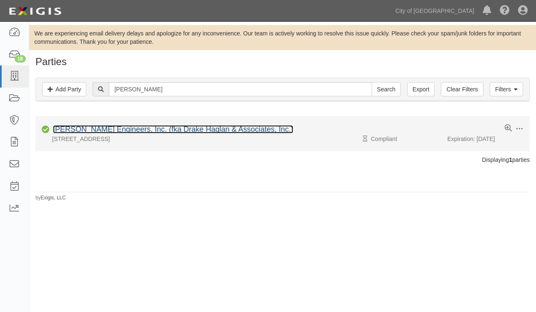
click at [127, 128] on link "[PERSON_NAME] Engineers, Inc. (fka Drake Haglan & Associates, Inc.)" at bounding box center [173, 129] width 240 height 8
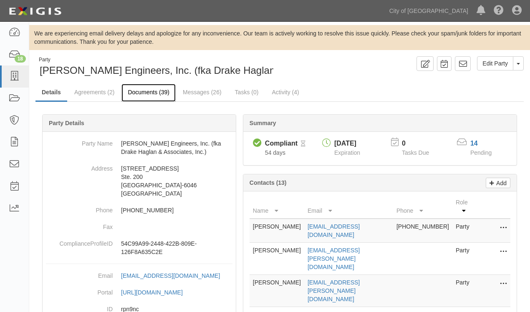
click at [158, 91] on link "Documents (39)" at bounding box center [148, 93] width 54 height 18
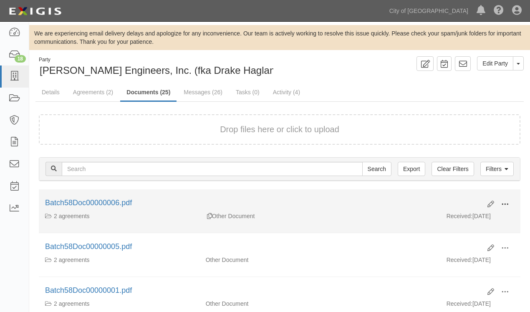
click at [503, 201] on span at bounding box center [505, 205] width 8 height 8
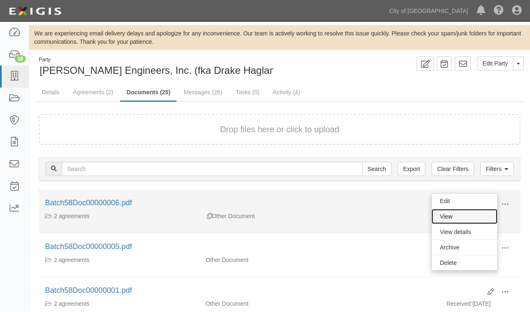
click at [463, 217] on link "View" at bounding box center [464, 216] width 66 height 15
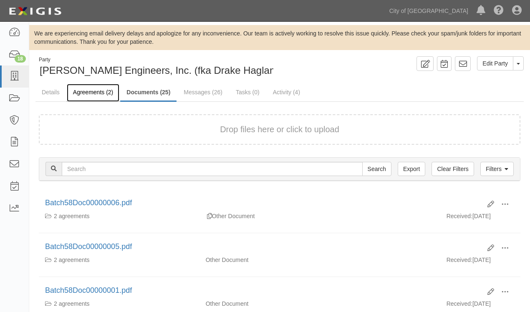
click at [93, 91] on link "Agreements (2)" at bounding box center [93, 93] width 53 height 18
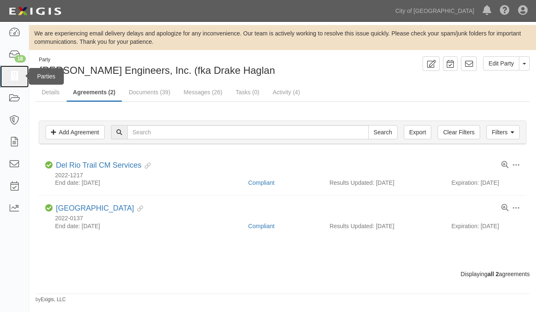
click at [16, 72] on icon at bounding box center [14, 77] width 12 height 10
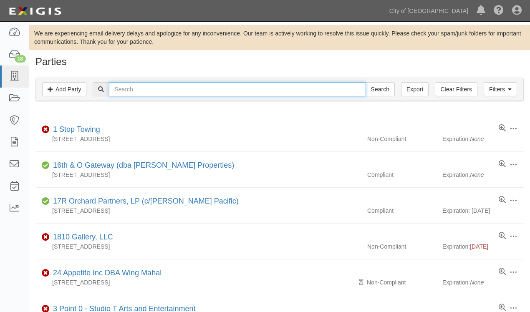
click at [277, 86] on input "text" at bounding box center [237, 89] width 257 height 14
type input "toyota"
click at [365, 82] on input "Search" at bounding box center [379, 89] width 29 height 14
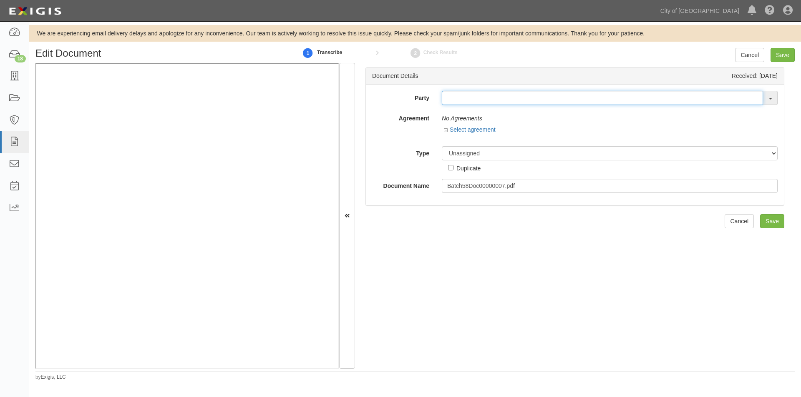
click at [456, 96] on input "text" at bounding box center [602, 98] width 321 height 14
drag, startPoint x: 460, startPoint y: 99, endPoint x: 426, endPoint y: 104, distance: 34.2
click at [426, 104] on div "Party maita Mai ling Systems, Inc. (aka MSI) Jas mai l Singh DBA I-80 Truck Ser…" at bounding box center [575, 98] width 418 height 14
type input "toyota"
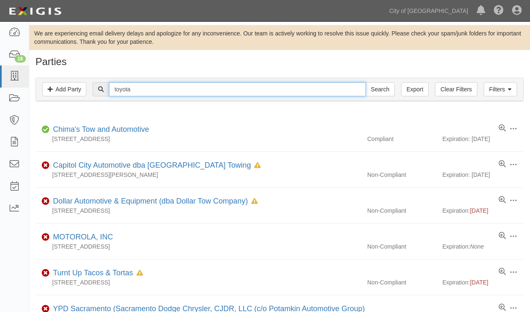
click at [116, 88] on input "toyota" at bounding box center [237, 89] width 257 height 14
type input "maita toyota"
click at [365, 82] on input "Search" at bounding box center [379, 89] width 29 height 14
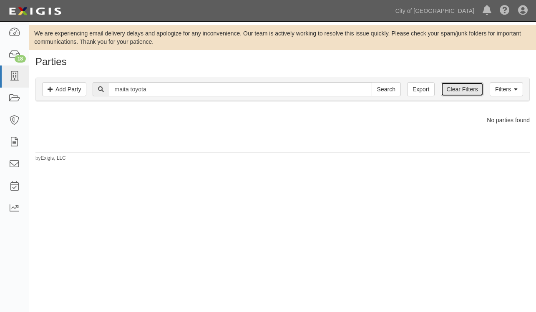
click at [459, 93] on link "Clear Filters" at bounding box center [462, 89] width 42 height 14
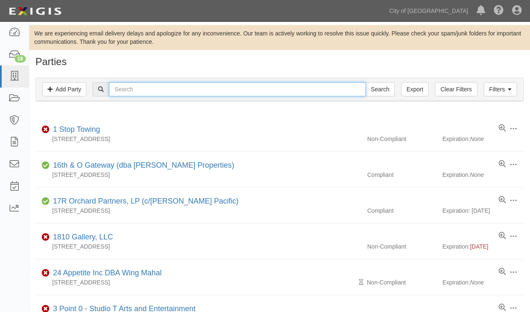
click at [235, 93] on input "text" at bounding box center [237, 89] width 257 height 14
type input "maita"
click at [365, 82] on input "Search" at bounding box center [379, 89] width 29 height 14
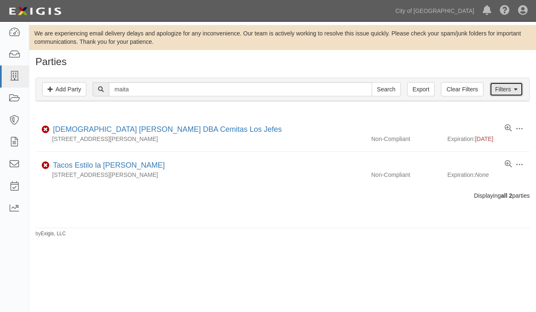
click at [498, 90] on link "Filters" at bounding box center [506, 89] width 33 height 14
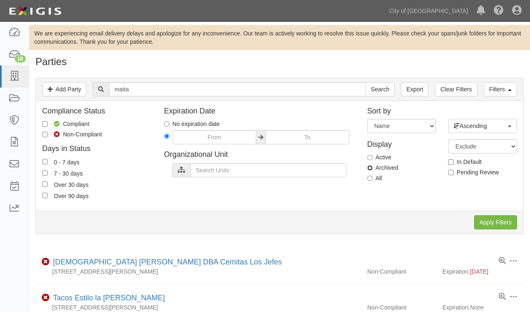
click at [371, 169] on input "Archived" at bounding box center [369, 167] width 5 height 5
radio input "true"
click at [480, 221] on input "Apply Filters" at bounding box center [495, 222] width 43 height 14
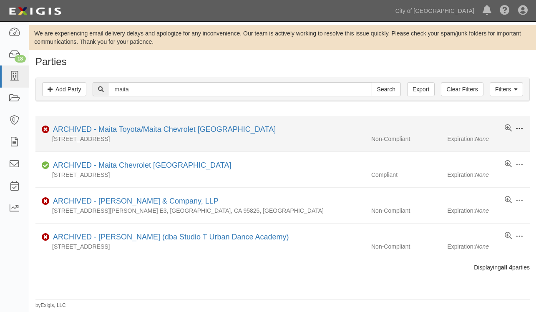
click at [518, 131] on span at bounding box center [520, 129] width 8 height 8
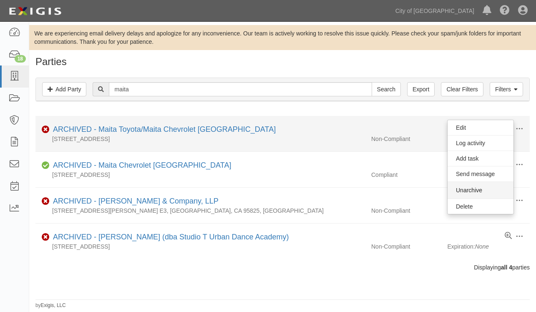
click at [464, 189] on button "Unarchive" at bounding box center [481, 190] width 66 height 17
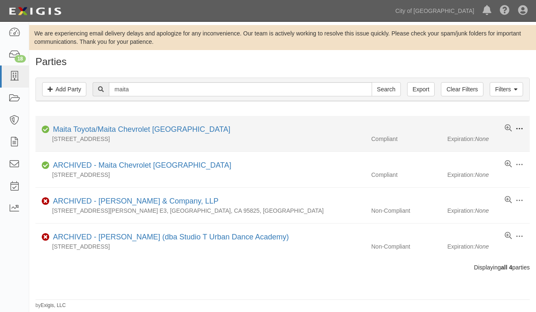
click at [517, 127] on span at bounding box center [520, 129] width 8 height 8
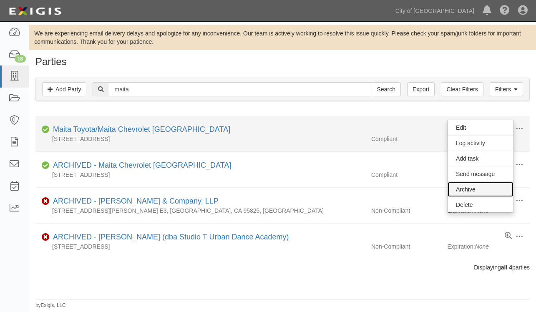
click at [484, 186] on link "Archive" at bounding box center [481, 189] width 66 height 15
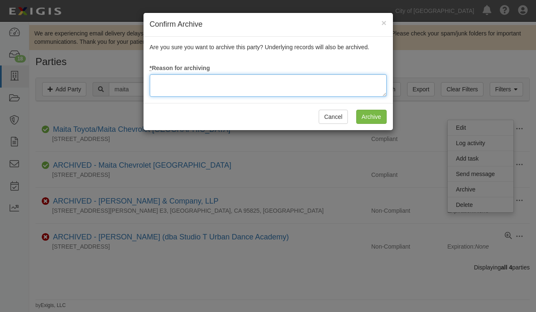
click at [281, 90] on textarea at bounding box center [268, 85] width 237 height 23
type textarea "update"
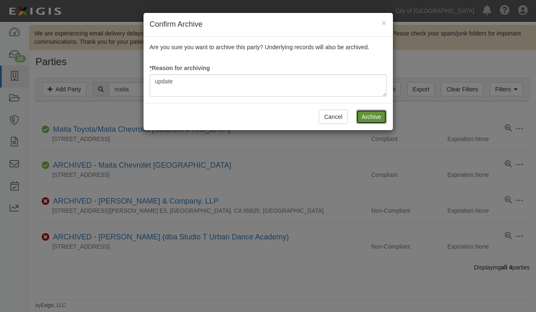
click at [370, 113] on input "Archive" at bounding box center [371, 117] width 30 height 14
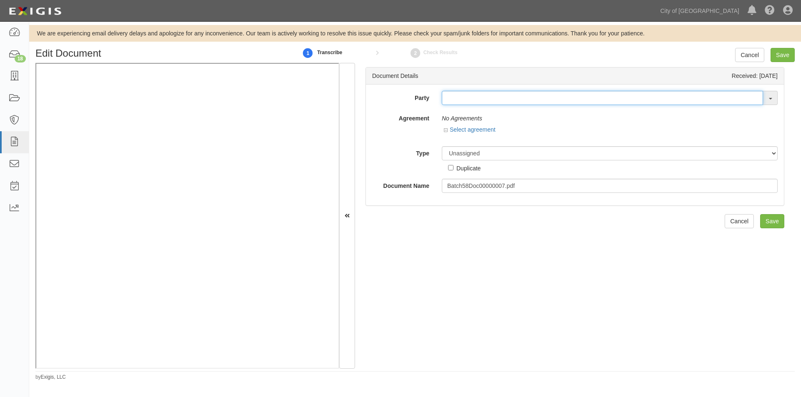
drag, startPoint x: 0, startPoint y: 0, endPoint x: 458, endPoint y: 100, distance: 468.8
click at [458, 100] on input "text" at bounding box center [602, 98] width 321 height 14
type input "maita"
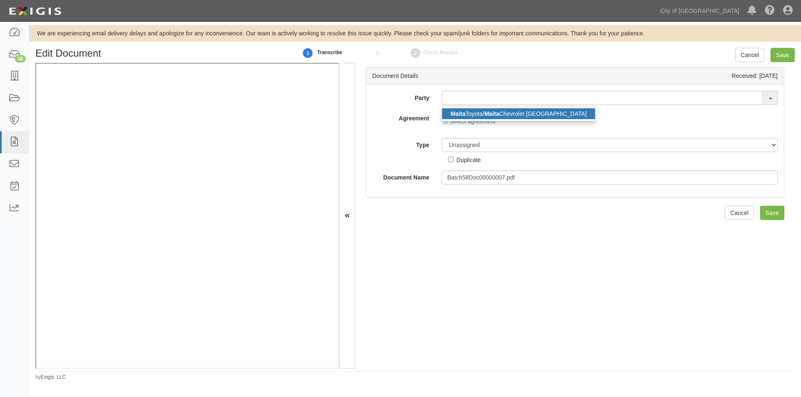
click at [475, 115] on link "Maita Toyota/ Maita Chevrolet Elk Grove" at bounding box center [518, 113] width 153 height 11
type input "Maita Toyota/Maita Chevrolet [GEOGRAPHIC_DATA]"
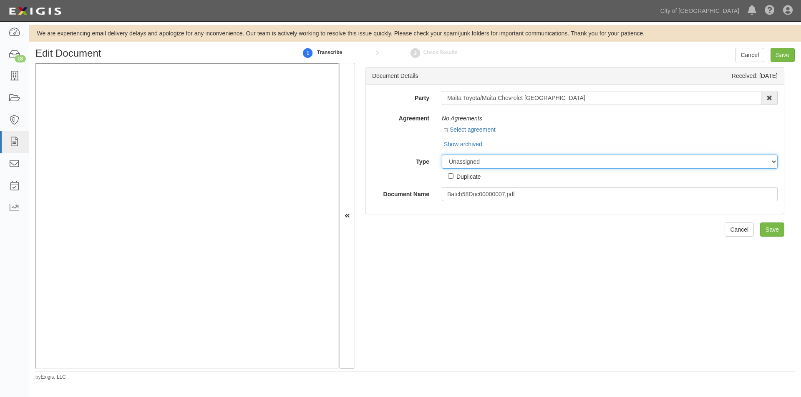
click at [464, 161] on select "Unassigned Binder Cancellation Notice Certificate Contract Endorsement Insuranc…" at bounding box center [610, 162] width 336 height 14
select select "OtherDetail"
click at [442, 155] on select "Unassigned Binder Cancellation Notice Certificate Contract Endorsement Insuranc…" at bounding box center [610, 162] width 336 height 14
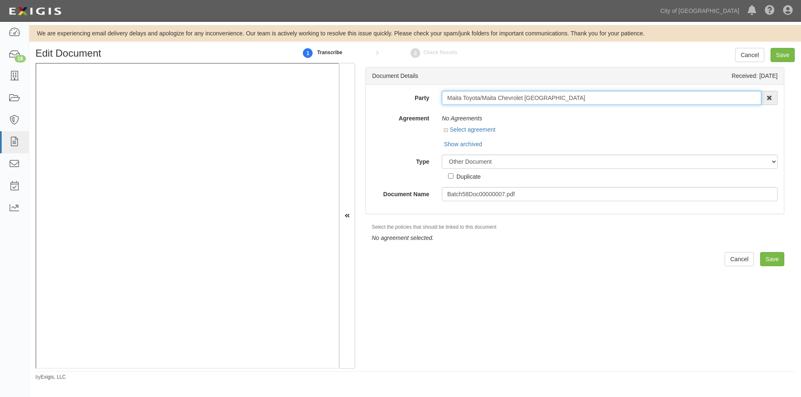
drag, startPoint x: 445, startPoint y: 99, endPoint x: 553, endPoint y: 101, distance: 107.2
click at [553, 101] on input "Maita Toyota/Maita Chevrolet Elk Grove" at bounding box center [601, 98] width 319 height 14
click at [785, 55] on input "Save" at bounding box center [782, 55] width 24 height 14
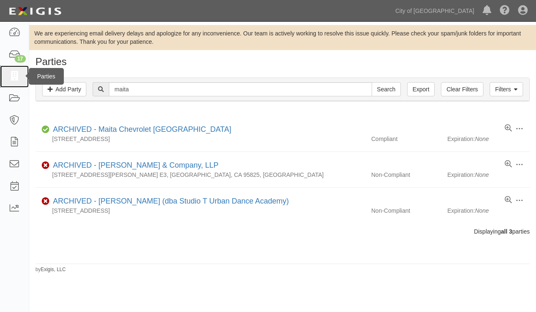
click at [11, 78] on icon at bounding box center [14, 77] width 12 height 10
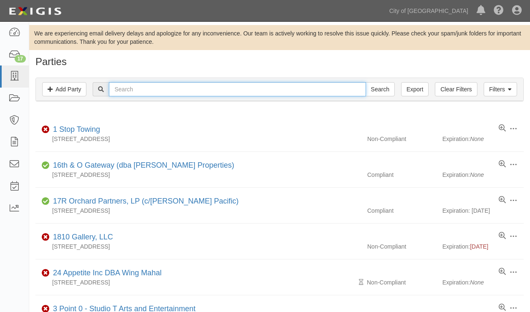
click at [120, 93] on input "text" at bounding box center [237, 89] width 257 height 14
type input "gds"
click at [365, 82] on input "Search" at bounding box center [379, 89] width 29 height 14
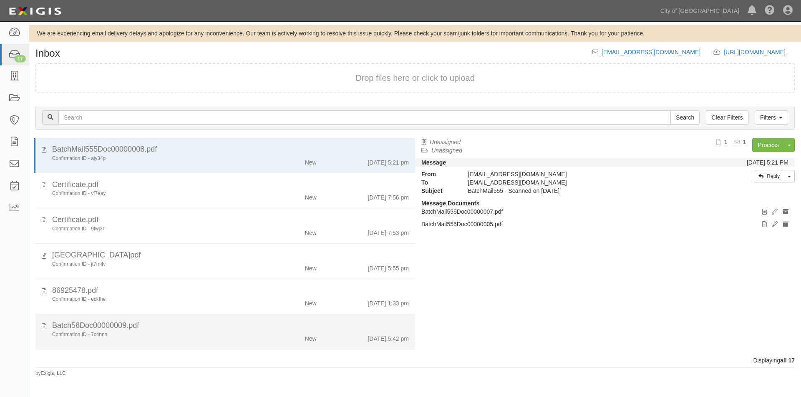
click at [187, 342] on div "Confirmation ID - 7c4nnn New [DATE] 5:42 pm" at bounding box center [230, 338] width 369 height 12
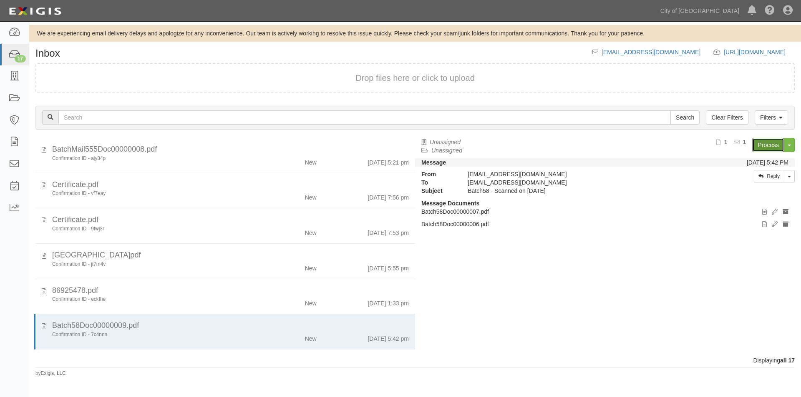
click at [770, 151] on link "Process" at bounding box center [768, 145] width 32 height 14
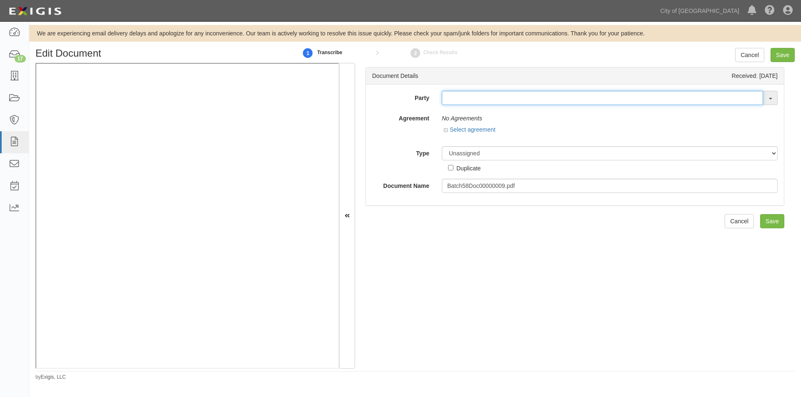
click at [450, 96] on input "text" at bounding box center [602, 98] width 321 height 14
type input "gds"
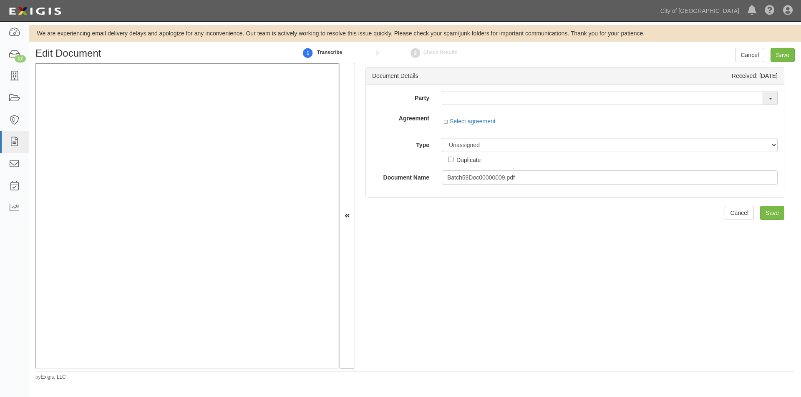
drag, startPoint x: 94, startPoint y: 368, endPoint x: 157, endPoint y: 372, distance: 63.5
click at [160, 372] on div "Edit Document 1 Transcribe 2 Check Results Cancel Save Document Details Receive…" at bounding box center [415, 214] width 772 height 333
click at [462, 101] on input "text" at bounding box center [602, 98] width 321 height 14
type input "testW"
click at [463, 113] on strong "TestW" at bounding box center [462, 114] width 17 height 7
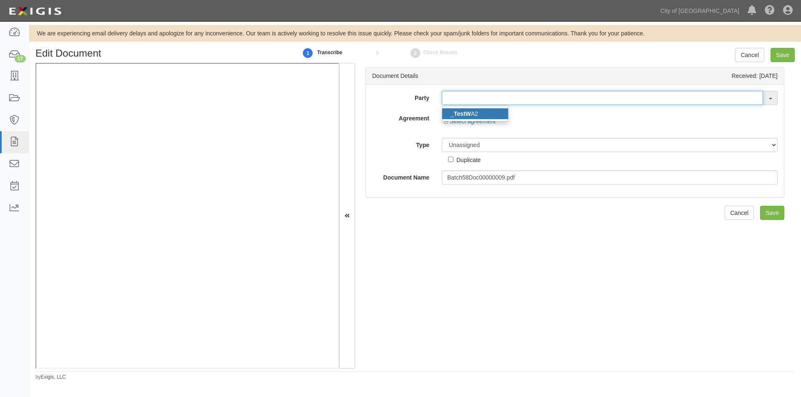
type input "_TestWA2"
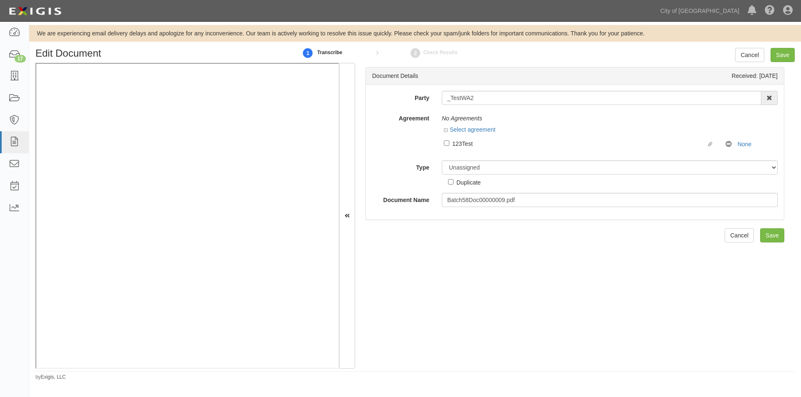
click at [467, 142] on div "123Test" at bounding box center [579, 143] width 254 height 9
click at [449, 142] on input "Linked agreement 123Test Linked agreement" at bounding box center [446, 143] width 5 height 5
checkbox input "true"
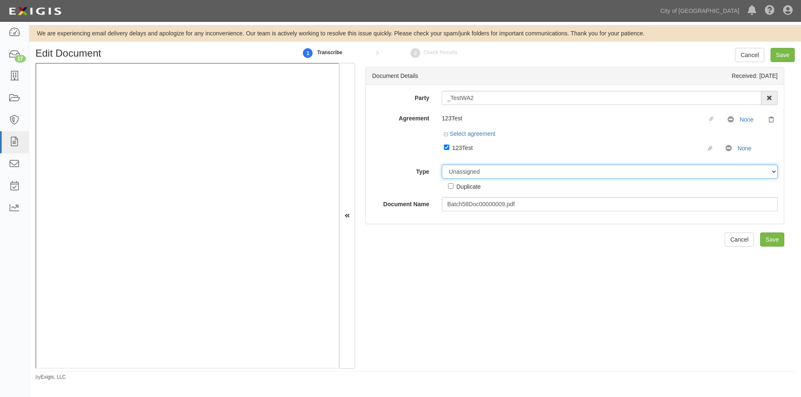
click at [468, 171] on select "Unassigned Binder Cancellation Notice Certificate Contract Endorsement Insuranc…" at bounding box center [610, 172] width 336 height 14
select select "OtherDetail"
click at [442, 165] on select "Unassigned Binder Cancellation Notice Certificate Contract Endorsement Insuranc…" at bounding box center [610, 172] width 336 height 14
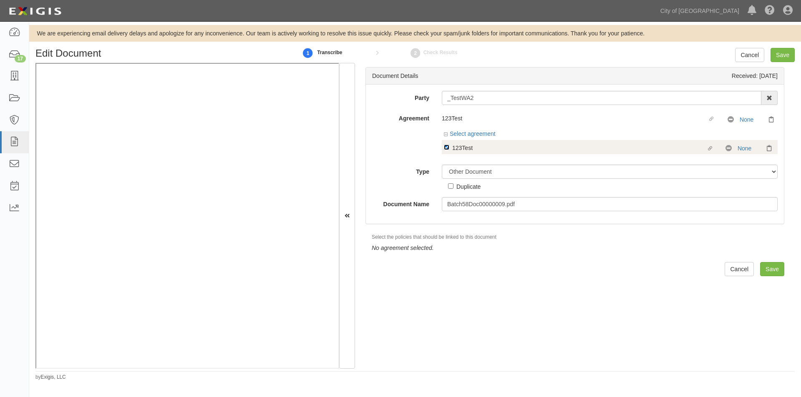
click at [448, 147] on input "Linked agreement 123Test Linked agreement" at bounding box center [446, 147] width 5 height 5
checkbox input "false"
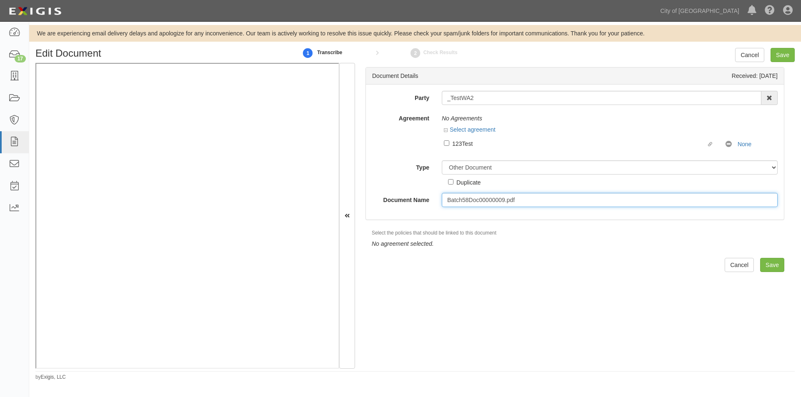
drag, startPoint x: 520, startPoint y: 204, endPoint x: 442, endPoint y: 197, distance: 78.2
click at [442, 197] on input "Batch58Doc00000009.pdf" at bounding box center [610, 200] width 336 height 14
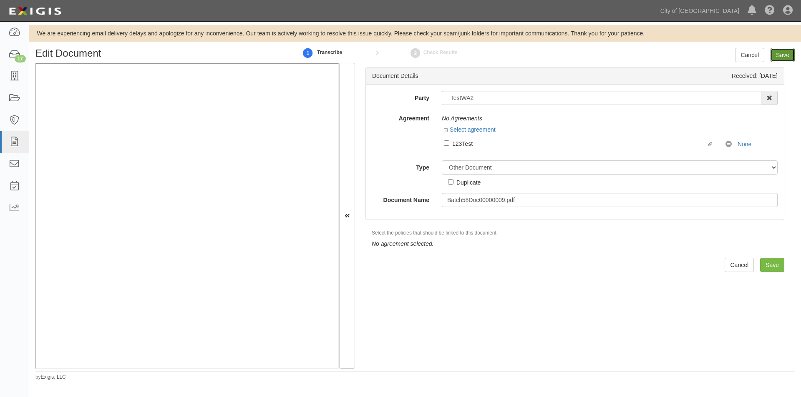
click at [775, 50] on input "Save" at bounding box center [782, 55] width 24 height 14
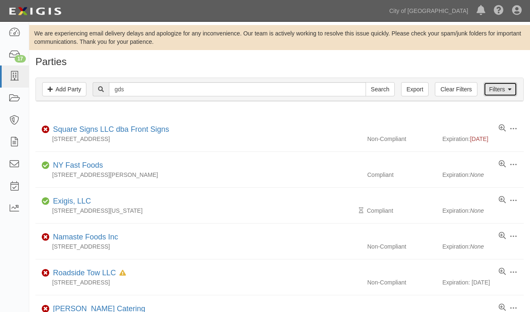
click at [492, 92] on link "Filters" at bounding box center [499, 89] width 33 height 14
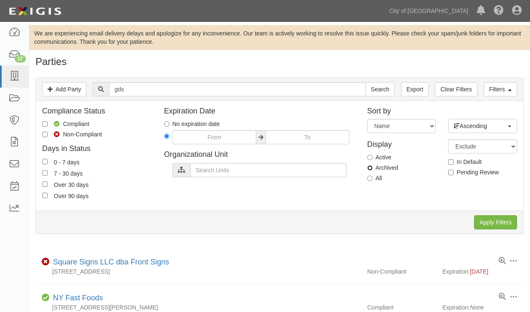
click at [371, 169] on input "Archived" at bounding box center [369, 167] width 5 height 5
radio input "true"
click at [482, 220] on input "Apply Filters" at bounding box center [495, 222] width 43 height 14
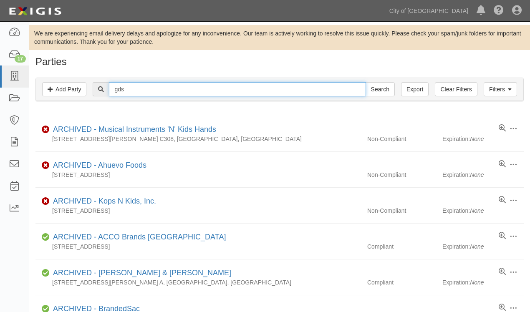
drag, startPoint x: 132, startPoint y: 90, endPoint x: 114, endPoint y: 92, distance: 18.5
click at [114, 92] on input "gds" at bounding box center [237, 89] width 257 height 14
paste input "1Advaig"
click at [119, 90] on input "1Advaig" at bounding box center [237, 89] width 257 height 14
type input "Advaig"
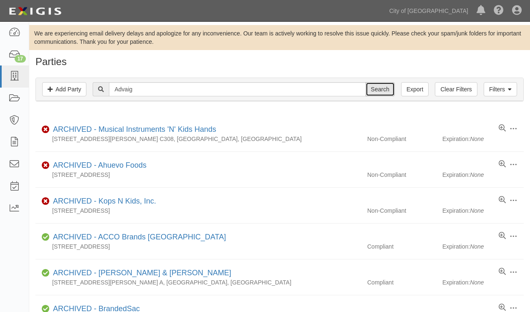
click at [377, 89] on input "Search" at bounding box center [379, 89] width 29 height 14
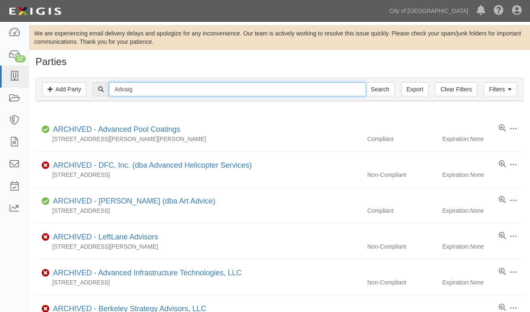
drag, startPoint x: 142, startPoint y: 90, endPoint x: 108, endPoint y: 91, distance: 33.8
click at [108, 91] on div "Advaig Search" at bounding box center [244, 89] width 302 height 14
paste input "CDS"
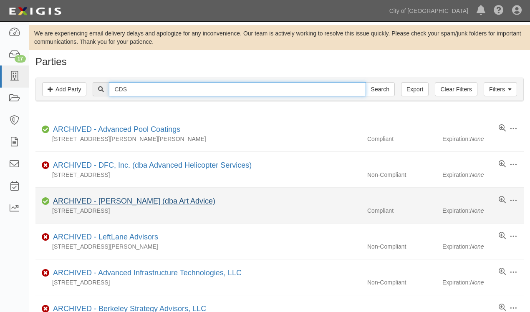
type input "CDS"
click at [365, 82] on input "Search" at bounding box center [379, 89] width 29 height 14
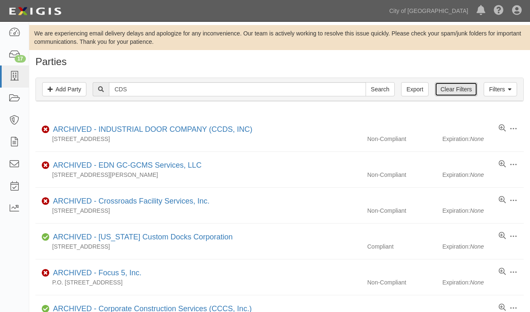
click at [454, 92] on link "Clear Filters" at bounding box center [456, 89] width 42 height 14
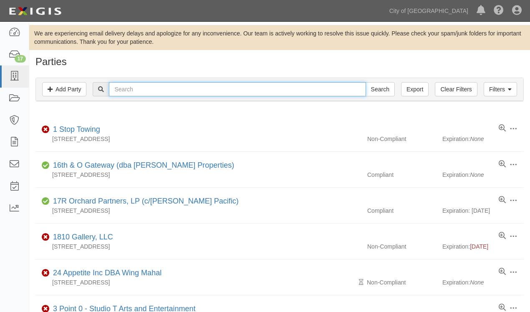
click at [129, 90] on input "text" at bounding box center [237, 89] width 257 height 14
type input "cds"
click at [365, 82] on input "Search" at bounding box center [379, 89] width 29 height 14
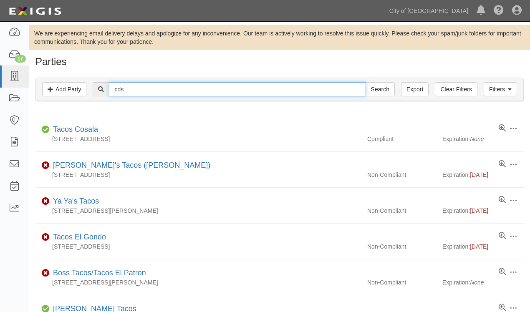
drag, startPoint x: 0, startPoint y: 0, endPoint x: 106, endPoint y: 91, distance: 139.3
click at [106, 91] on div "cds Search" at bounding box center [244, 89] width 302 height 14
type input "& installation"
click at [365, 82] on input "Search" at bounding box center [379, 89] width 29 height 14
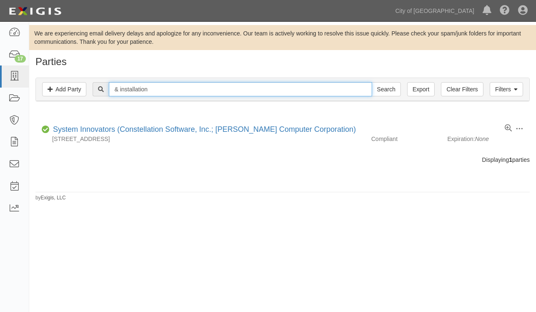
click at [121, 94] on input "& installation" at bounding box center [240, 89] width 263 height 14
type input "and installation"
click at [372, 82] on input "Search" at bounding box center [386, 89] width 29 height 14
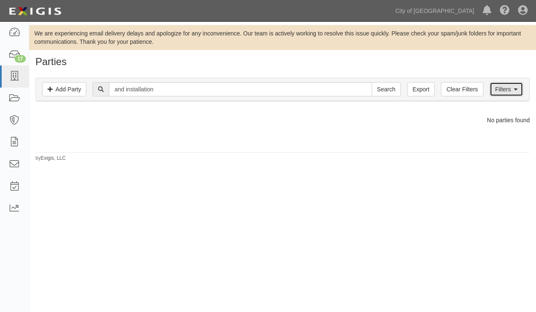
click at [502, 91] on link "Filters" at bounding box center [506, 89] width 33 height 14
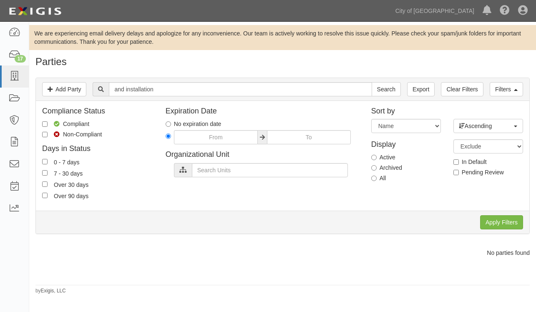
click at [375, 171] on label "Archived" at bounding box center [386, 167] width 31 height 8
click at [375, 171] on input "Archived" at bounding box center [373, 167] width 5 height 5
radio input "true"
click at [372, 82] on input "Search" at bounding box center [386, 89] width 29 height 14
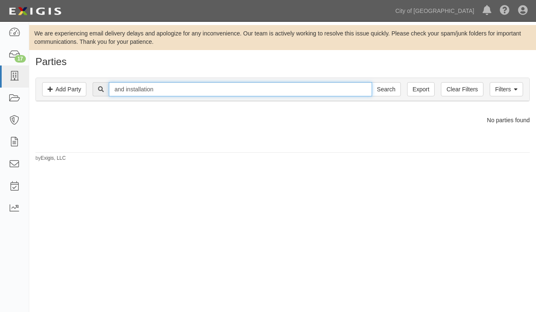
click at [126, 91] on input "and installation" at bounding box center [240, 89] width 263 height 14
type input "& installation"
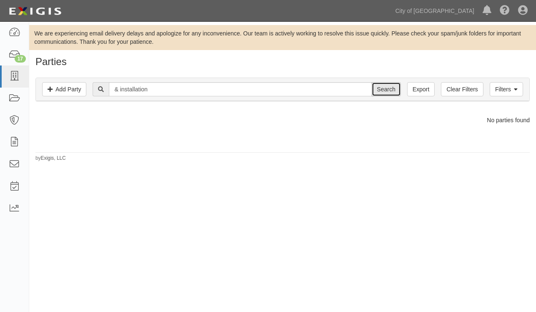
click at [382, 92] on input "Search" at bounding box center [386, 89] width 29 height 14
click at [80, 256] on div "We are experiencing email delivery delays and apologize for any inconvenience. …" at bounding box center [268, 165] width 536 height 281
click at [17, 81] on icon at bounding box center [14, 77] width 12 height 10
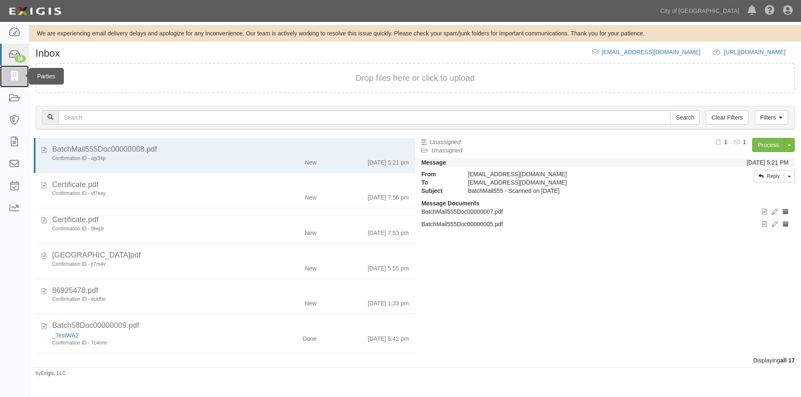
drag, startPoint x: 14, startPoint y: 75, endPoint x: 11, endPoint y: 79, distance: 4.4
click at [14, 75] on icon at bounding box center [14, 77] width 12 height 10
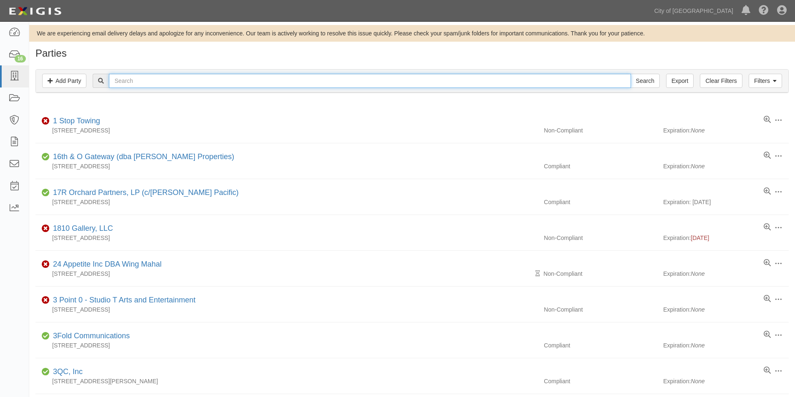
click at [123, 83] on input "text" at bounding box center [369, 81] width 521 height 14
type input "testwa"
click at [630, 74] on input "Search" at bounding box center [644, 81] width 29 height 14
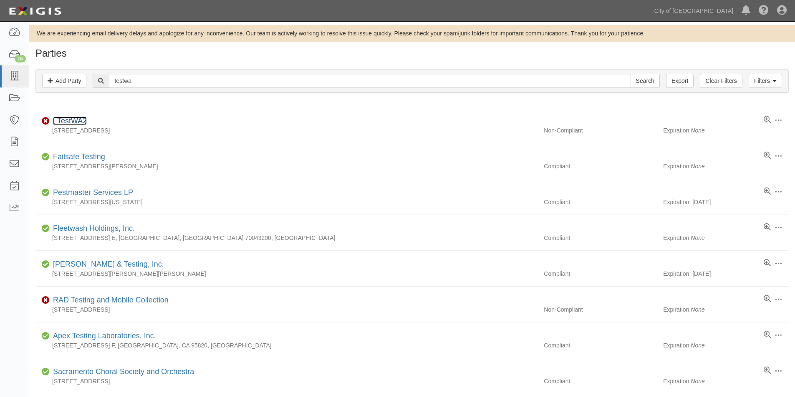
click at [81, 118] on link "_TestWA2" at bounding box center [70, 121] width 34 height 8
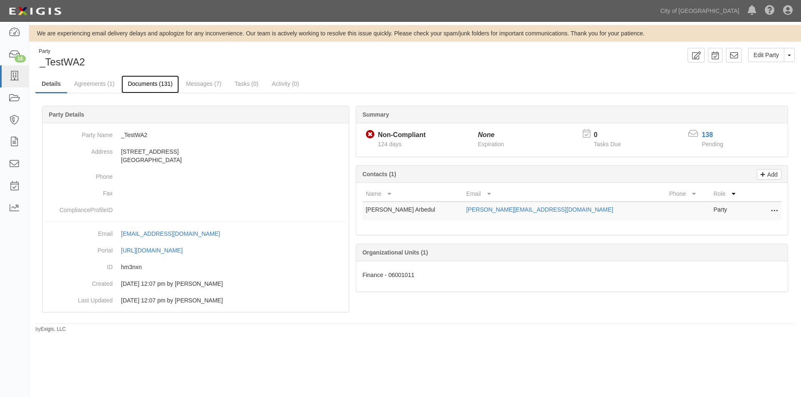
click at [146, 86] on link "Documents (131)" at bounding box center [149, 84] width 57 height 18
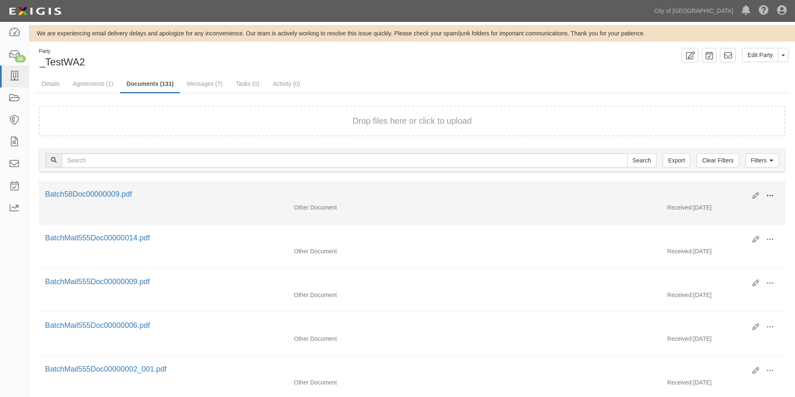
click at [766, 196] on span at bounding box center [770, 196] width 8 height 8
click at [724, 207] on link "View" at bounding box center [729, 208] width 66 height 15
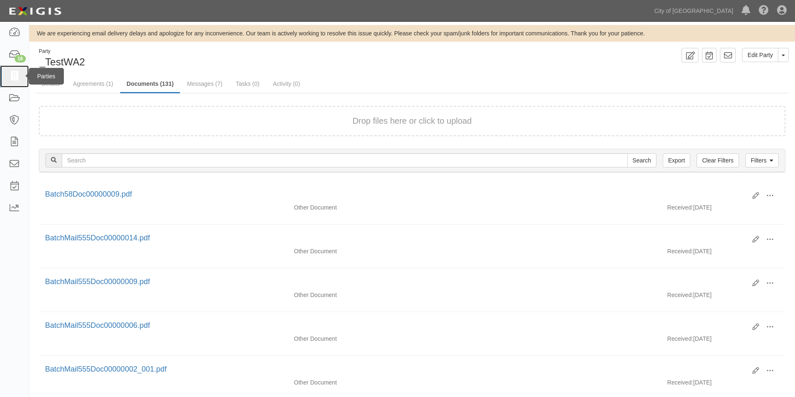
click at [13, 78] on icon at bounding box center [14, 77] width 12 height 10
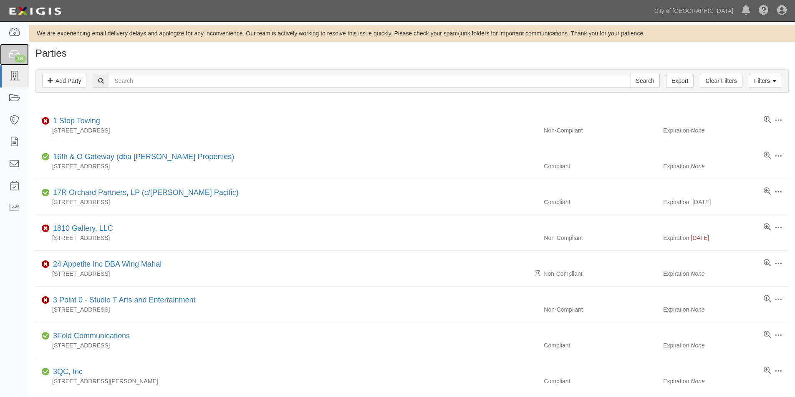
click at [18, 57] on div "16" at bounding box center [20, 59] width 11 height 8
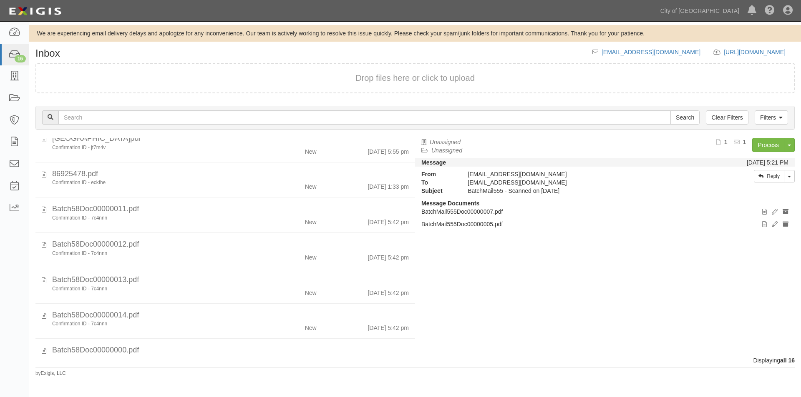
scroll to position [115, 0]
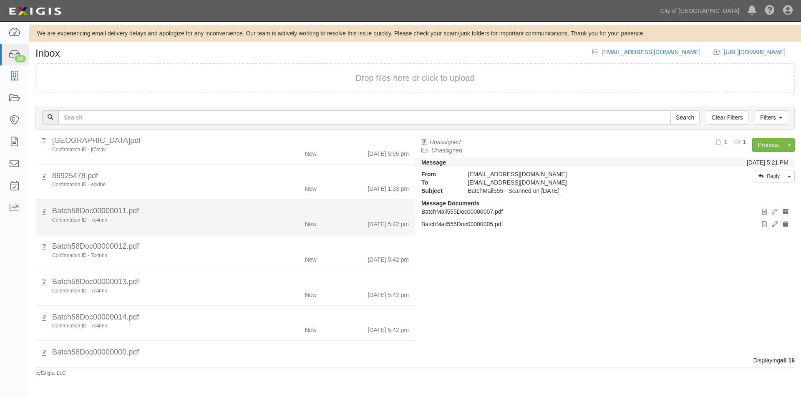
click at [146, 218] on div "Confirmation ID - 7c4nnn" at bounding box center [153, 220] width 203 height 7
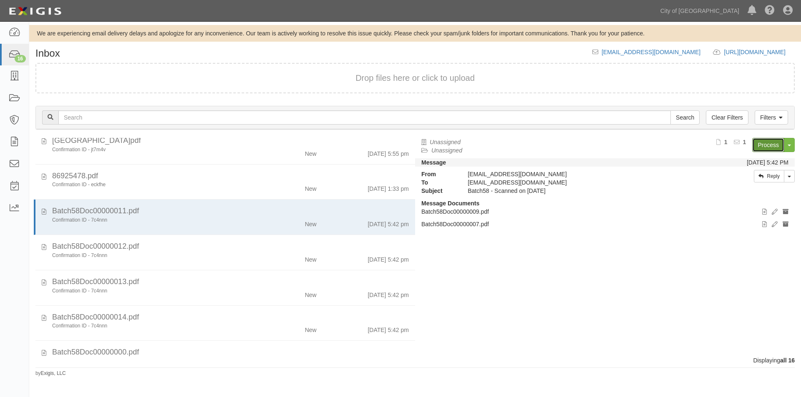
click at [759, 140] on link "Process" at bounding box center [768, 145] width 32 height 14
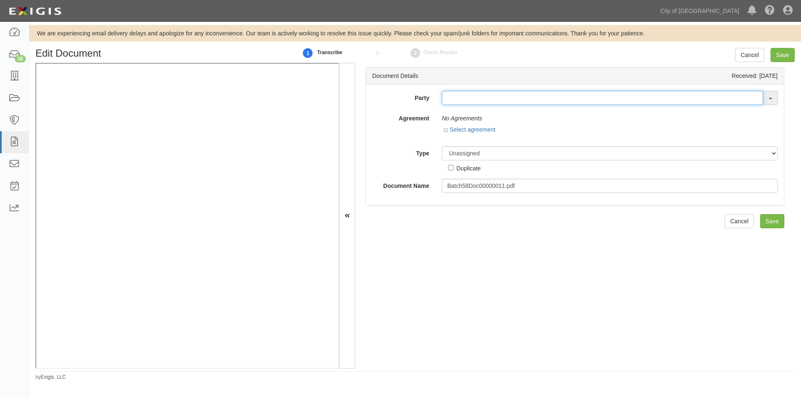
click at [448, 102] on input "text" at bounding box center [602, 98] width 321 height 14
type input "s"
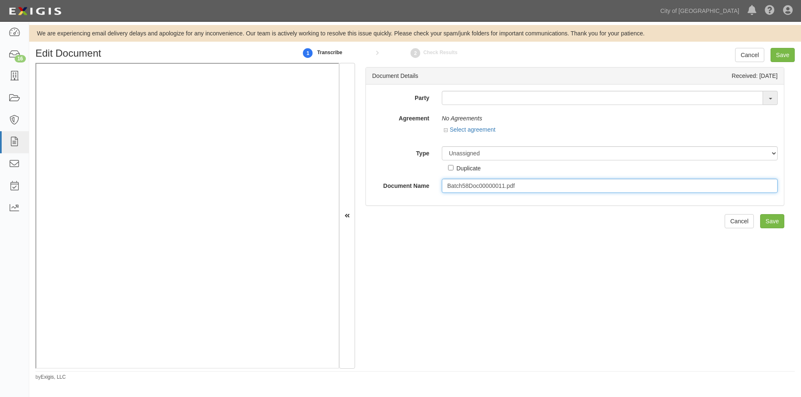
drag, startPoint x: 524, startPoint y: 185, endPoint x: 439, endPoint y: 191, distance: 85.7
click at [436, 190] on div "Batch58Doc00000011.pdf" at bounding box center [609, 186] width 348 height 14
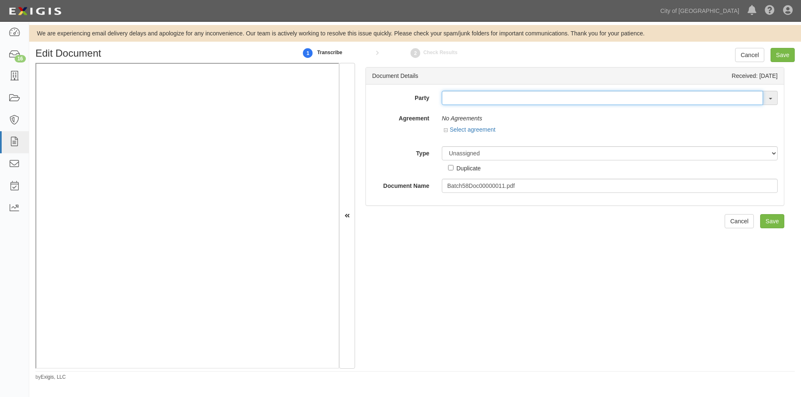
click at [478, 101] on input "text" at bounding box center [602, 98] width 321 height 14
type input "testw"
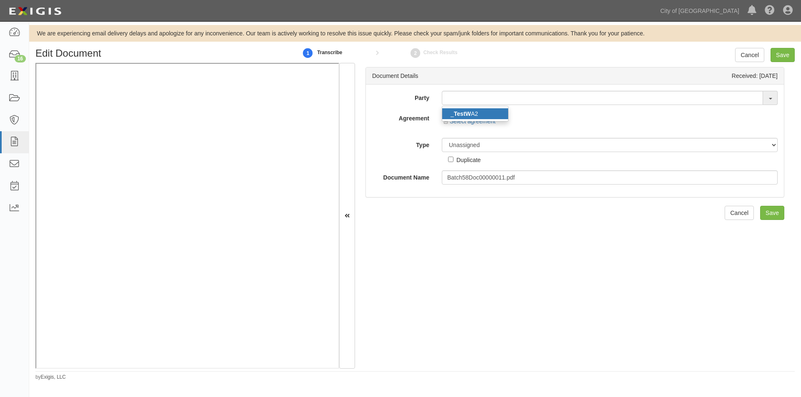
click at [455, 109] on link "_ TestW A2" at bounding box center [475, 113] width 66 height 11
type input "_TestWA2"
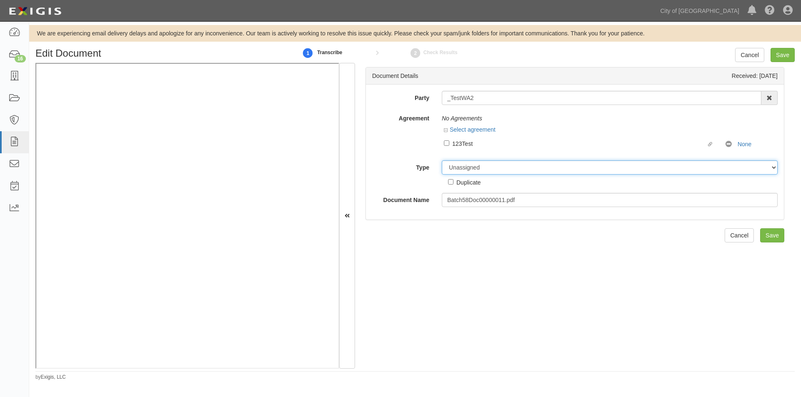
click at [459, 167] on select "Unassigned Binder Cancellation Notice Certificate Contract Endorsement Insuranc…" at bounding box center [610, 168] width 336 height 14
select select "OtherDetail"
click at [442, 161] on select "Unassigned Binder Cancellation Notice Certificate Contract Endorsement Insuranc…" at bounding box center [610, 168] width 336 height 14
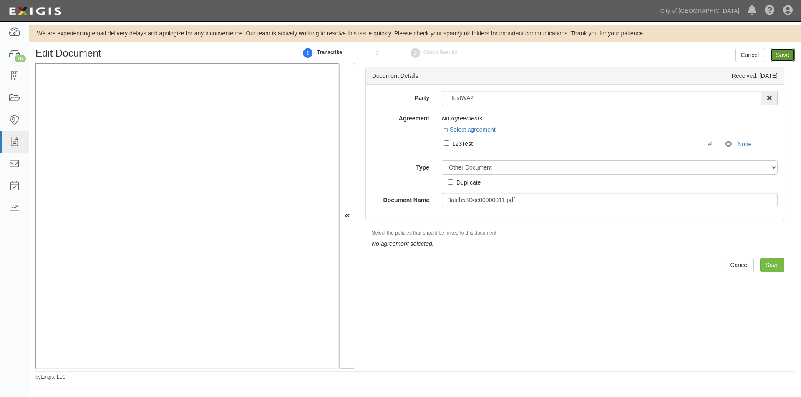
click at [785, 56] on input "Save" at bounding box center [782, 55] width 24 height 14
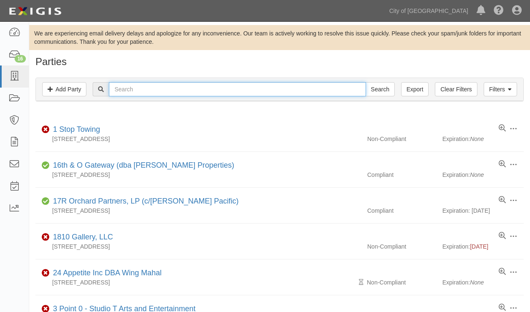
click at [241, 90] on input "text" at bounding box center [237, 89] width 257 height 14
type input "soundthink"
click at [365, 82] on input "Search" at bounding box center [379, 89] width 29 height 14
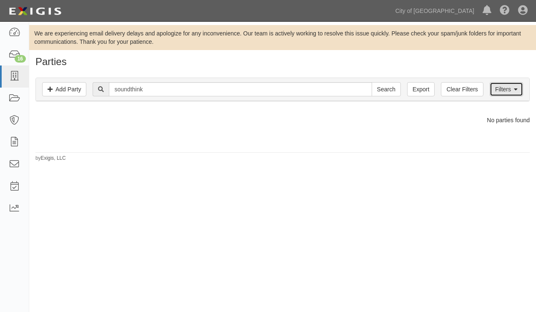
click at [507, 92] on link "Filters" at bounding box center [506, 89] width 33 height 14
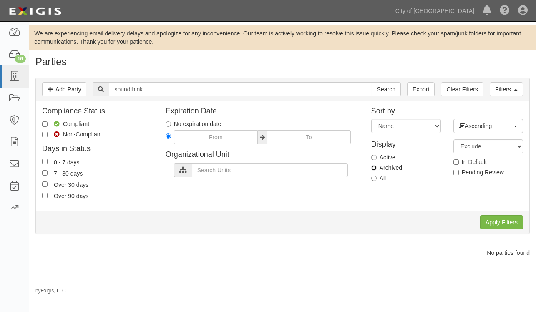
click at [375, 169] on input "Archived" at bounding box center [373, 167] width 5 height 5
radio input "true"
click at [491, 220] on input "Apply Filters" at bounding box center [501, 222] width 43 height 14
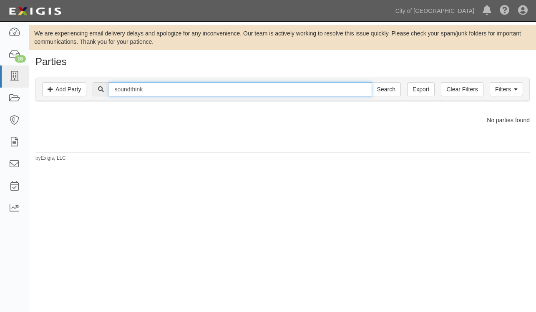
click at [156, 87] on input "soundthink" at bounding box center [240, 89] width 263 height 14
type input "sound thginking"
click at [372, 82] on input "Search" at bounding box center [386, 89] width 29 height 14
click at [171, 89] on input "sound thginking" at bounding box center [240, 89] width 263 height 14
type input "sound thinking"
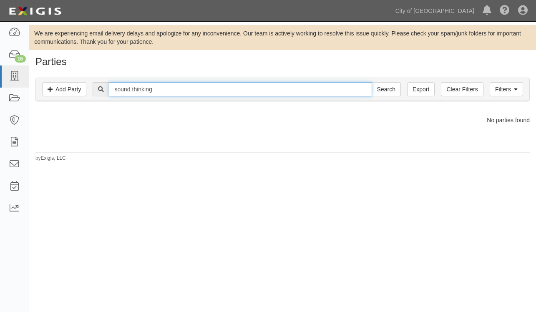
click at [372, 82] on input "Search" at bounding box center [386, 89] width 29 height 14
drag, startPoint x: 160, startPoint y: 90, endPoint x: 107, endPoint y: 88, distance: 53.0
click at [107, 88] on div "sound thinking Search" at bounding box center [247, 89] width 308 height 14
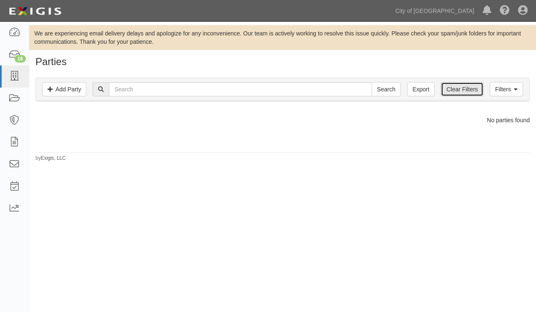
click at [457, 90] on link "Clear Filters" at bounding box center [462, 89] width 42 height 14
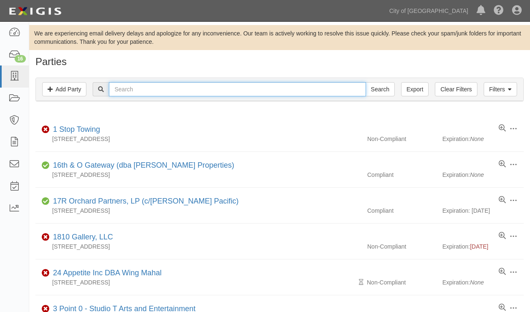
paste input "sound thinking"
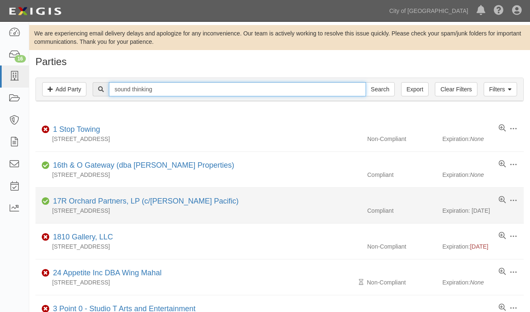
type input "sound thinking"
click at [365, 82] on input "Search" at bounding box center [379, 89] width 29 height 14
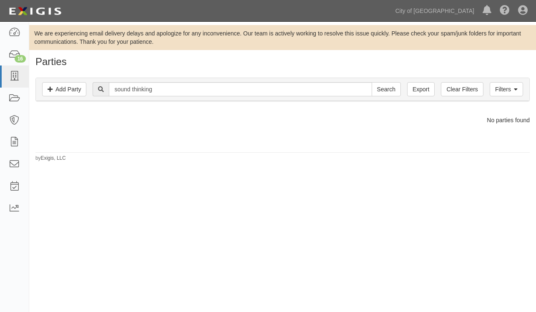
click at [79, 141] on div "Parties Add Party Filters Add Party Clear Filters Export sound thinking Search …" at bounding box center [282, 109] width 507 height 106
click at [13, 77] on icon at bounding box center [14, 77] width 12 height 10
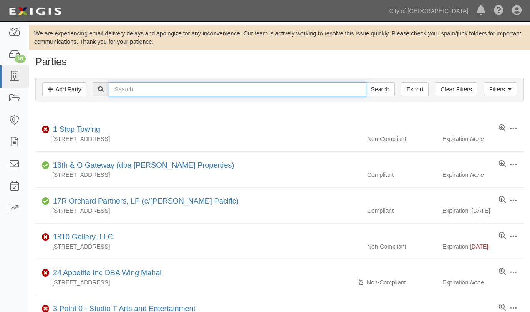
click at [204, 89] on input "text" at bounding box center [237, 89] width 257 height 14
type input "titus builders"
click at [365, 82] on input "Search" at bounding box center [379, 89] width 29 height 14
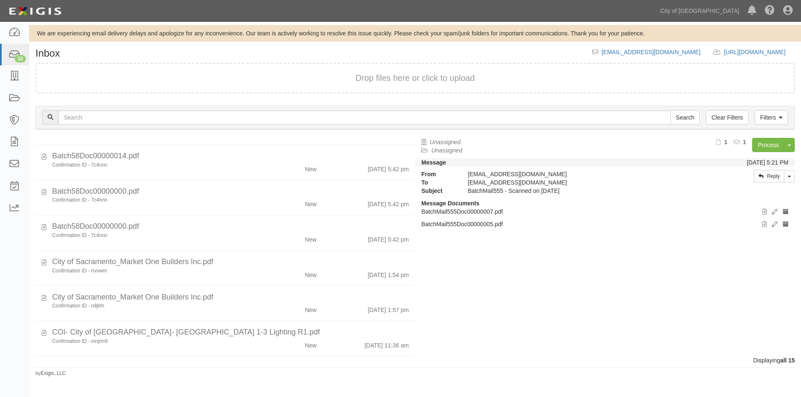
scroll to position [292, 0]
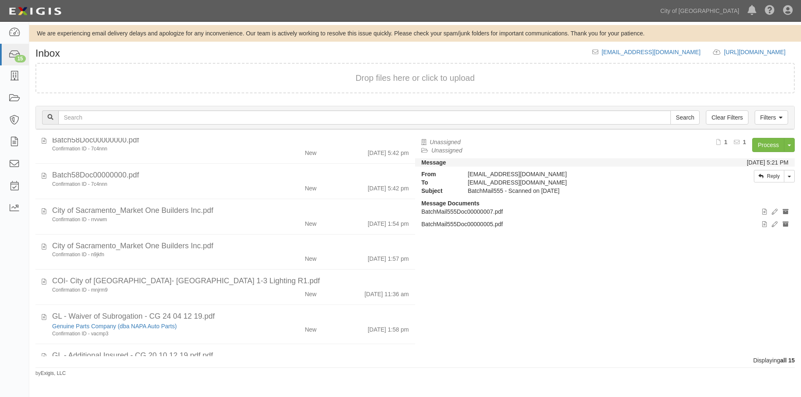
click at [202, 375] on div "Inbox inbox@cos.complianz.com https://complianz.com/organizations/cos/portal/ne…" at bounding box center [415, 212] width 772 height 329
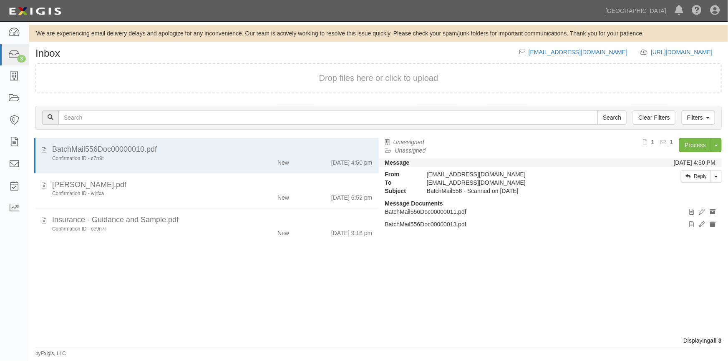
click at [264, 287] on div "BatchMail556Doc00000010.pdf Confirmation ID - c7rr9t New [DATE] 4:50 pm [PERSON…" at bounding box center [204, 237] width 350 height 199
click at [215, 309] on div "BatchMail556Doc00000010.pdf Confirmation ID - c7rr9t New [DATE] 4:50 pm [PERSON…" at bounding box center [204, 237] width 350 height 199
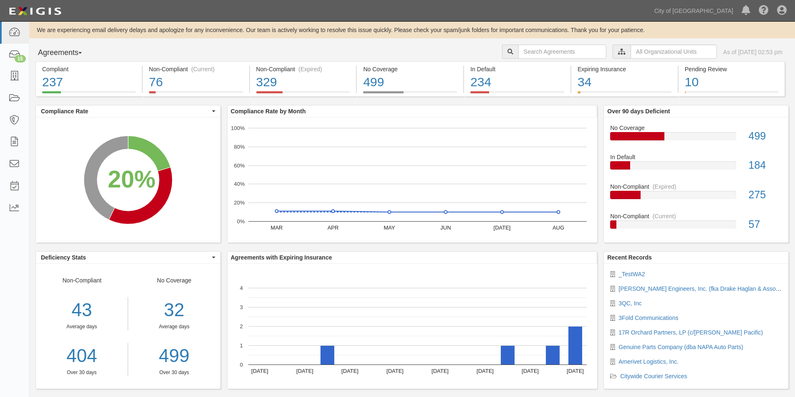
click at [11, 302] on div "Dashboard 15 Inbox Parties Agreements Coverages Documents Messages Tasks Reports" at bounding box center [14, 210] width 29 height 376
click at [15, 56] on icon at bounding box center [14, 55] width 12 height 10
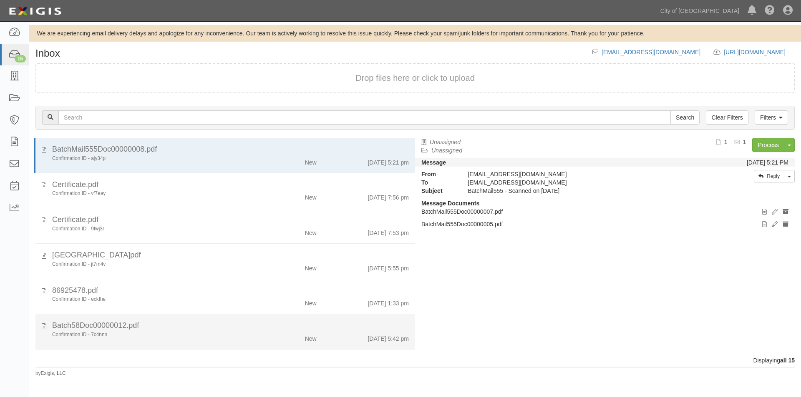
click at [210, 331] on div "Batch58Doc00000012.pdf" at bounding box center [230, 326] width 357 height 11
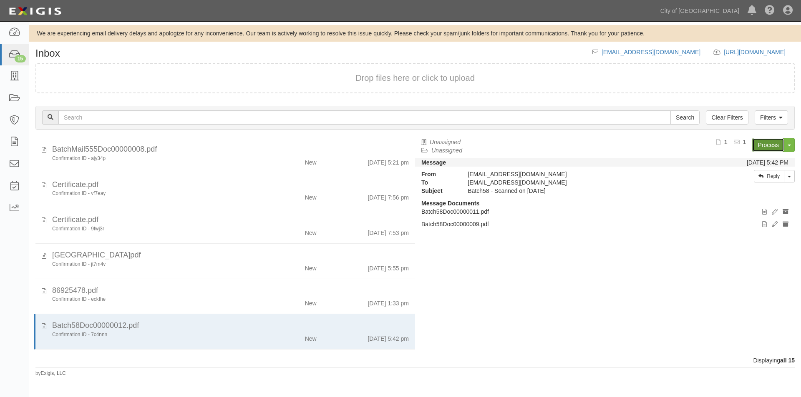
click at [756, 149] on link "Process" at bounding box center [768, 145] width 32 height 14
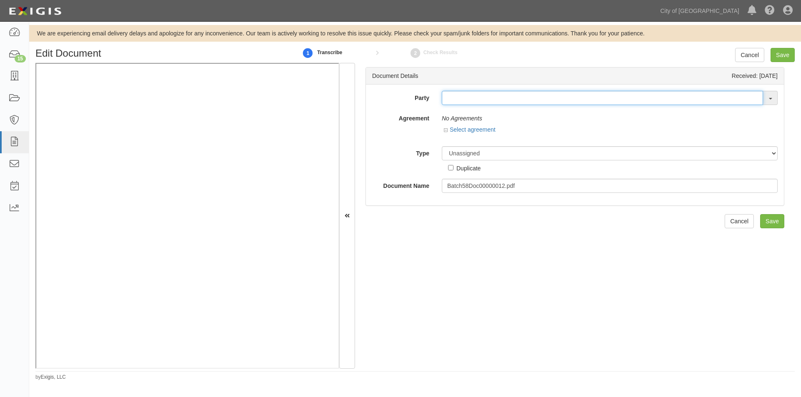
click at [460, 97] on input "text" at bounding box center [602, 98] width 321 height 14
type input "[PERSON_NAME]"
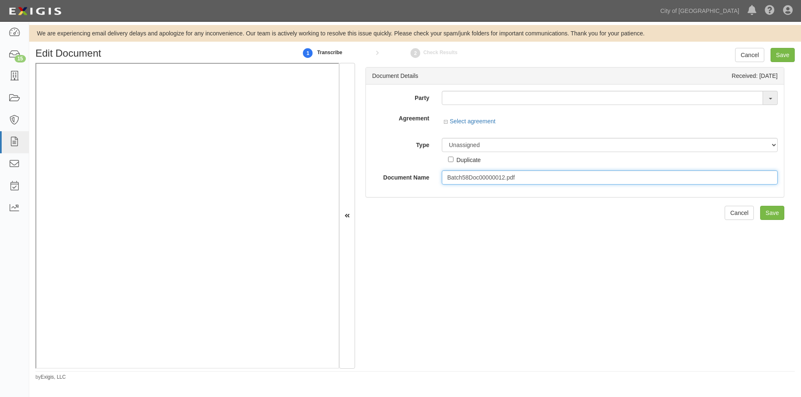
drag, startPoint x: 518, startPoint y: 179, endPoint x: 437, endPoint y: 175, distance: 81.8
click at [437, 175] on div "Batch58Doc00000012.pdf" at bounding box center [609, 178] width 348 height 14
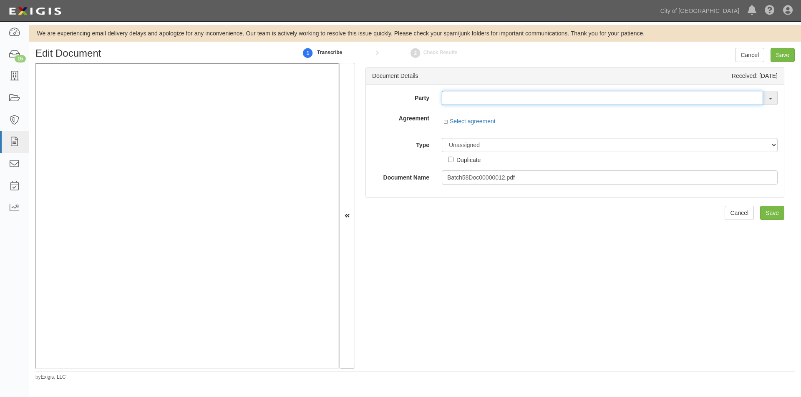
click at [451, 101] on input "text" at bounding box center [602, 98] width 321 height 14
type input "testw"
click at [459, 113] on strong "TestW" at bounding box center [462, 114] width 17 height 7
type input "_TestWA2"
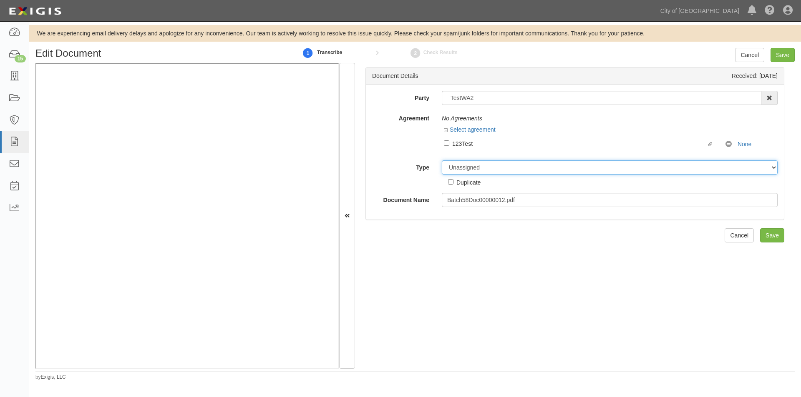
click at [461, 167] on select "Unassigned Binder Cancellation Notice Certificate Contract Endorsement Insuranc…" at bounding box center [610, 168] width 336 height 14
select select "OtherDetail"
click at [442, 161] on select "Unassigned Binder Cancellation Notice Certificate Contract Endorsement Insuranc…" at bounding box center [610, 168] width 336 height 14
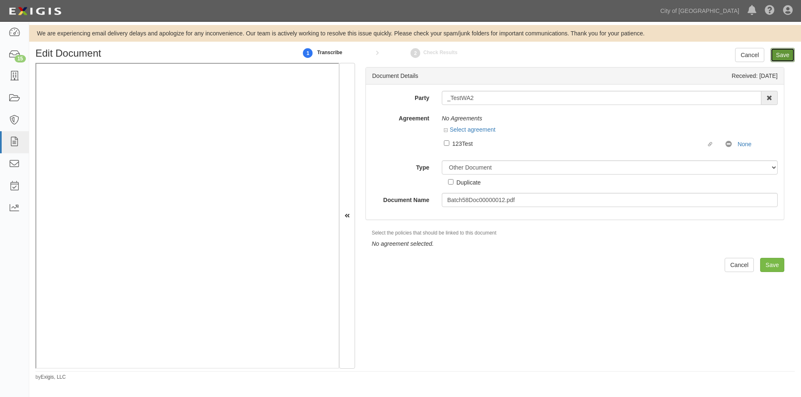
click at [777, 56] on input "Save" at bounding box center [782, 55] width 24 height 14
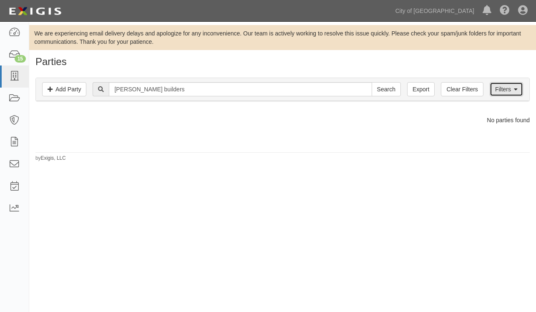
click at [506, 95] on link "Filters" at bounding box center [506, 89] width 33 height 14
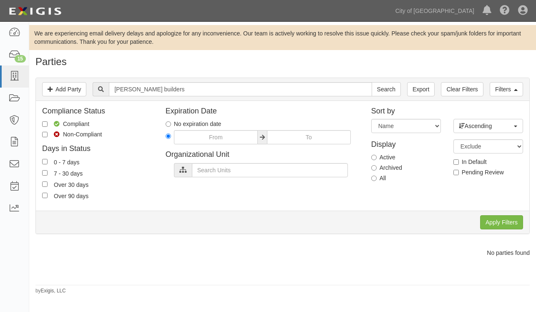
click at [375, 167] on label "Archived" at bounding box center [386, 167] width 31 height 8
click at [371, 169] on input "Archived" at bounding box center [373, 167] width 5 height 5
radio input "true"
click at [511, 224] on input "Apply Filters" at bounding box center [501, 222] width 43 height 14
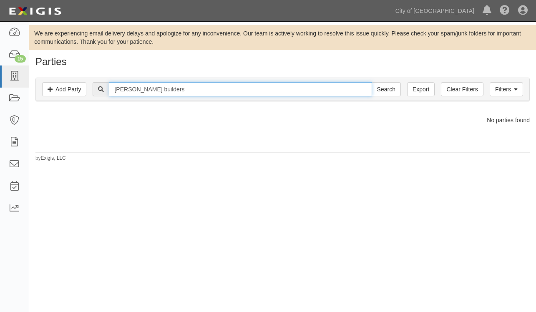
click at [198, 93] on input "[PERSON_NAME] builders" at bounding box center [240, 89] width 263 height 14
type input "[PERSON_NAME]"
click at [372, 82] on input "Search" at bounding box center [386, 89] width 29 height 14
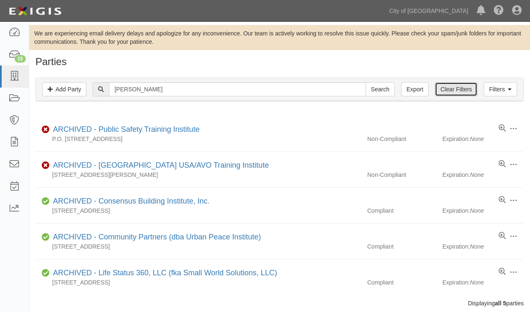
click at [466, 87] on link "Clear Filters" at bounding box center [456, 89] width 42 height 14
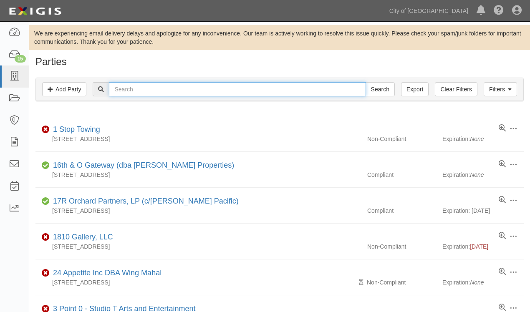
click at [222, 91] on input "text" at bounding box center [237, 89] width 257 height 14
type input "titus"
click at [365, 82] on input "Search" at bounding box center [379, 89] width 29 height 14
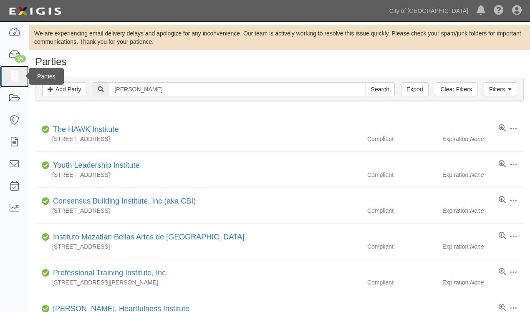
click at [18, 81] on icon at bounding box center [14, 77] width 12 height 10
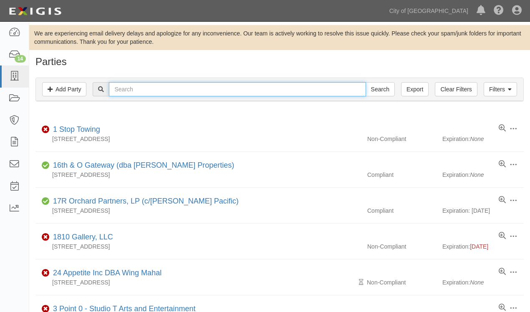
click at [176, 85] on input "text" at bounding box center [237, 89] width 257 height 14
type input "[PERSON_NAME]"
click at [365, 82] on input "Search" at bounding box center [379, 89] width 29 height 14
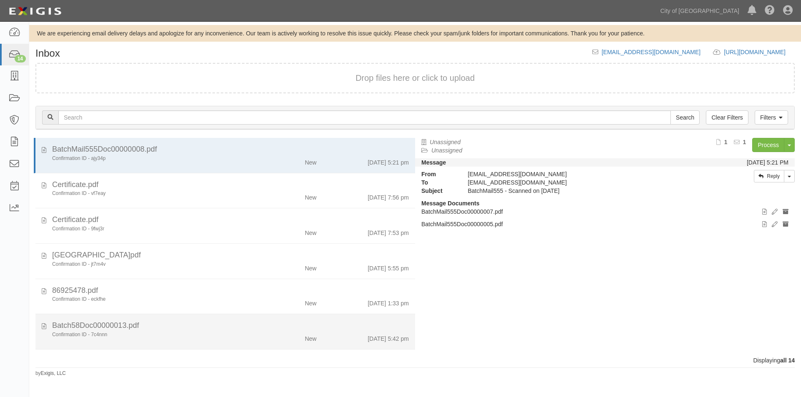
click at [167, 330] on div "Batch58Doc00000013.pdf" at bounding box center [230, 326] width 357 height 11
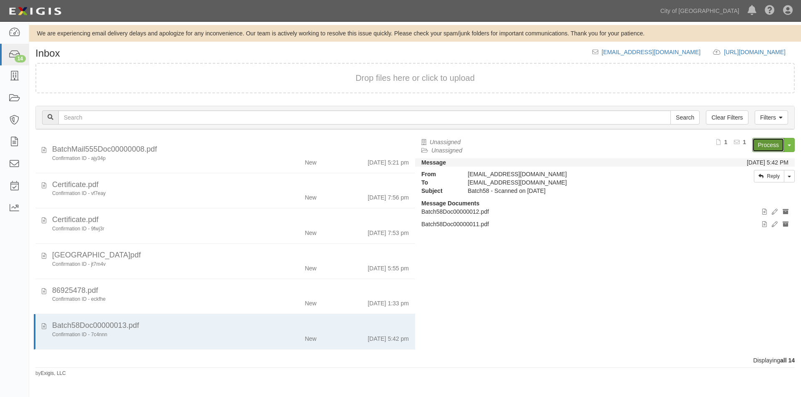
click at [761, 149] on link "Process" at bounding box center [768, 145] width 32 height 14
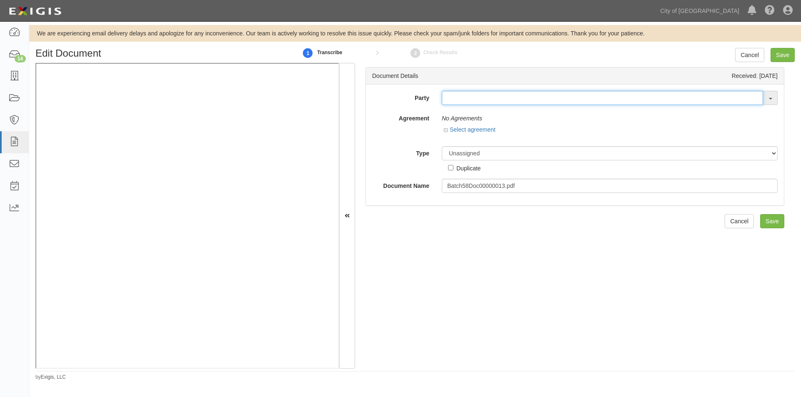
click at [459, 96] on input "text" at bounding box center [602, 98] width 321 height 14
type input "m"
type input "[PERSON_NAME]"
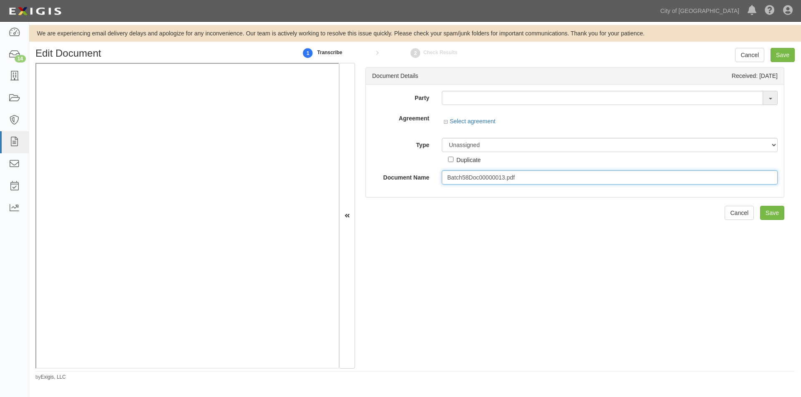
drag, startPoint x: 528, startPoint y: 177, endPoint x: 445, endPoint y: 179, distance: 83.9
click at [435, 179] on div "Batch58Doc00000013.pdf" at bounding box center [609, 178] width 348 height 14
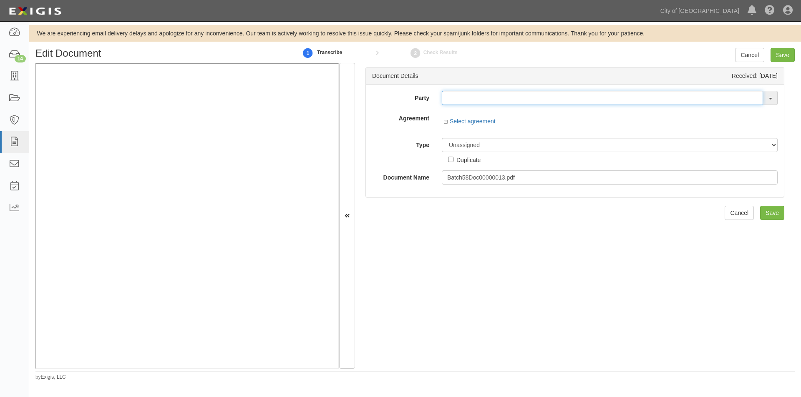
click at [457, 98] on input "text" at bounding box center [602, 98] width 321 height 14
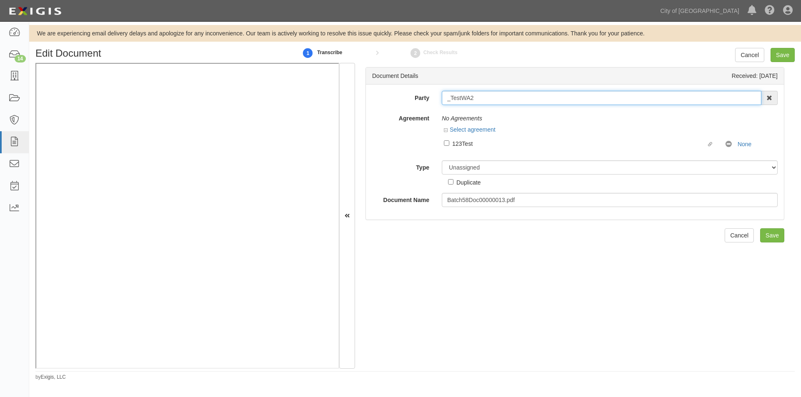
type input "_TestWA2"
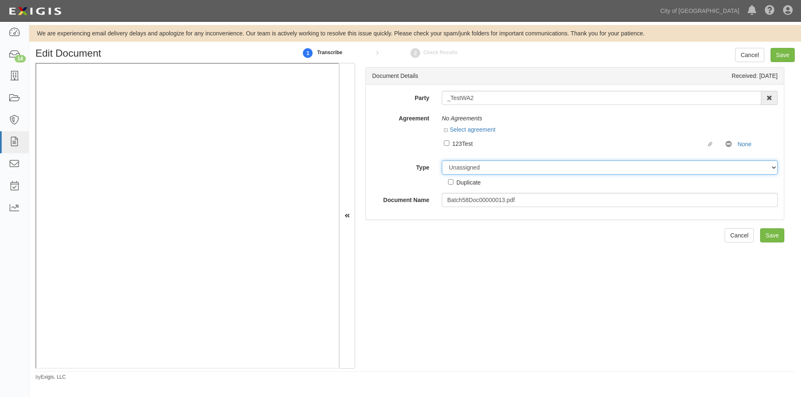
click at [470, 167] on select "Unassigned Binder Cancellation Notice Certificate Contract Endorsement Insuranc…" at bounding box center [610, 168] width 336 height 14
select select "OtherDetail"
click at [442, 161] on select "Unassigned Binder Cancellation Notice Certificate Contract Endorsement Insuranc…" at bounding box center [610, 168] width 336 height 14
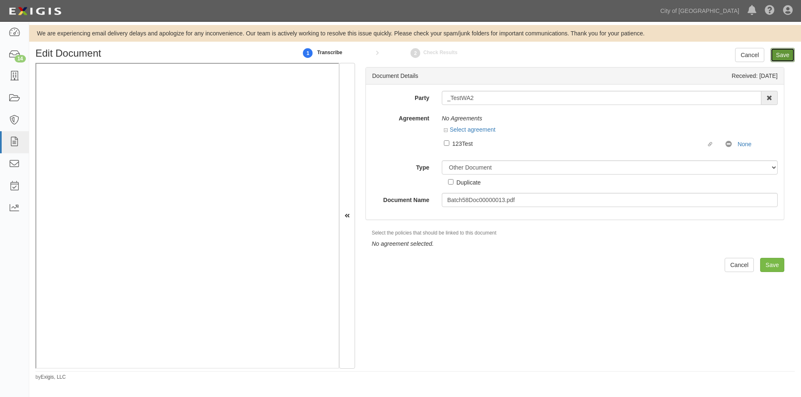
click at [780, 56] on input "Save" at bounding box center [782, 55] width 24 height 14
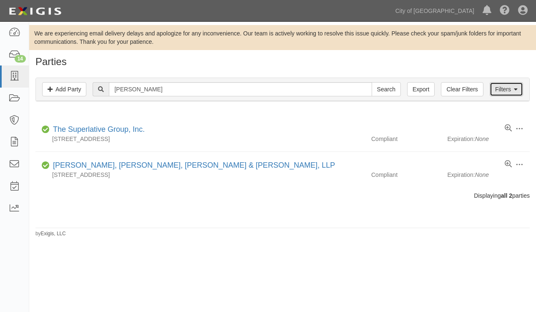
click at [503, 90] on link "Filters" at bounding box center [506, 89] width 33 height 14
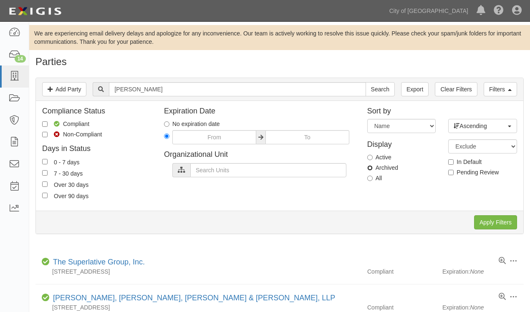
click at [369, 169] on input "Archived" at bounding box center [369, 167] width 5 height 5
radio input "true"
click at [485, 221] on input "Apply Filters" at bounding box center [495, 222] width 43 height 14
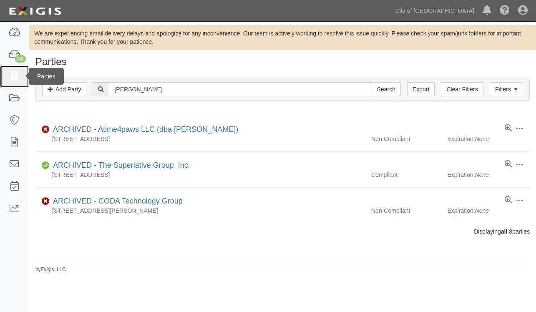
click at [15, 72] on icon at bounding box center [14, 77] width 12 height 10
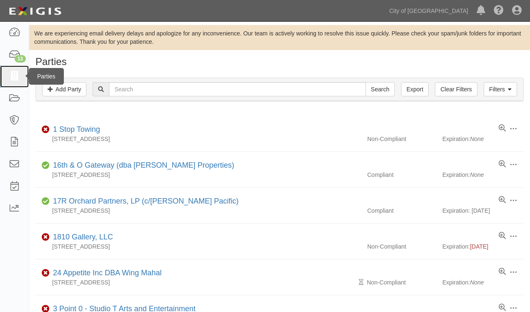
click at [17, 81] on icon at bounding box center [14, 77] width 12 height 10
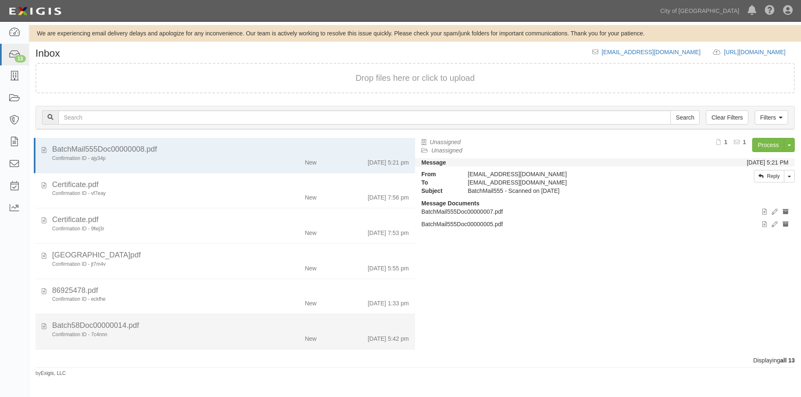
click at [147, 333] on div "Confirmation ID - 7c4nnn" at bounding box center [153, 335] width 203 height 7
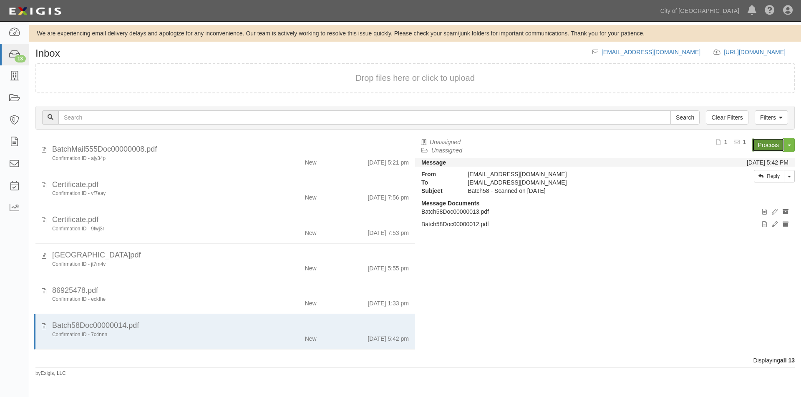
click at [753, 141] on link "Process" at bounding box center [768, 145] width 32 height 14
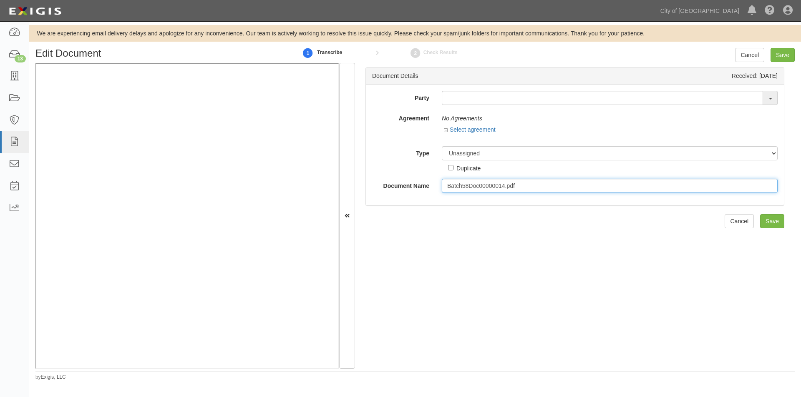
drag, startPoint x: 524, startPoint y: 186, endPoint x: 465, endPoint y: 181, distance: 59.0
click at [438, 187] on div "Batch58Doc00000014.pdf" at bounding box center [609, 186] width 348 height 14
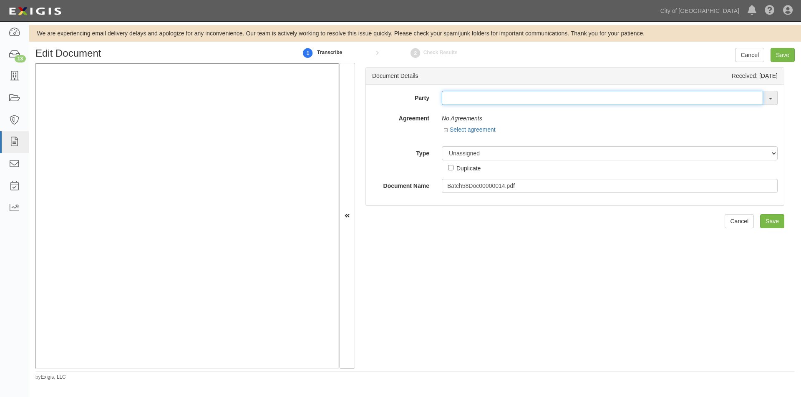
click at [474, 98] on input "text" at bounding box center [602, 98] width 321 height 14
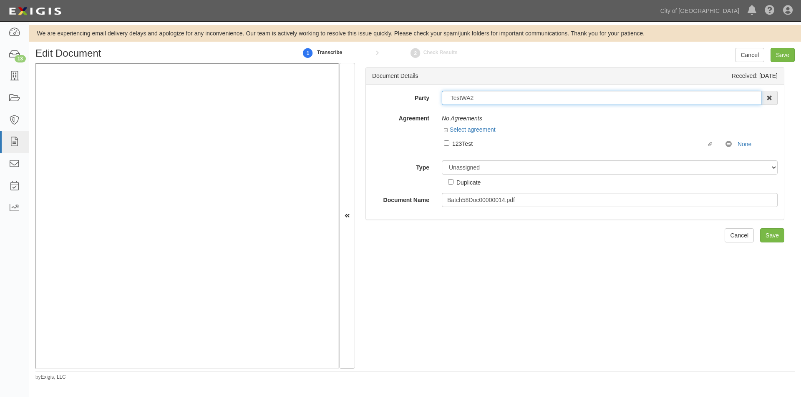
type input "_TestWA2"
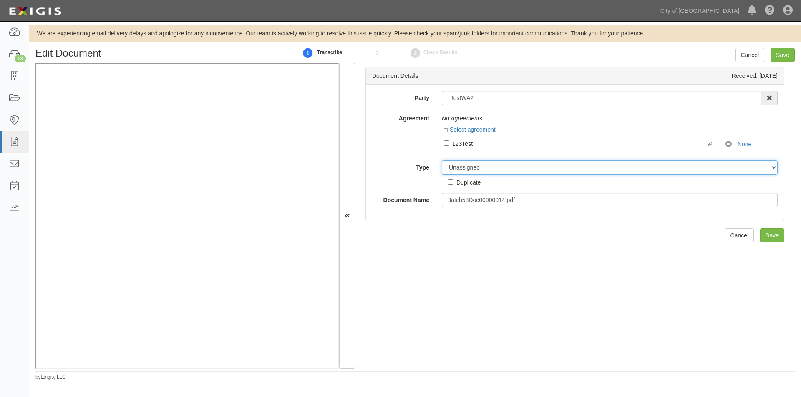
click at [470, 171] on select "Unassigned Binder Cancellation Notice Certificate Contract Endorsement Insuranc…" at bounding box center [610, 168] width 336 height 14
select select "OtherDetail"
click at [442, 161] on select "Unassigned Binder Cancellation Notice Certificate Contract Endorsement Insuranc…" at bounding box center [610, 168] width 336 height 14
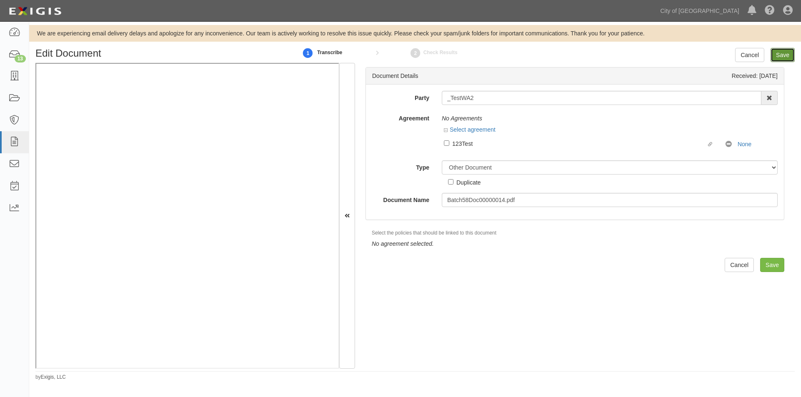
click at [778, 54] on input "Save" at bounding box center [782, 55] width 24 height 14
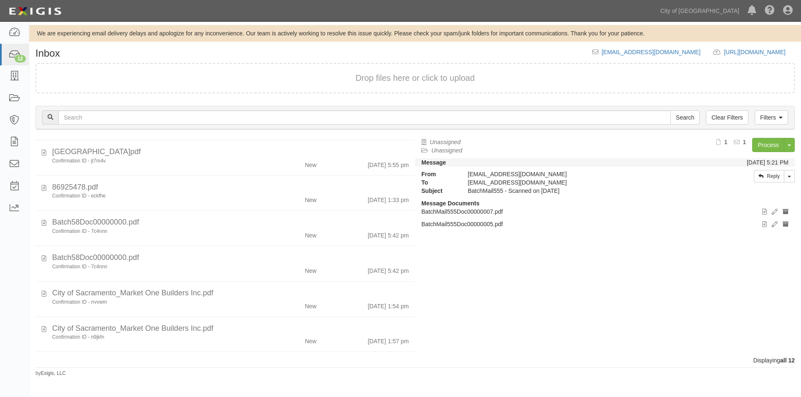
scroll to position [110, 0]
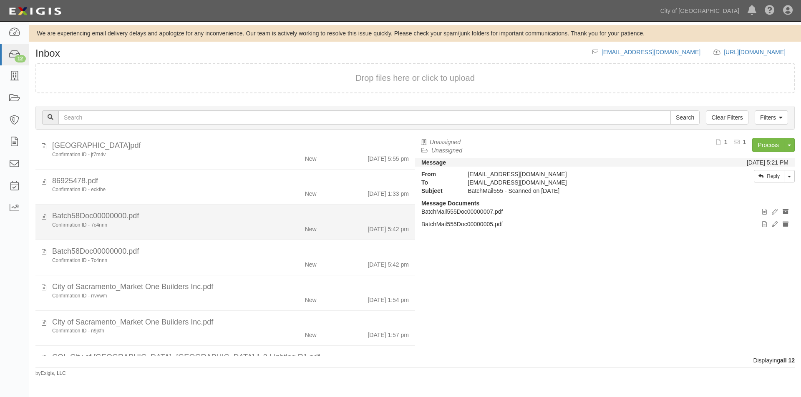
click at [151, 225] on div "Confirmation ID - 7c4nnn" at bounding box center [153, 225] width 203 height 7
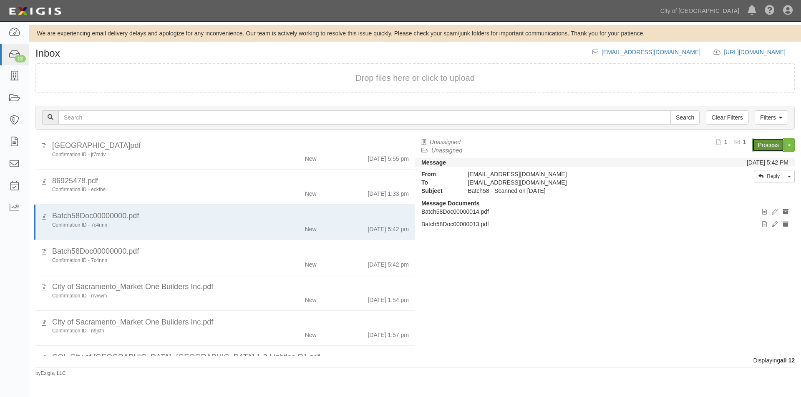
click at [760, 146] on link "Process" at bounding box center [768, 145] width 32 height 14
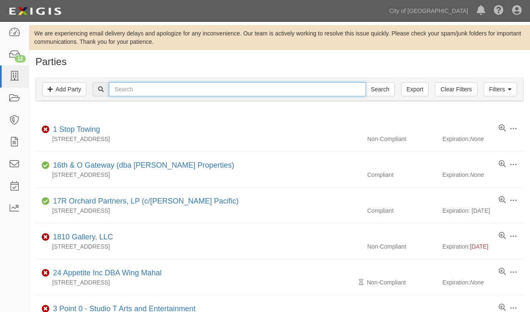
click at [295, 86] on input "text" at bounding box center [237, 89] width 257 height 14
type input "biggie"
click at [365, 82] on input "Search" at bounding box center [379, 89] width 29 height 14
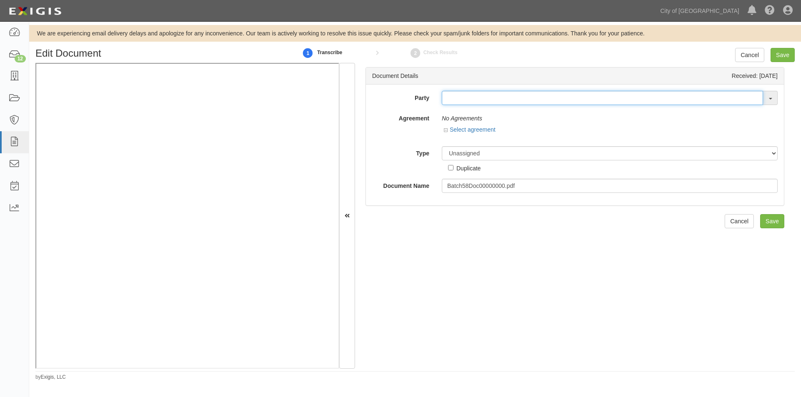
click at [445, 99] on input "text" at bounding box center [602, 98] width 321 height 14
type input "biggie"
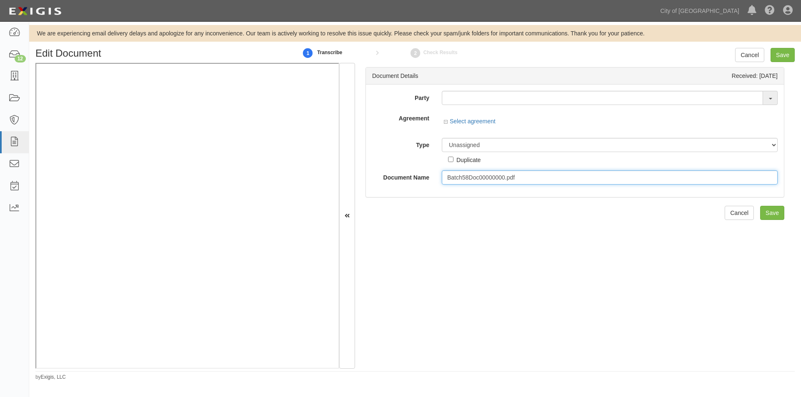
drag, startPoint x: 518, startPoint y: 181, endPoint x: 440, endPoint y: 178, distance: 77.6
click at [438, 177] on div "Batch58Doc00000000.pdf" at bounding box center [609, 178] width 348 height 14
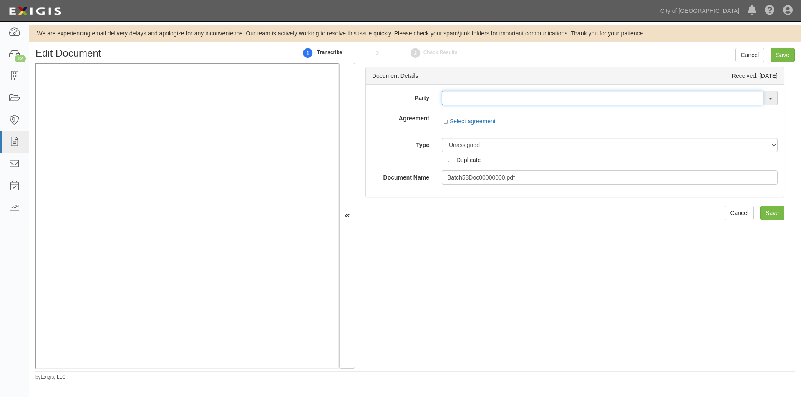
click at [514, 99] on input "text" at bounding box center [602, 98] width 321 height 14
type input "_TestWA2"
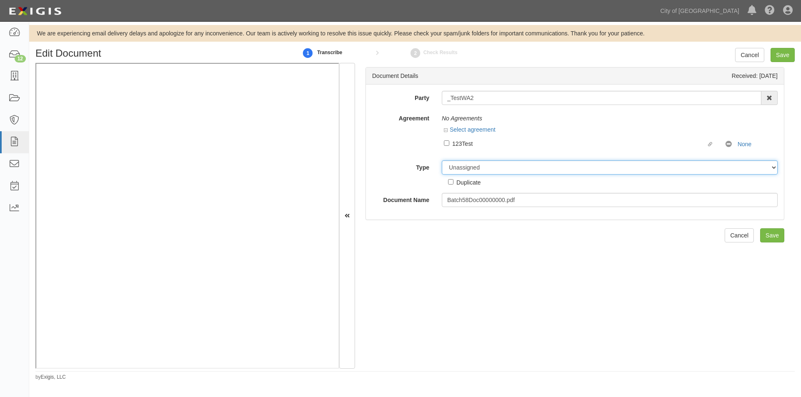
select select "OtherDetail"
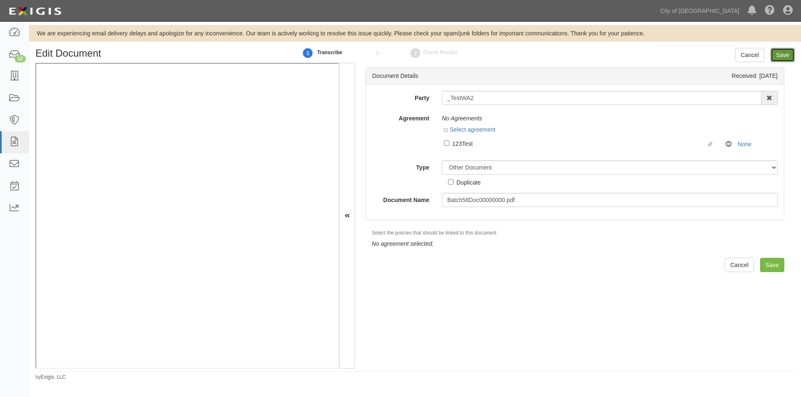
click at [776, 61] on input "Save" at bounding box center [782, 55] width 24 height 14
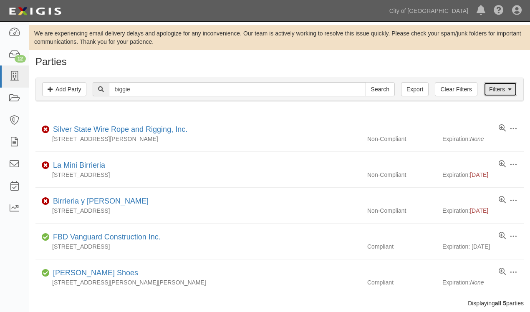
click at [492, 96] on link "Filters" at bounding box center [499, 89] width 33 height 14
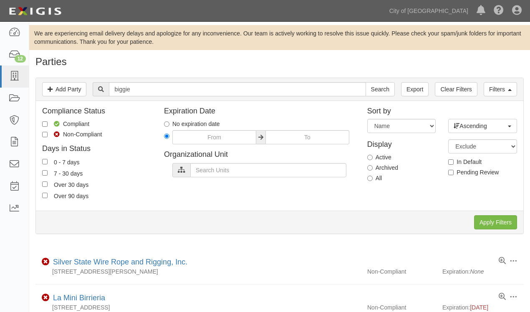
click at [373, 169] on label "Archived" at bounding box center [382, 167] width 31 height 8
click at [372, 169] on input "Archived" at bounding box center [369, 167] width 5 height 5
radio input "true"
click at [478, 220] on input "Apply Filters" at bounding box center [495, 222] width 43 height 14
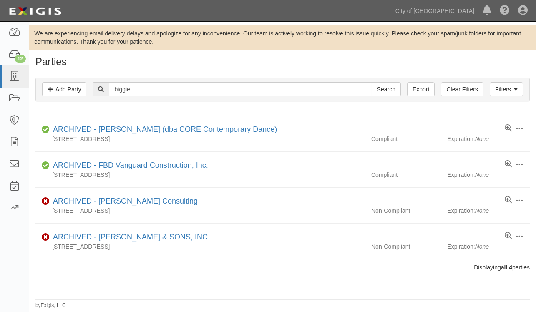
click at [113, 104] on div "Filters Add Party Clear Filters Export biggie Search Filters Compliance Status …" at bounding box center [282, 90] width 507 height 38
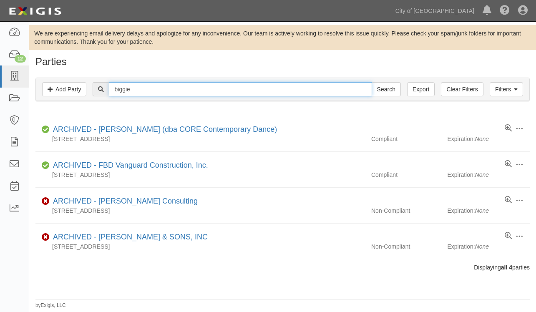
click at [141, 89] on input "biggie" at bounding box center [240, 89] width 263 height 14
type input "bigge"
click at [372, 82] on input "Search" at bounding box center [386, 89] width 29 height 14
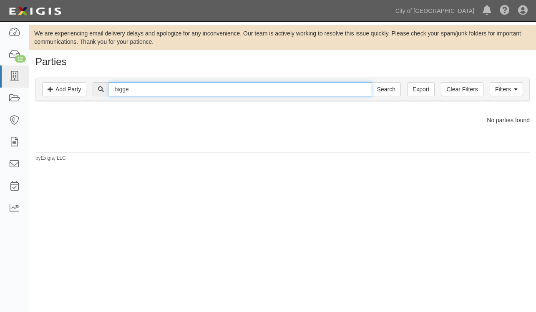
drag, startPoint x: 139, startPoint y: 90, endPoint x: 113, endPoint y: 88, distance: 26.3
click at [113, 88] on input "bigge" at bounding box center [240, 89] width 263 height 14
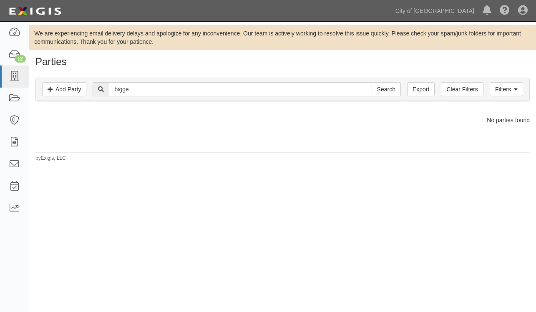
click at [263, 148] on div "Parties Add Party Filters Add Party Clear Filters Export bigge Search Filters C…" at bounding box center [282, 109] width 507 height 106
click at [453, 91] on link "Clear Filters" at bounding box center [462, 89] width 42 height 14
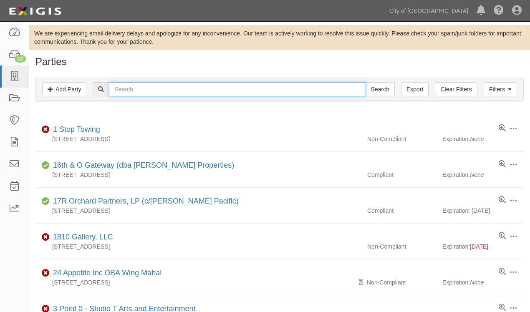
paste input "bigge"
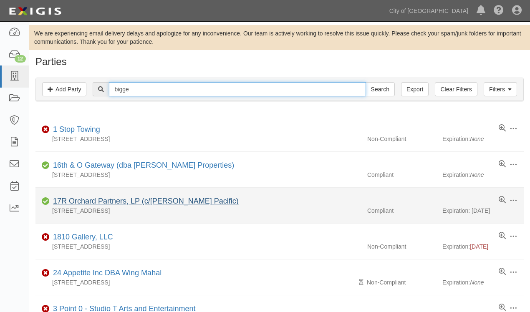
type input "bigge"
click at [365, 82] on input "Search" at bounding box center [379, 89] width 29 height 14
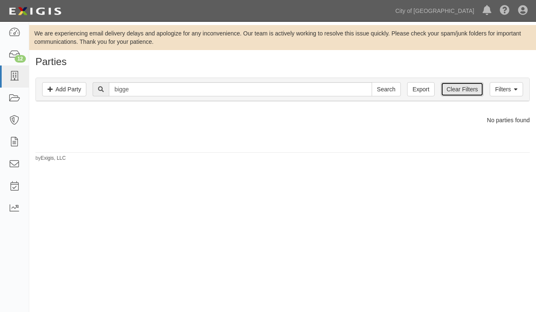
click at [454, 92] on link "Clear Filters" at bounding box center [462, 89] width 42 height 14
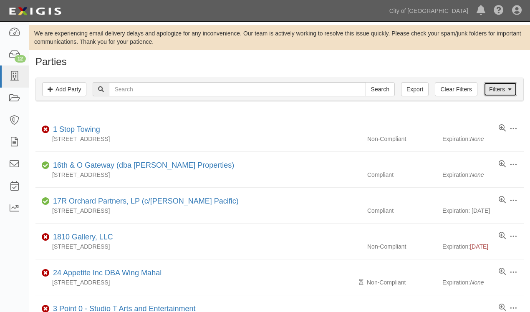
click at [497, 88] on link "Filters" at bounding box center [499, 89] width 33 height 14
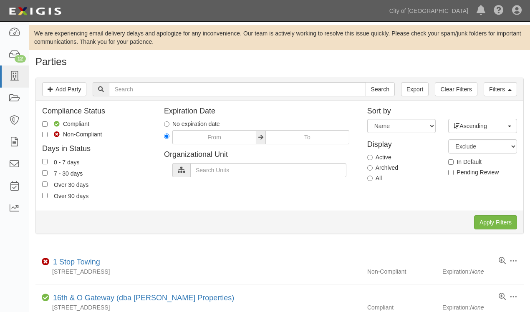
click at [373, 169] on label "Archived" at bounding box center [382, 167] width 31 height 8
click at [372, 169] on input "Archived" at bounding box center [369, 167] width 5 height 5
radio input "true"
click at [481, 223] on input "Apply Filters" at bounding box center [495, 222] width 43 height 14
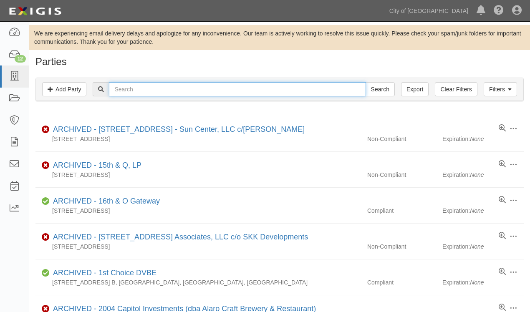
paste input "bigge"
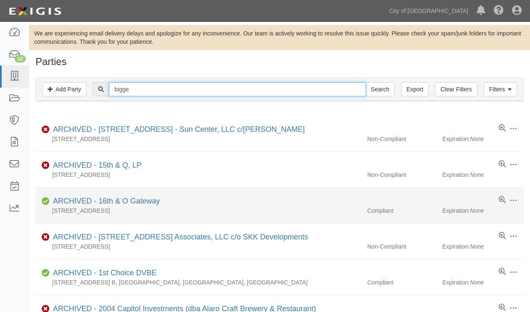
type input "bigge"
click at [365, 82] on input "Search" at bounding box center [379, 89] width 29 height 14
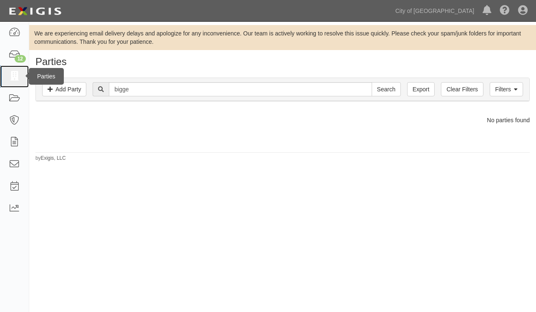
click at [14, 75] on icon at bounding box center [14, 77] width 12 height 10
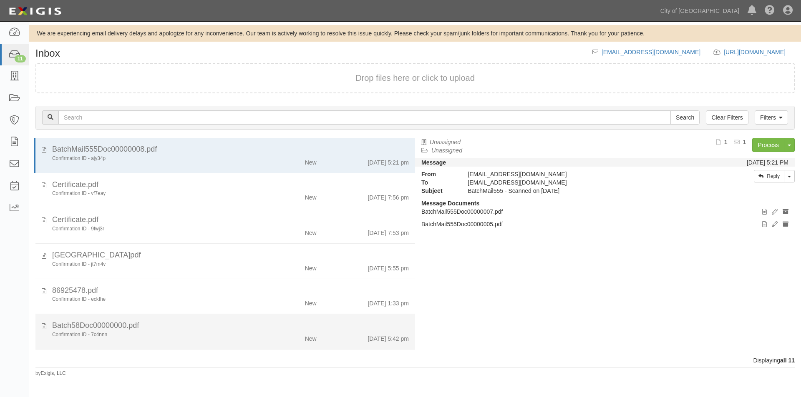
click at [189, 340] on div "Confirmation ID - 7c4nnn New [DATE] 5:42 pm" at bounding box center [230, 338] width 369 height 12
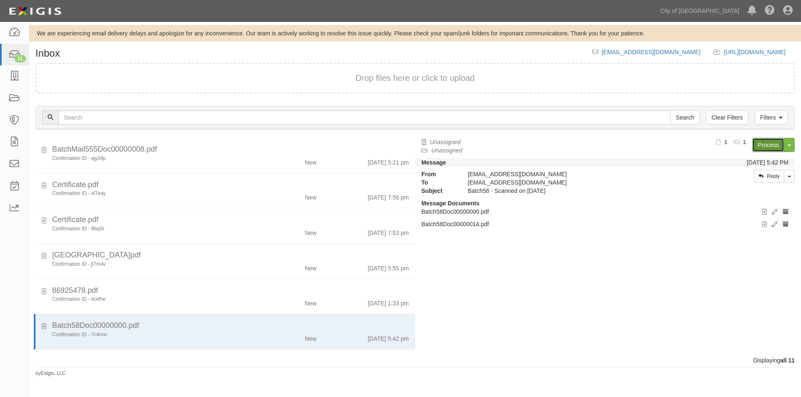
click at [767, 144] on link "Process" at bounding box center [768, 145] width 32 height 14
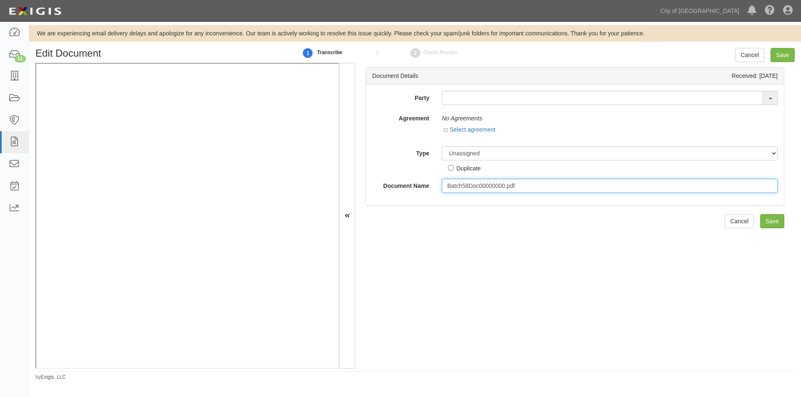
drag, startPoint x: 523, startPoint y: 186, endPoint x: 423, endPoint y: 184, distance: 100.1
click at [418, 184] on div "Document Name Batch58Doc00000000.pdf" at bounding box center [575, 186] width 418 height 14
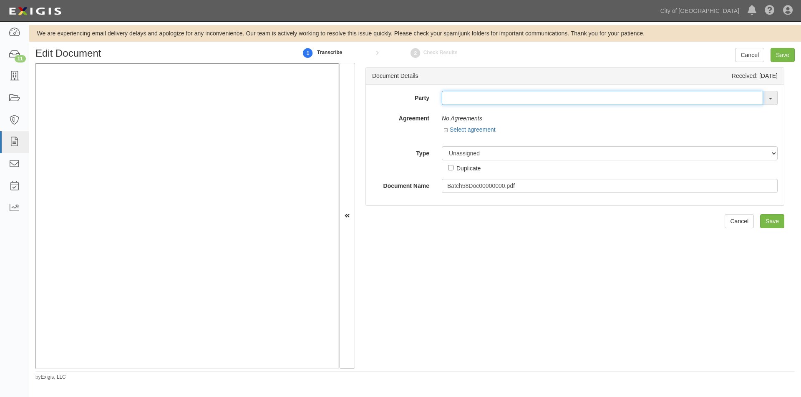
click at [458, 97] on input "text" at bounding box center [602, 98] width 321 height 14
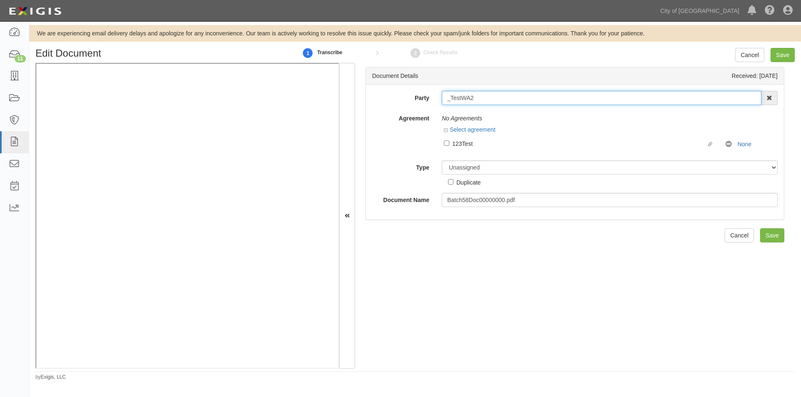
type input "_TestWA2"
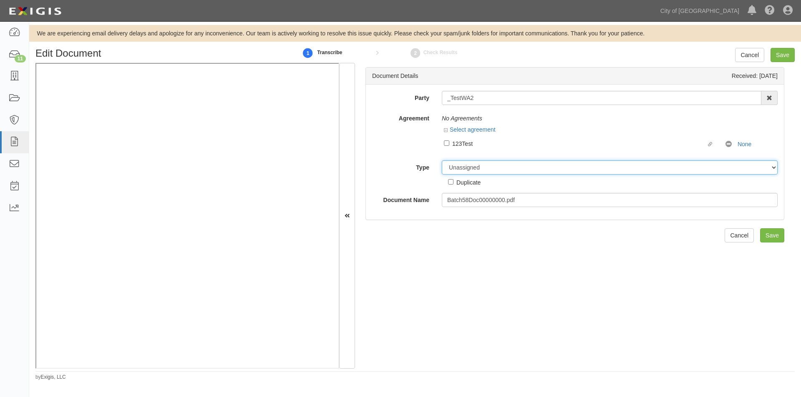
click at [469, 167] on select "Unassigned Binder Cancellation Notice Certificate Contract Endorsement Insuranc…" at bounding box center [610, 168] width 336 height 14
select select "OtherDetail"
click at [442, 161] on select "Unassigned Binder Cancellation Notice Certificate Contract Endorsement Insuranc…" at bounding box center [610, 168] width 336 height 14
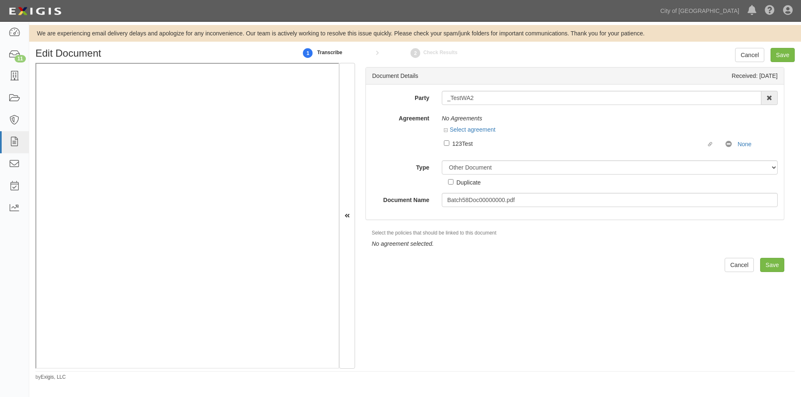
click at [777, 46] on div "We are experiencing email delivery delays and apologize for any inconvenience. …" at bounding box center [415, 203] width 772 height 356
click at [780, 59] on input "Save" at bounding box center [782, 55] width 24 height 14
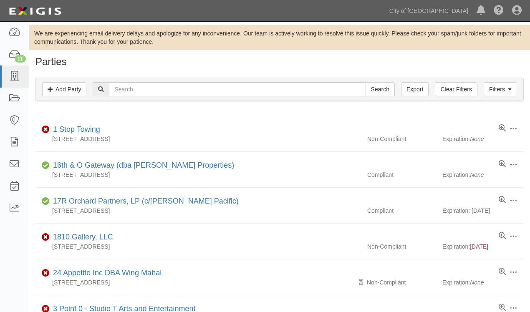
click at [5, 300] on div "Dashboard 11 Inbox Parties Agreements Coverages Documents Messages Tasks Reports" at bounding box center [14, 167] width 29 height 290
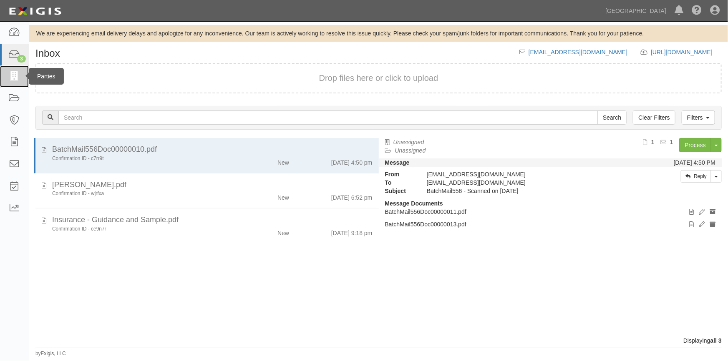
click at [13, 77] on icon at bounding box center [14, 77] width 12 height 10
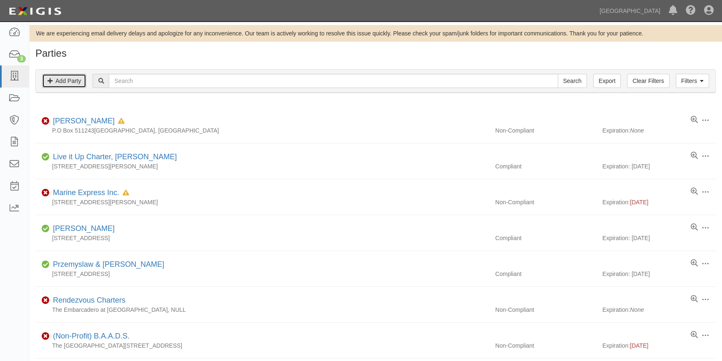
click at [60, 82] on link "Add Party" at bounding box center [64, 81] width 44 height 14
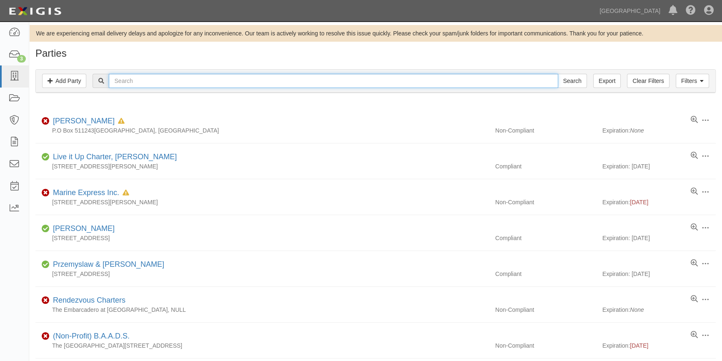
click at [126, 81] on input "text" at bounding box center [333, 81] width 449 height 14
type input "garrett smith"
click at [558, 74] on input "Search" at bounding box center [572, 81] width 29 height 14
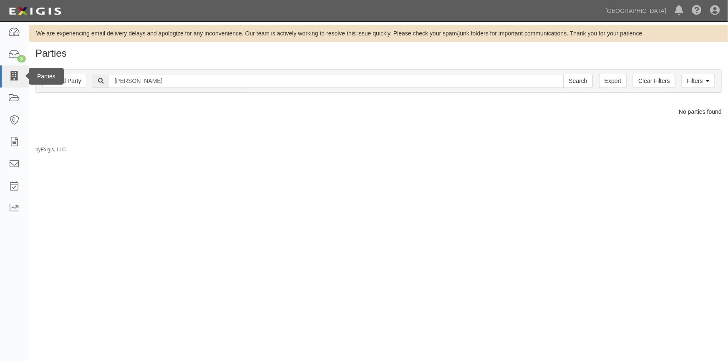
click at [60, 83] on div "Parties" at bounding box center [46, 76] width 35 height 17
click at [83, 79] on link "Add Party" at bounding box center [64, 81] width 44 height 14
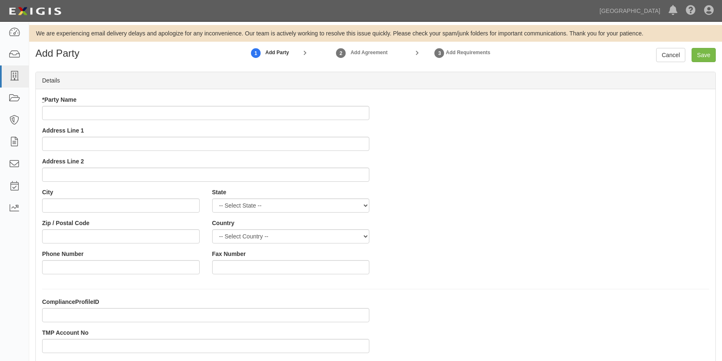
click at [104, 113] on input "* Party Name" at bounding box center [205, 113] width 327 height 14
click at [104, 113] on input "Garrett Smioth" at bounding box center [205, 113] width 327 height 14
type input "[PERSON_NAME]"
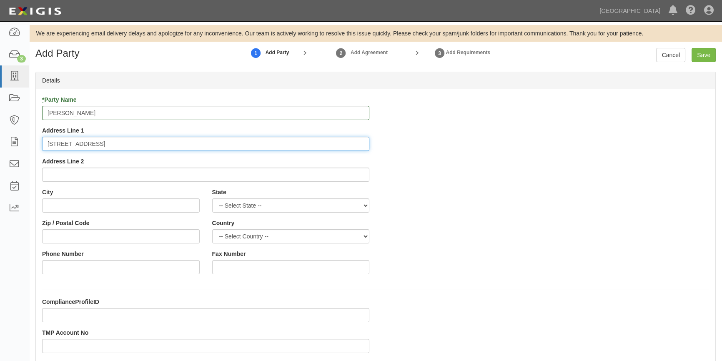
type input "2701 Easton Drive"
type input "Burlingham"
select select "CA"
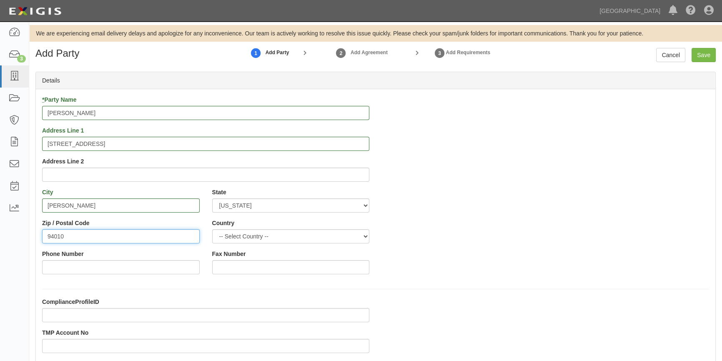
type input "94010"
select select "US"
type input "415-225-5233"
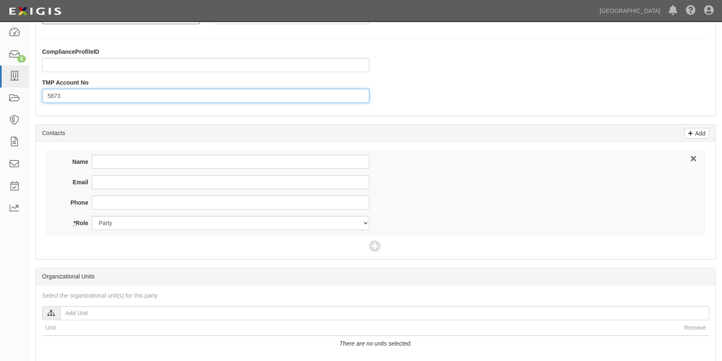
scroll to position [303, 0]
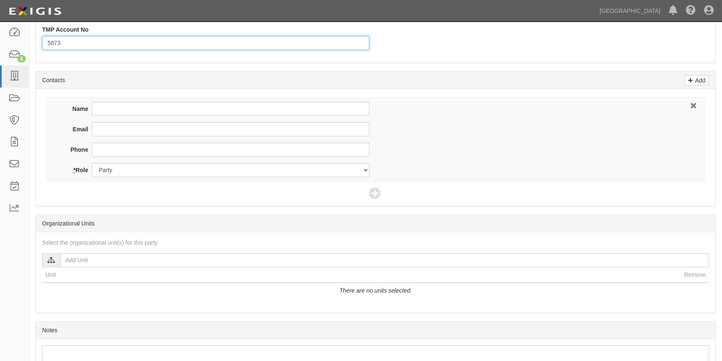
type input "5873"
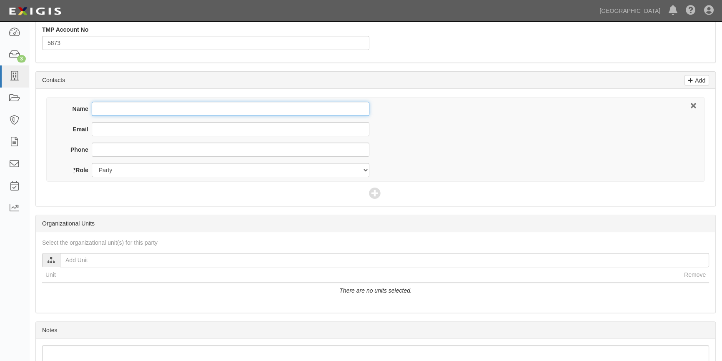
click at [176, 109] on input "Name" at bounding box center [231, 109] width 278 height 14
type input "Garrewtt Smith"
paste input "gsmithmd@yahoo.com"
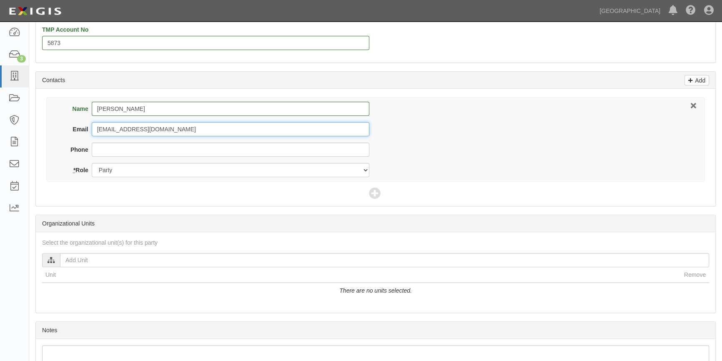
type input "gsmithmd@yahoo.com"
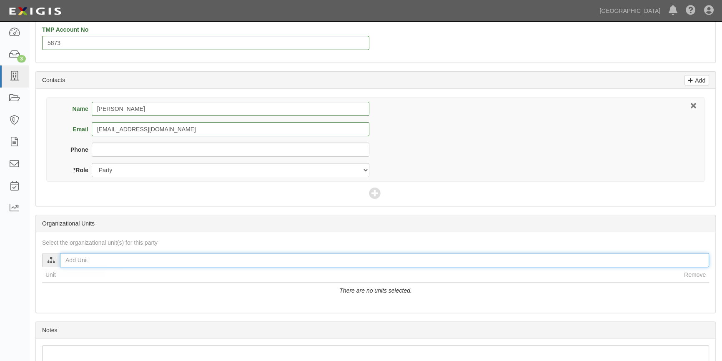
click at [97, 263] on input "text" at bounding box center [384, 260] width 649 height 14
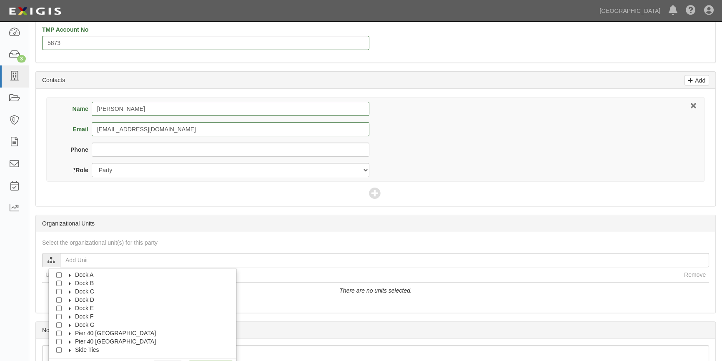
scroll to position [356, 0]
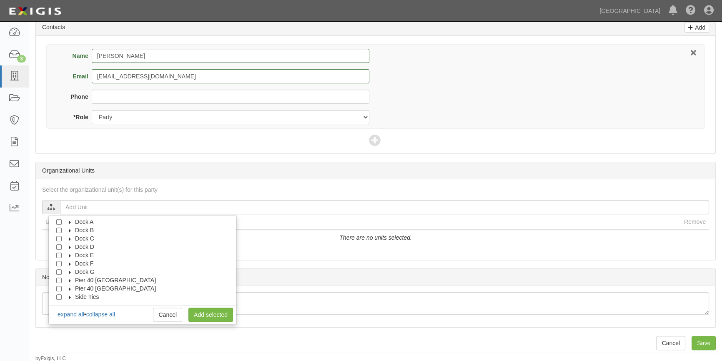
click at [70, 259] on label "Dock F" at bounding box center [79, 263] width 29 height 8
click at [58, 229] on input "Dock B" at bounding box center [58, 230] width 5 height 5
checkbox input "true"
click at [69, 229] on icon at bounding box center [70, 231] width 6 height 4
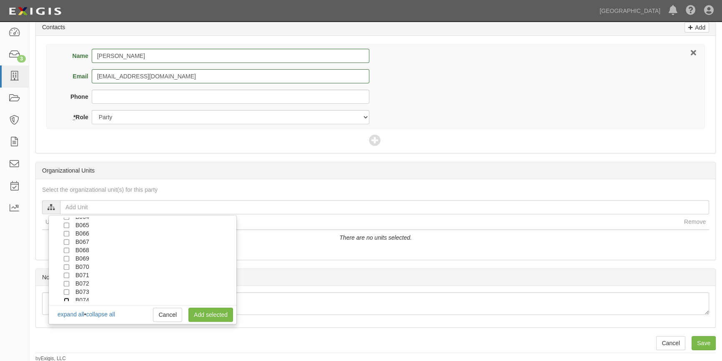
click at [68, 298] on input "B074" at bounding box center [66, 300] width 5 height 5
checkbox input "true"
click at [202, 315] on link "Add selected" at bounding box center [211, 315] width 45 height 14
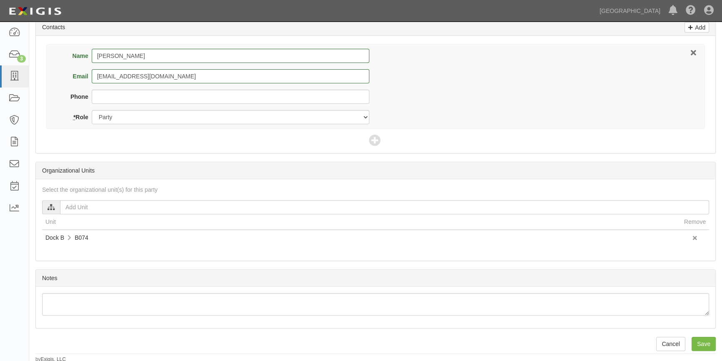
scroll to position [0, 0]
click at [699, 340] on input "Save" at bounding box center [704, 344] width 24 height 14
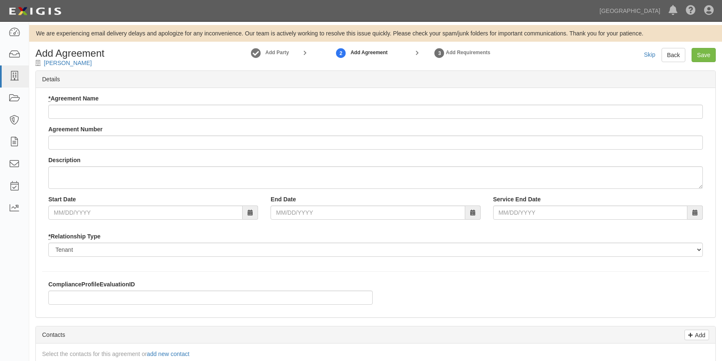
checkbox input "true"
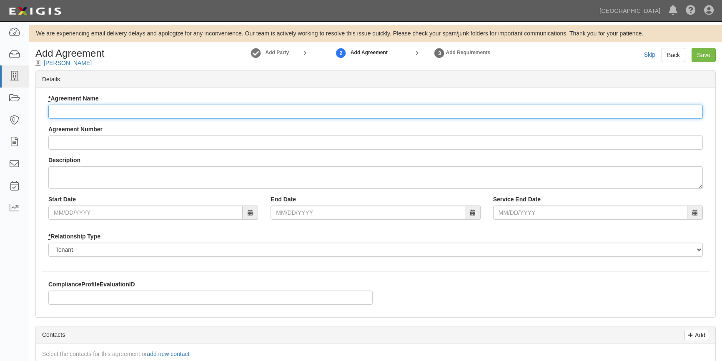
click at [83, 111] on input "* Agreement Name" at bounding box center [375, 112] width 655 height 14
type input "Sweetest Thing"
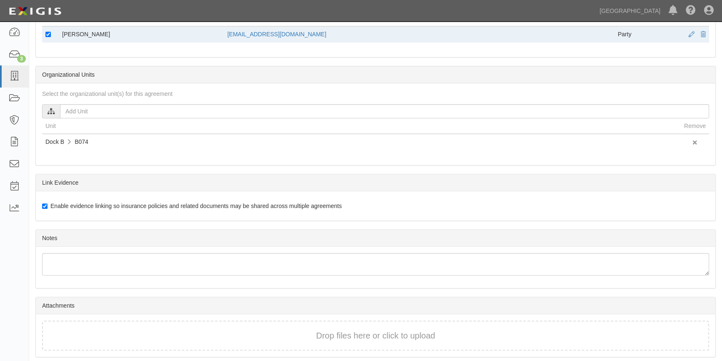
scroll to position [384, 0]
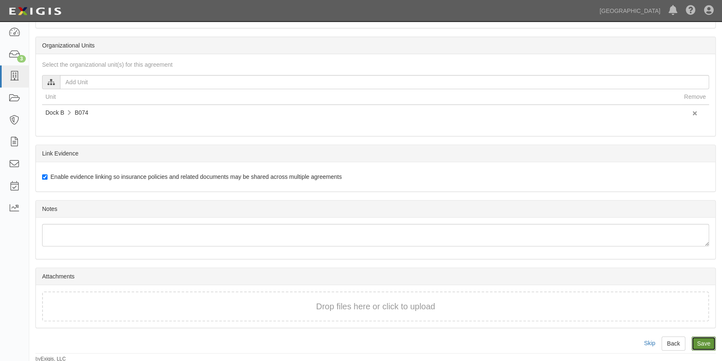
click at [705, 338] on input "Save" at bounding box center [704, 344] width 24 height 14
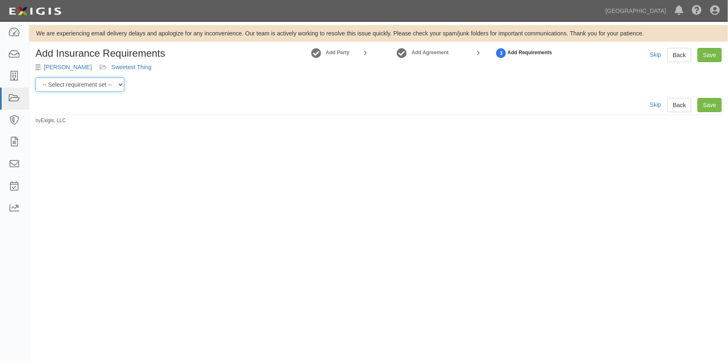
click at [120, 87] on select "-- Select requirement set -- Berth Holder Charter (24 or less) Charter (more th…" at bounding box center [79, 85] width 89 height 14
select select "53963"
click at [35, 78] on select "-- Select requirement set -- Berth Holder Charter (24 or less) Charter (more th…" at bounding box center [79, 85] width 89 height 14
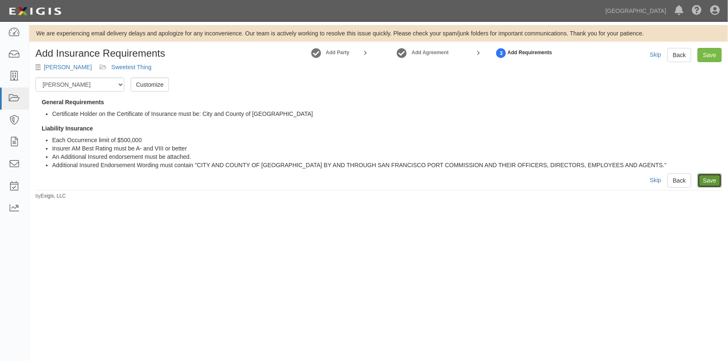
click at [707, 181] on link "Save" at bounding box center [709, 181] width 24 height 14
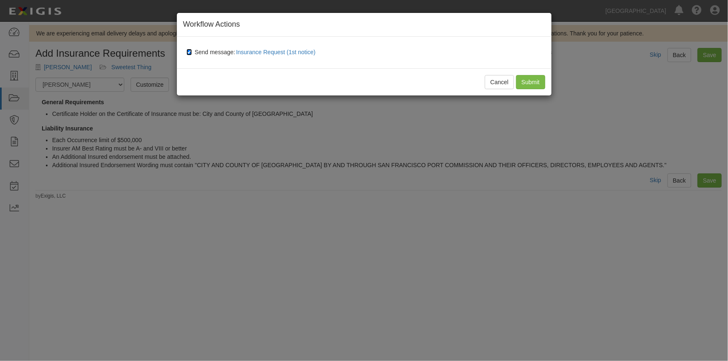
click at [189, 52] on input "Send message: Insurance Request (1st notice)" at bounding box center [188, 52] width 5 height 7
checkbox input "false"
click at [527, 86] on input "Submit" at bounding box center [530, 82] width 29 height 14
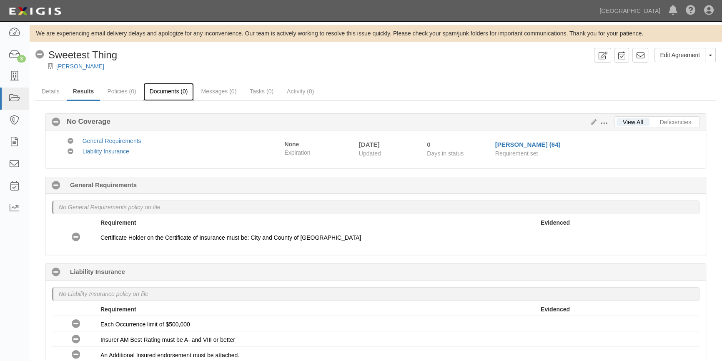
click at [157, 93] on link "Documents (0)" at bounding box center [168, 92] width 51 height 18
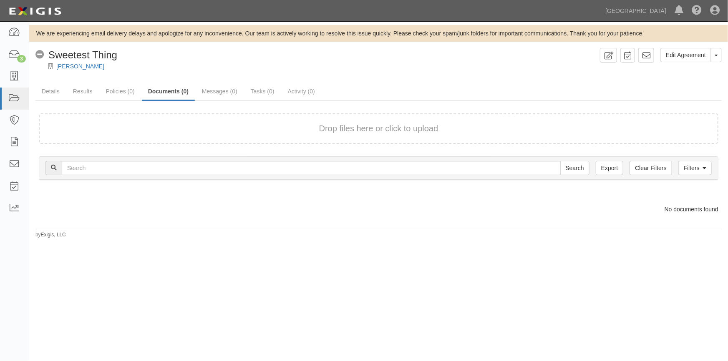
click at [189, 132] on div "Drop files here or click to upload" at bounding box center [378, 129] width 661 height 12
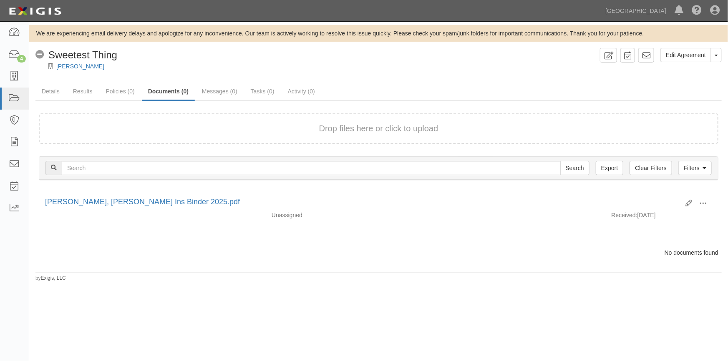
click at [153, 127] on div "Drop files here or click to upload" at bounding box center [378, 129] width 661 height 12
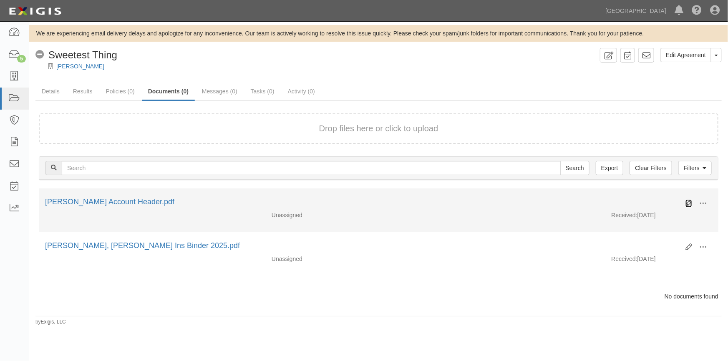
click at [685, 202] on icon at bounding box center [688, 203] width 7 height 7
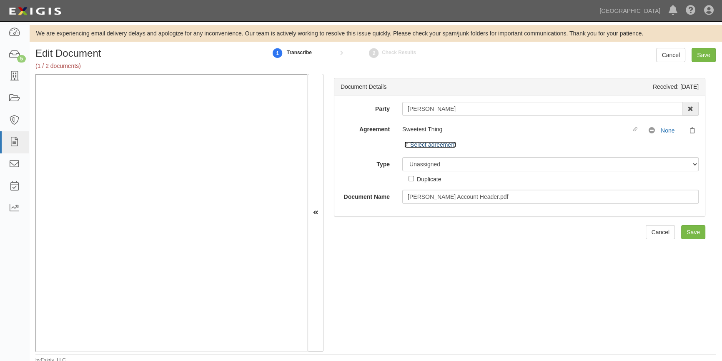
click at [405, 146] on icon at bounding box center [408, 145] width 6 height 4
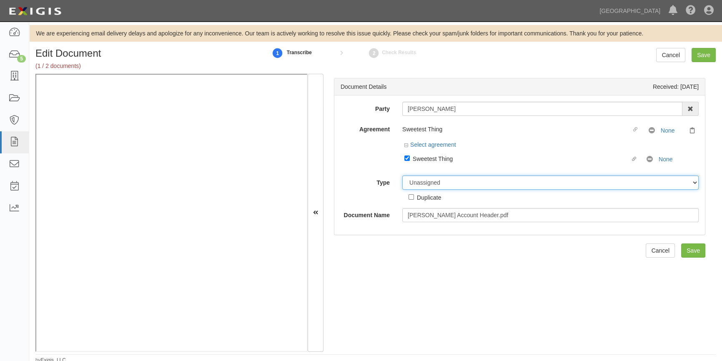
click at [420, 183] on select "Unassigned Binder Cancellation Notice Certificate Contract Endorsement Insuranc…" at bounding box center [550, 183] width 297 height 14
select select "OtherDetail"
click at [402, 176] on select "Unassigned Binder Cancellation Notice Certificate Contract Endorsement Insuranc…" at bounding box center [550, 183] width 297 height 14
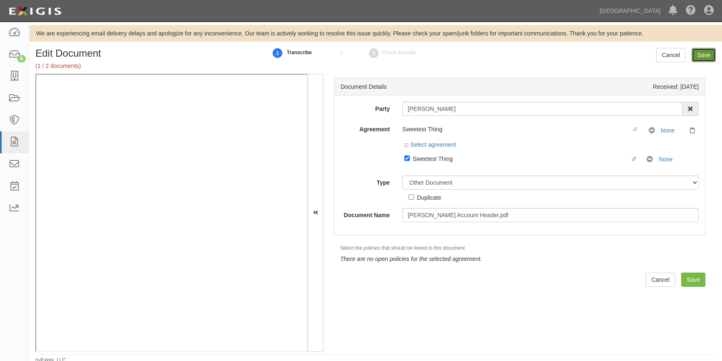
click at [708, 55] on input "Save" at bounding box center [704, 55] width 24 height 14
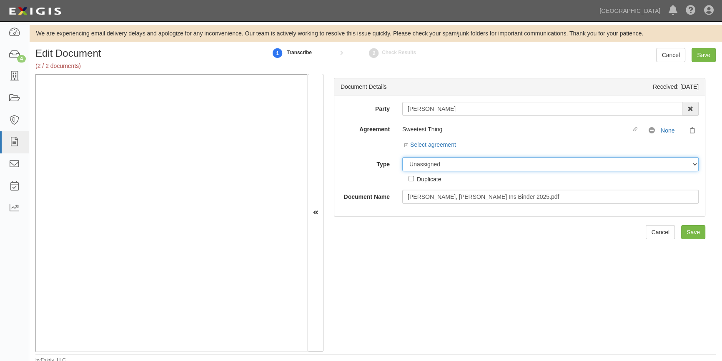
click at [411, 166] on select "Unassigned Binder Cancellation Notice Certificate Contract Endorsement Insuranc…" at bounding box center [550, 164] width 297 height 14
select select "CertificateDetail"
click at [402, 157] on select "Unassigned Binder Cancellation Notice Certificate Contract Endorsement Insuranc…" at bounding box center [550, 164] width 297 height 14
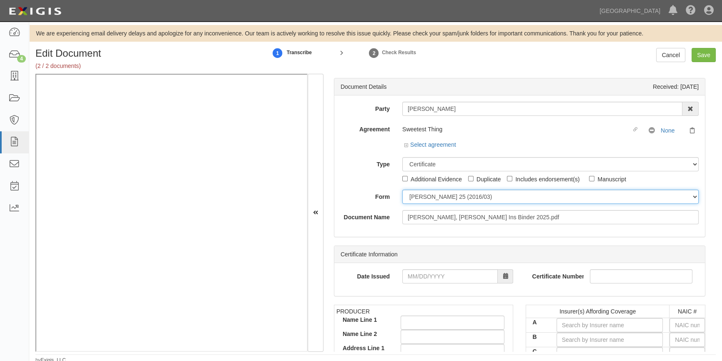
click at [442, 195] on select "ACORD 25 (2016/03) ACORD 101 ACORD 855 NY (2014/05) General" at bounding box center [550, 197] width 297 height 14
select select "GeneralFormDetail"
click at [402, 190] on select "ACORD 25 (2016/03) ACORD 101 ACORD 855 NY (2014/05) General" at bounding box center [550, 197] width 297 height 14
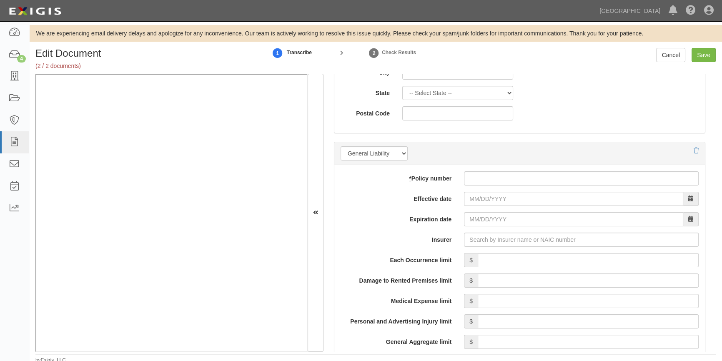
scroll to position [566, 0]
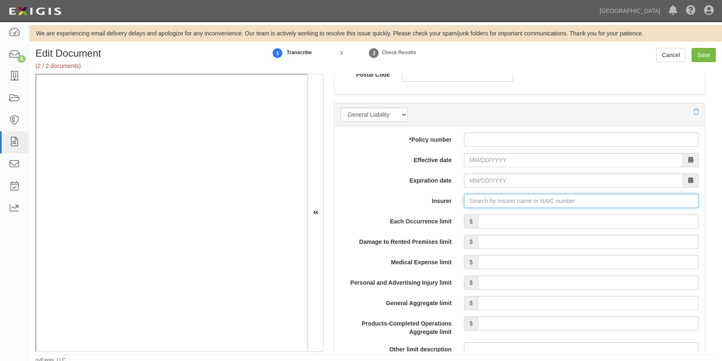
click at [472, 202] on input "Insurer" at bounding box center [581, 201] width 235 height 14
type input "a"
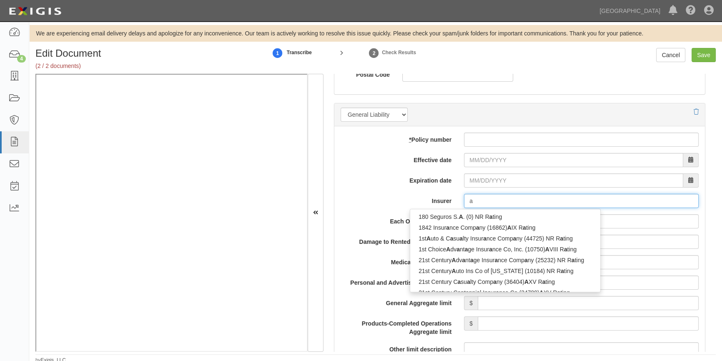
type input "acadia Insurance Company (31325) A+ XV Rating"
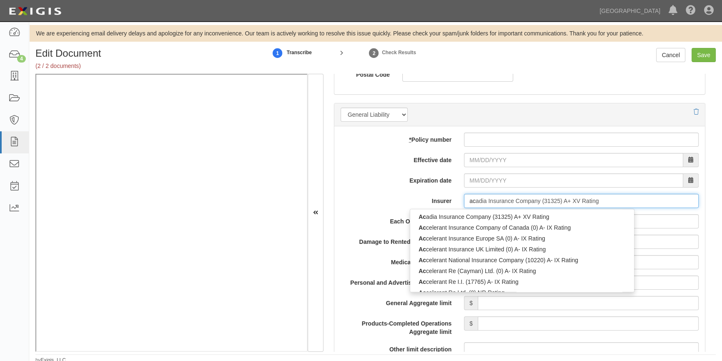
type input "acw"
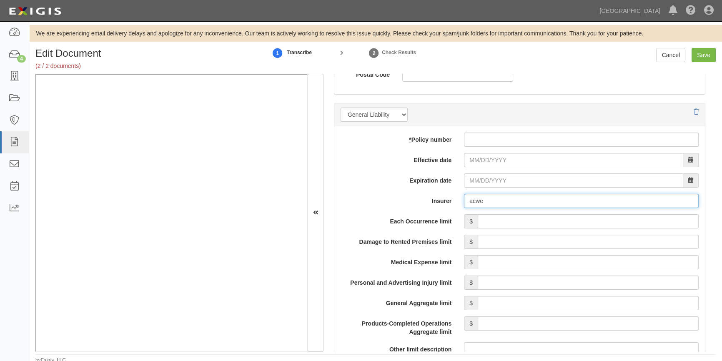
type input "acw"
type input "acadia Insurance Company (31325) A+ XV Rating"
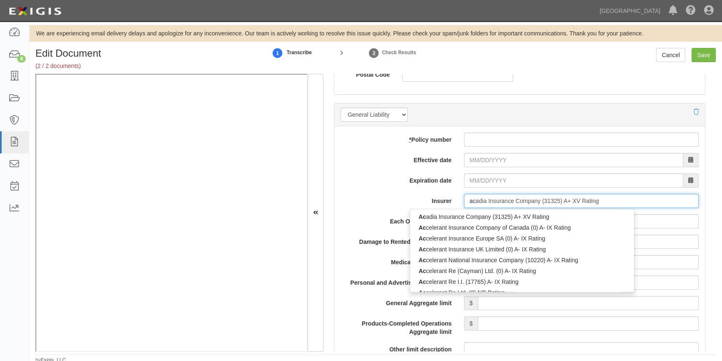
type input "a"
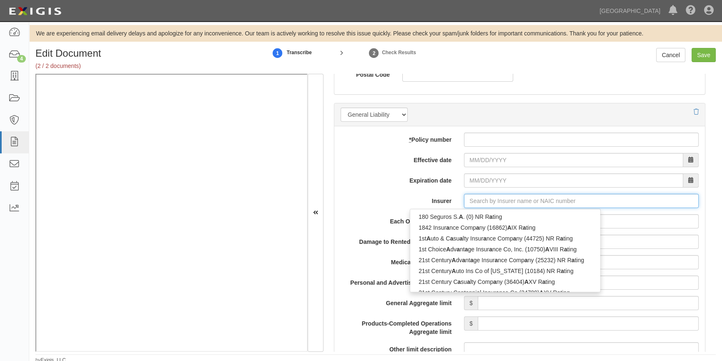
type input "a"
type input "acadia Insurance Company (31325) A+ XV Rating"
type input "ac"
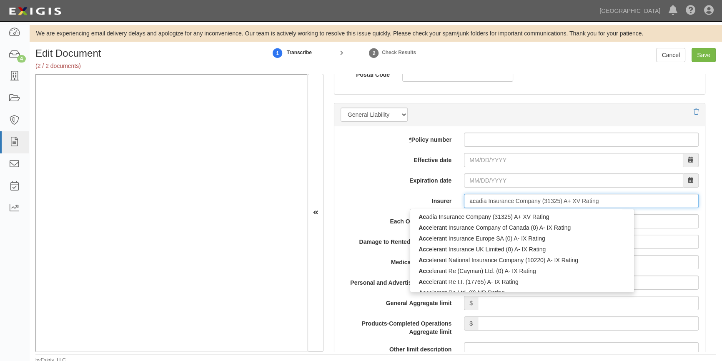
type input "ace American Insurance Co Korea (KRB) (0) A++ XV Rating"
type input "ace"
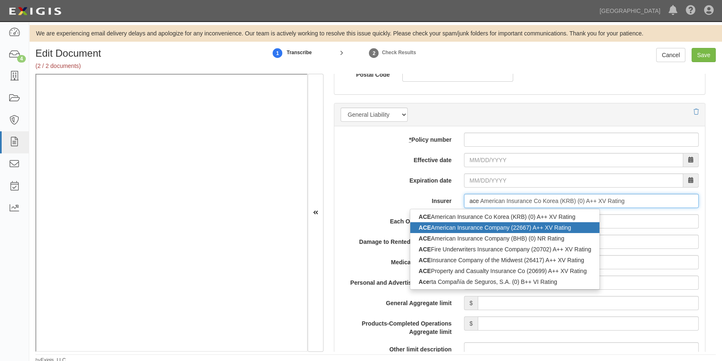
click at [455, 225] on div "ACE American Insurance Company (22667) A++ XV Rating" at bounding box center [504, 227] width 189 height 11
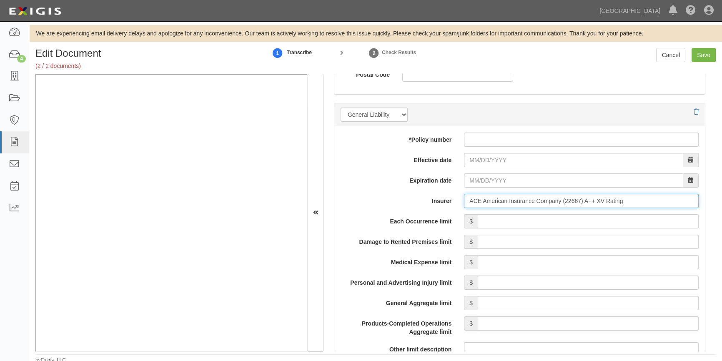
type input "ACE American Insurance Company (22667) A++ XV Rating"
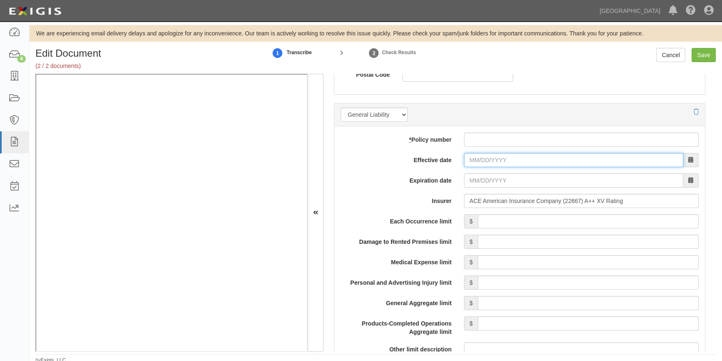
click at [486, 162] on input "Effective date" at bounding box center [573, 160] width 219 height 14
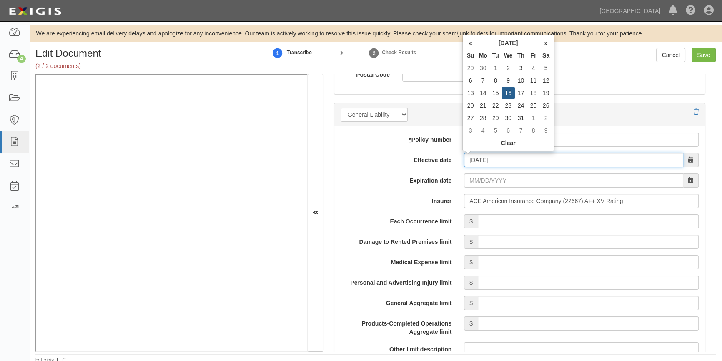
type input "07/16/2025"
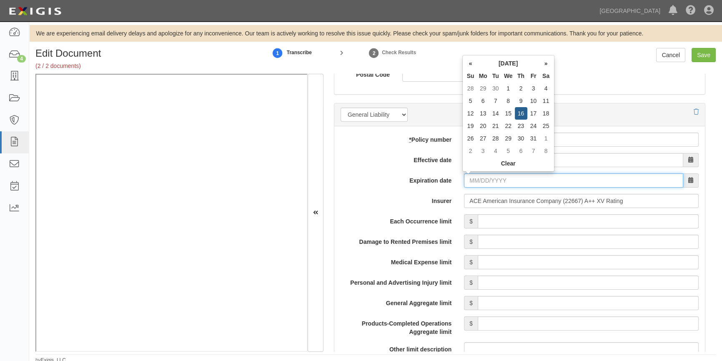
type input "07/16/2026"
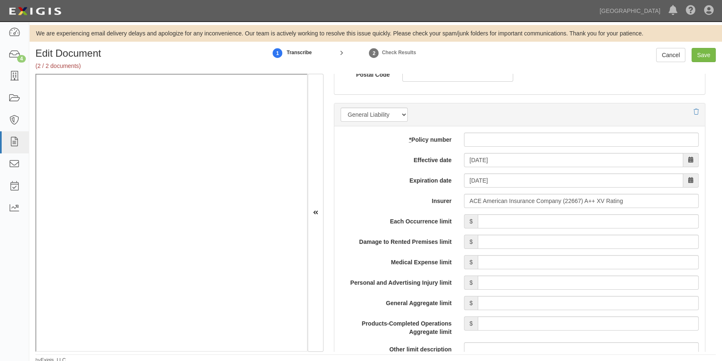
paste input "2083953"
type input "2083953"
click at [548, 222] on input "Each Occurrence limit" at bounding box center [588, 221] width 221 height 14
click at [701, 52] on input "Save" at bounding box center [704, 55] width 24 height 14
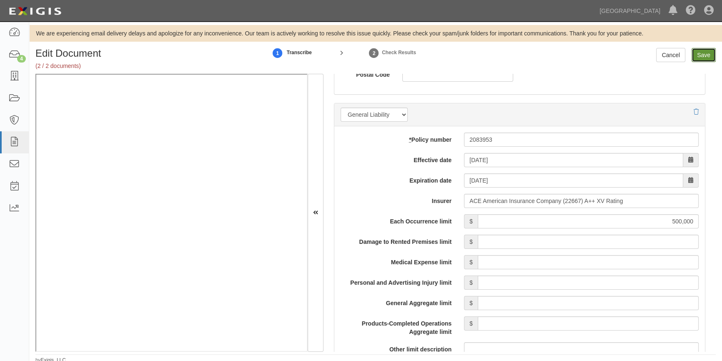
type input "500000"
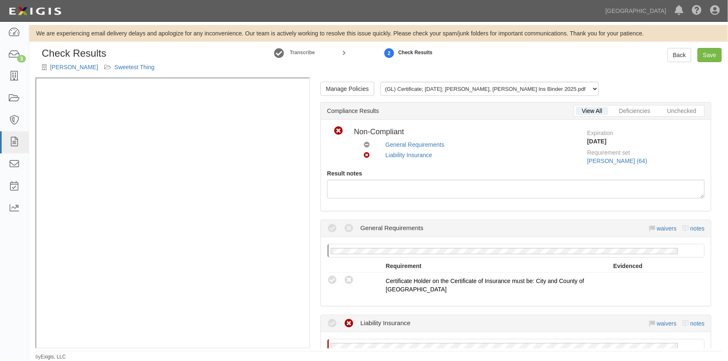
scroll to position [113, 0]
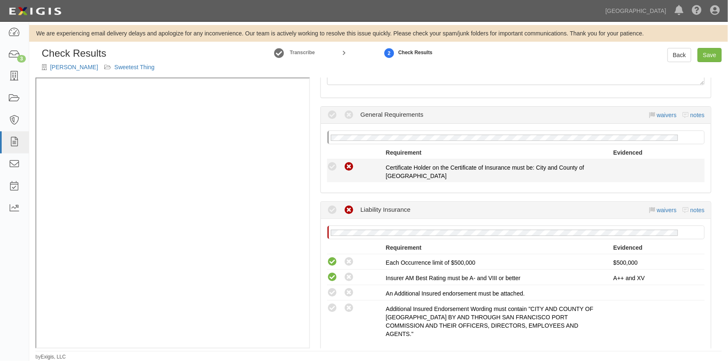
click at [351, 170] on icon at bounding box center [349, 167] width 10 height 10
radio input "true"
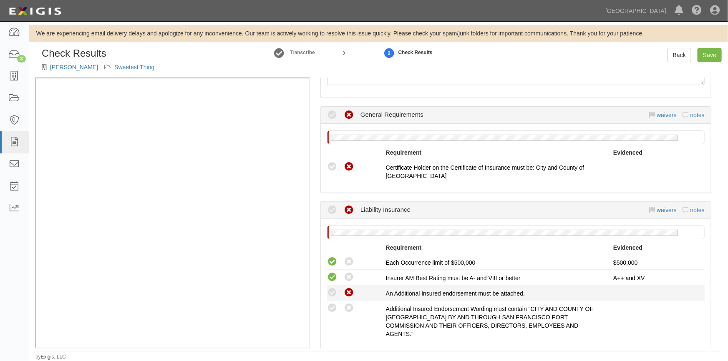
click at [346, 292] on icon at bounding box center [349, 293] width 10 height 10
radio input "true"
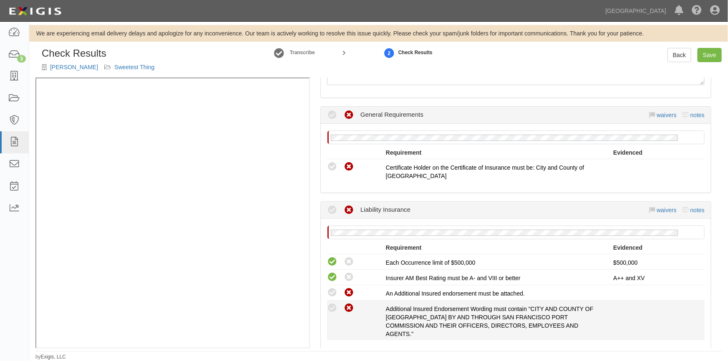
click at [350, 304] on icon at bounding box center [349, 308] width 10 height 10
radio input "true"
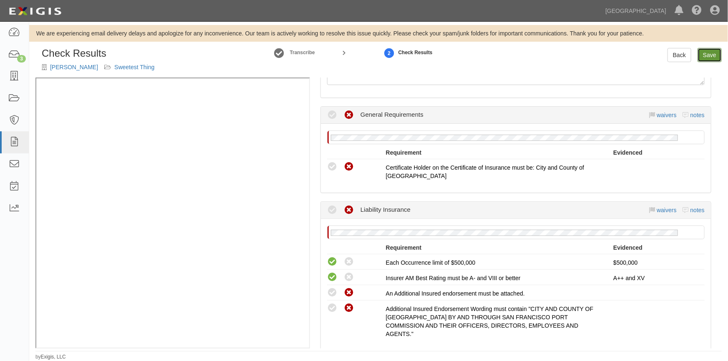
click at [706, 55] on link "Save" at bounding box center [709, 55] width 24 height 14
radio input "true"
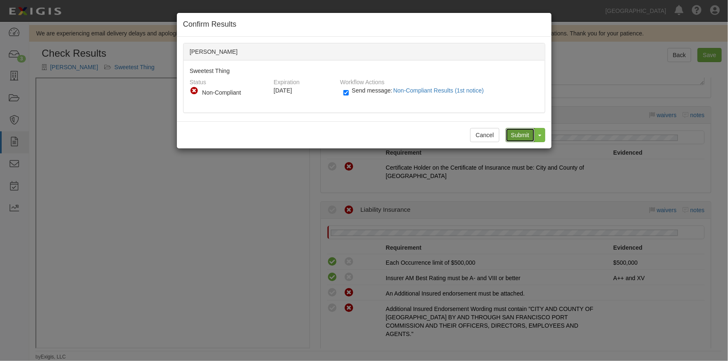
click at [517, 133] on input "Submit" at bounding box center [520, 135] width 29 height 14
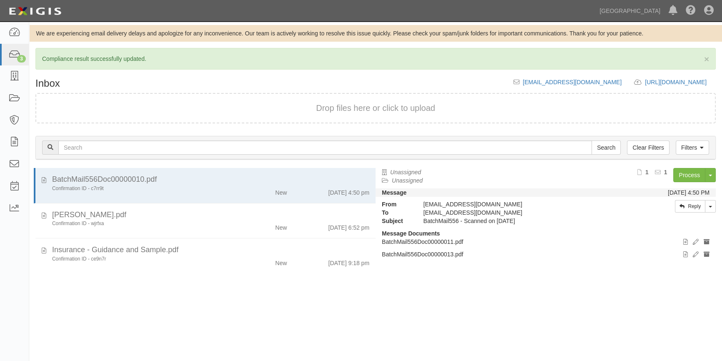
click at [260, 310] on div "BatchMail556Doc00000010.pdf Confirmation ID - c7rr9t New [DATE] 4:50 pm [PERSON…" at bounding box center [202, 267] width 347 height 199
